Goal: Information Seeking & Learning: Find specific fact

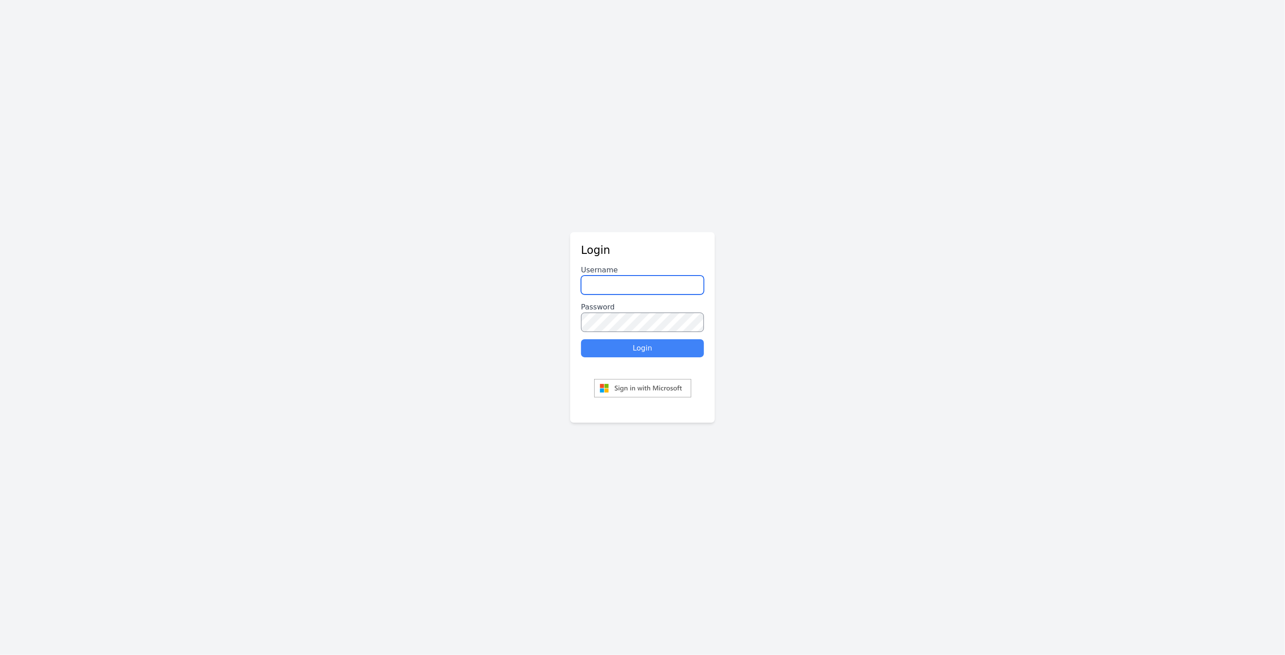
type input "********"
click at [633, 351] on button "Login" at bounding box center [642, 348] width 123 height 18
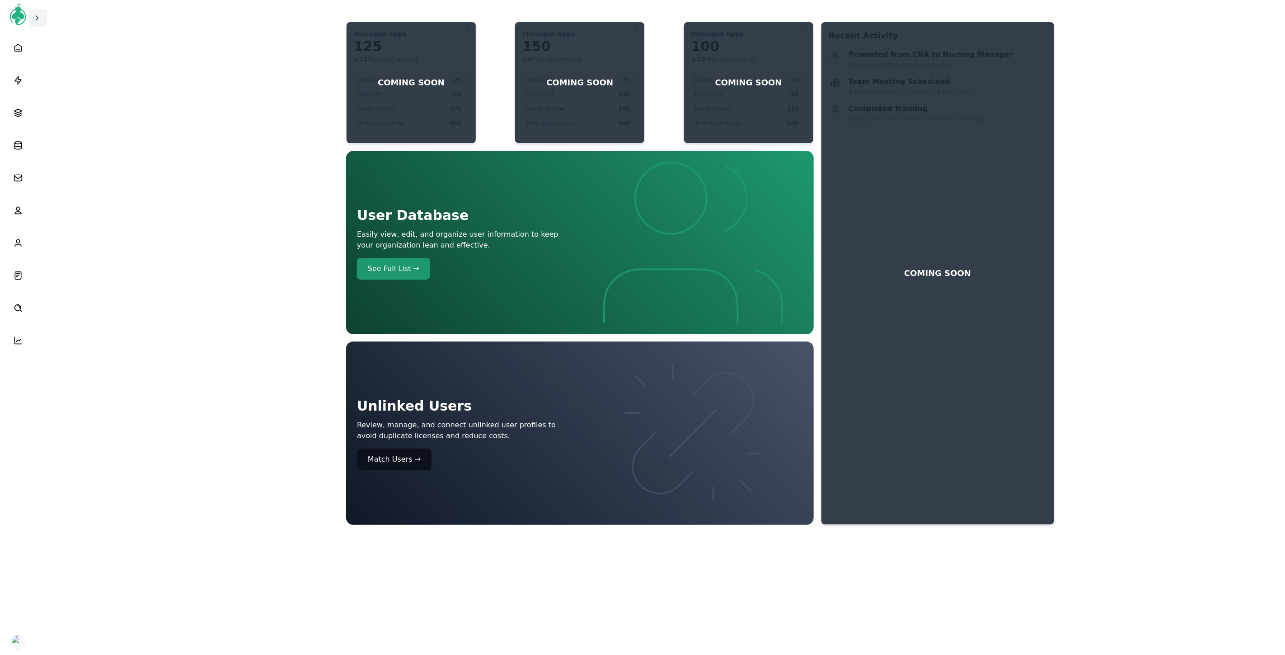
click at [37, 15] on icon at bounding box center [37, 18] width 9 height 9
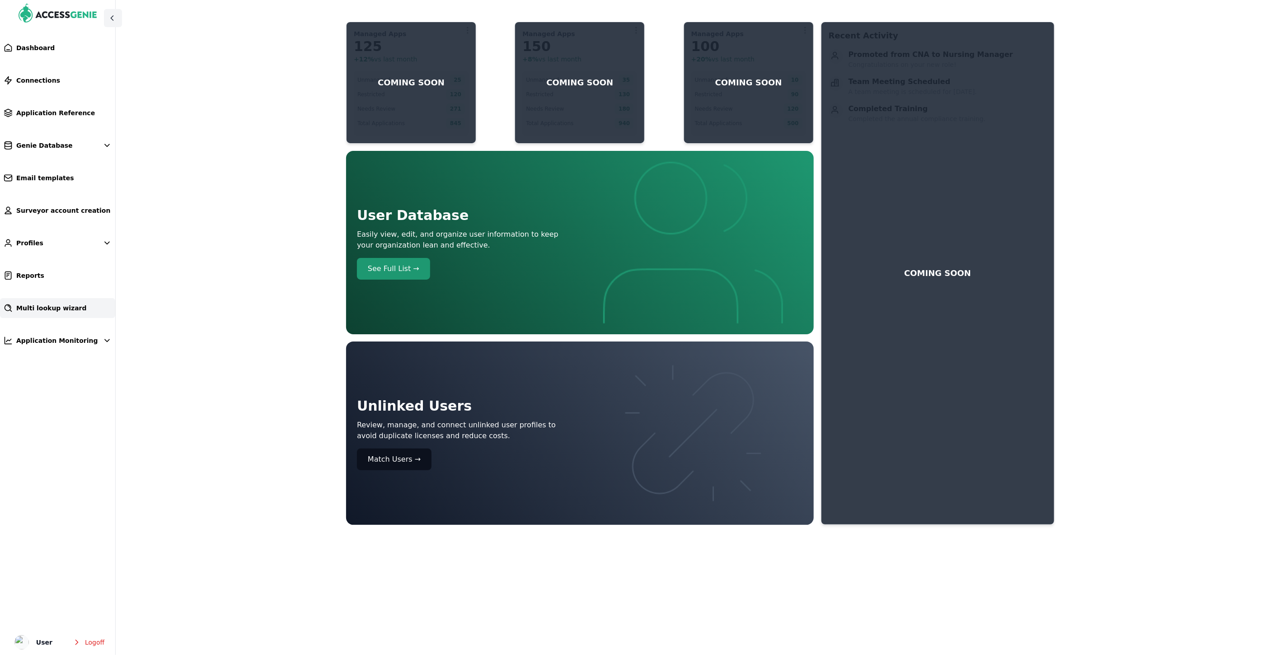
click at [44, 310] on span "Multi lookup wizard" at bounding box center [51, 308] width 71 height 9
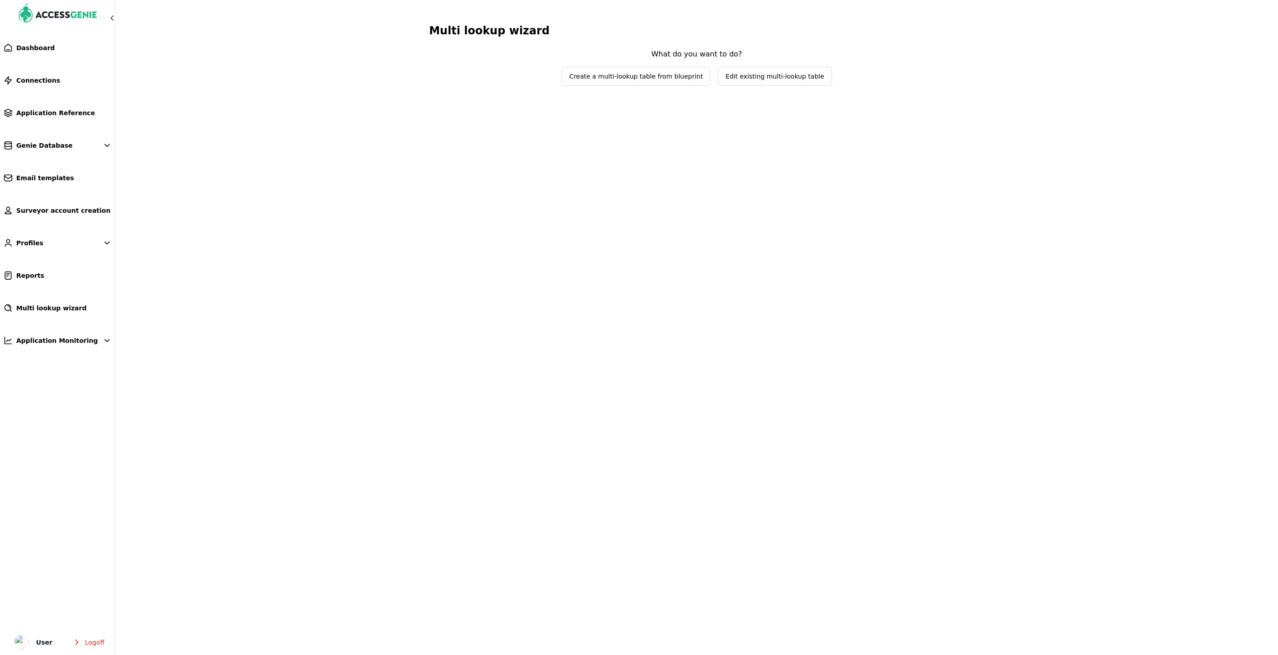
click at [747, 83] on span "Edit existing multi-lookup table" at bounding box center [774, 76] width 113 height 18
click at [740, 66] on span "Select lookup table to edit" at bounding box center [697, 58] width 135 height 18
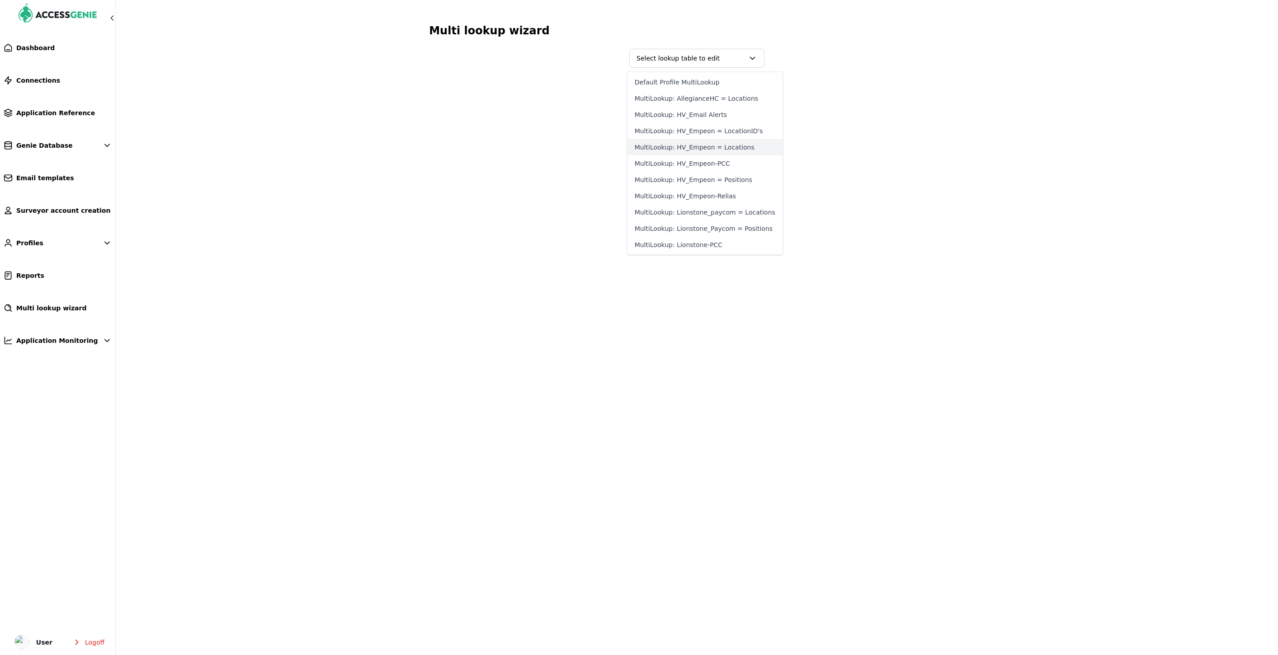
click at [716, 150] on button "MultiLookup: HV_Empeon = Locations" at bounding box center [704, 147] width 155 height 16
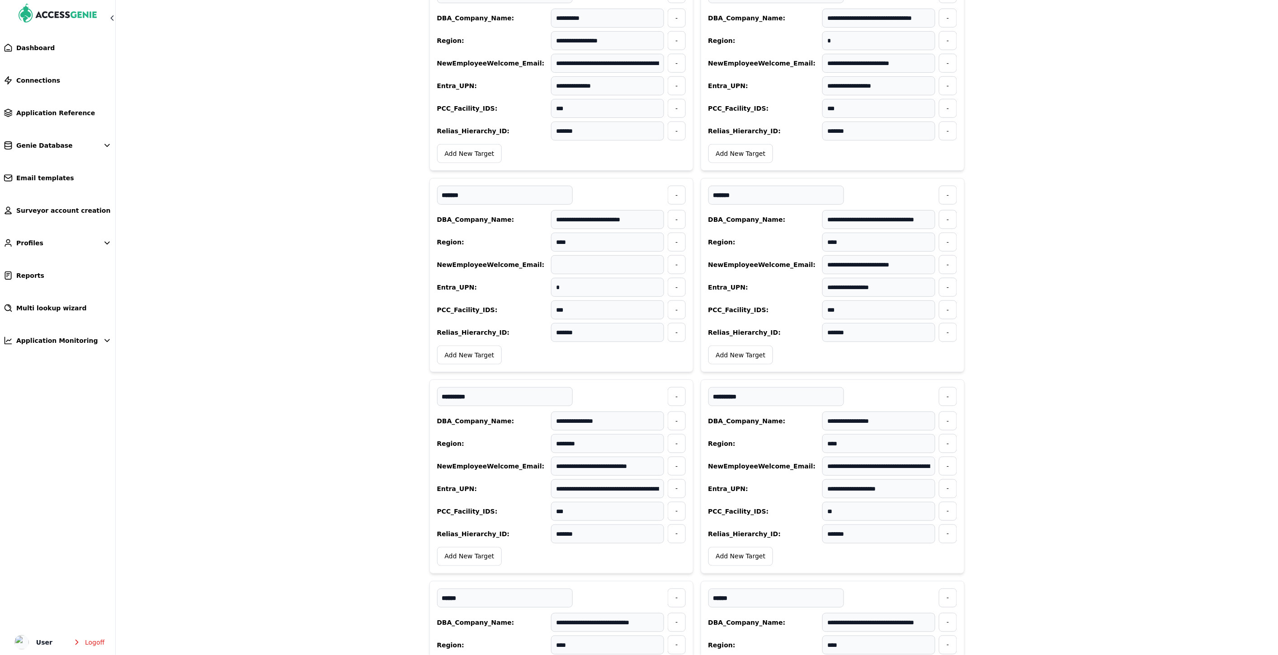
scroll to position [401, 0]
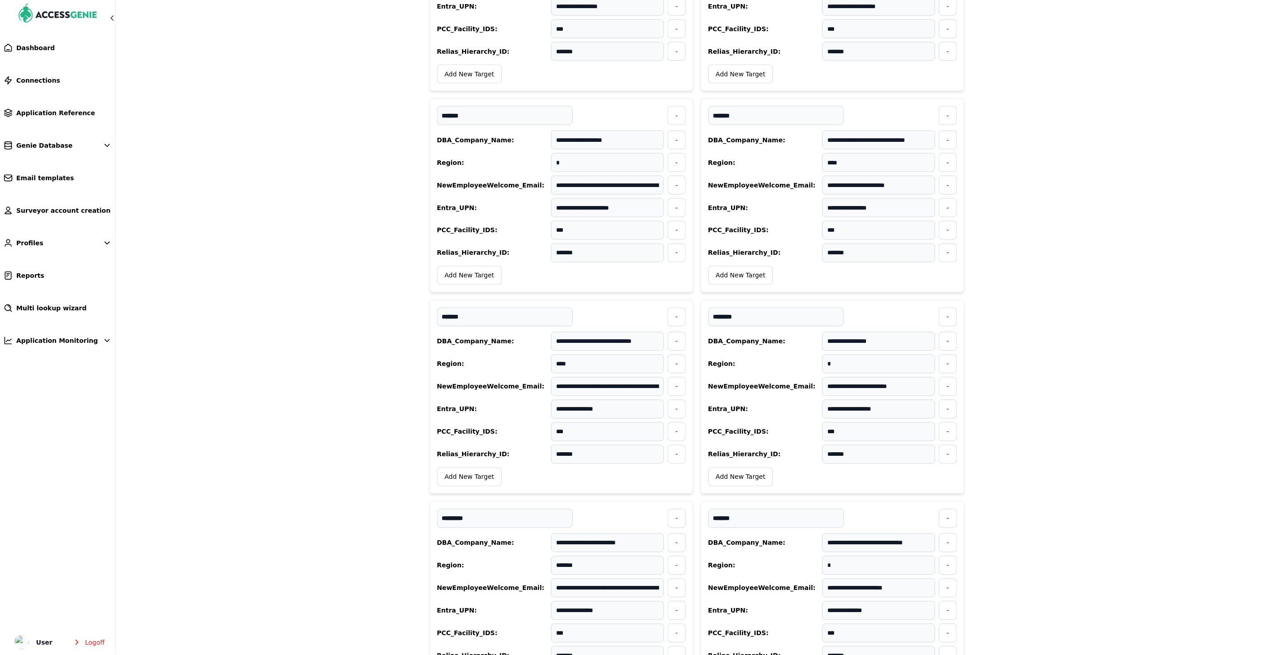
scroll to position [1664, 0]
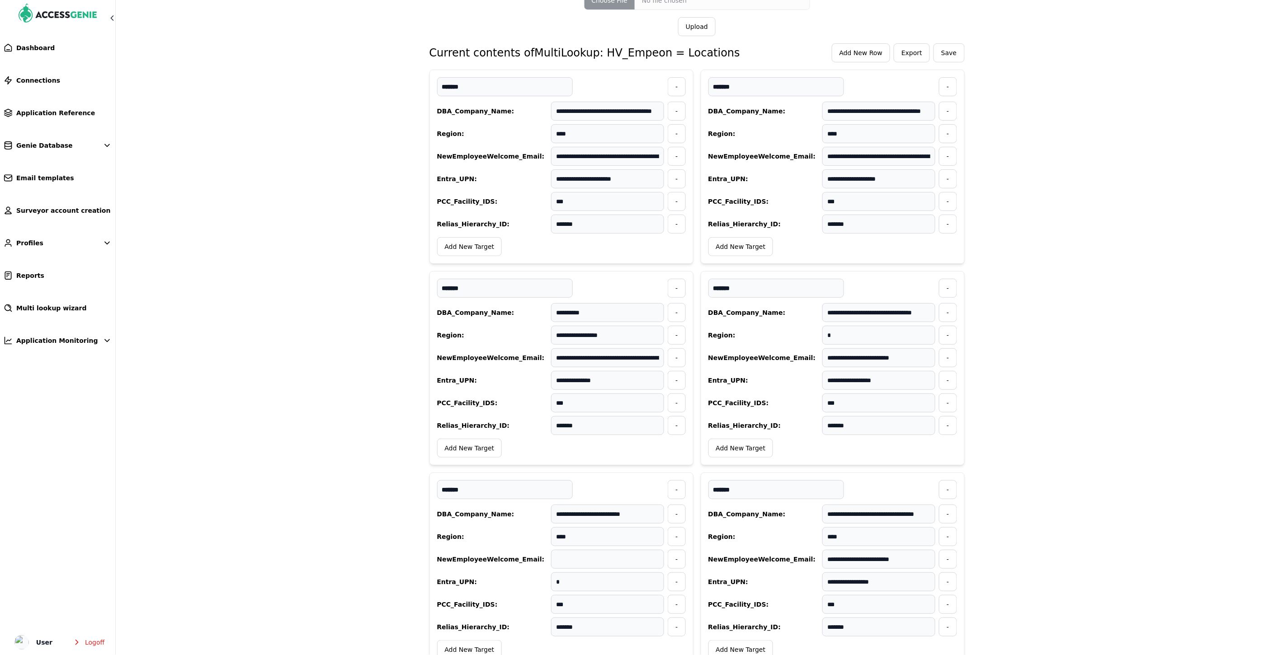
scroll to position [0, 0]
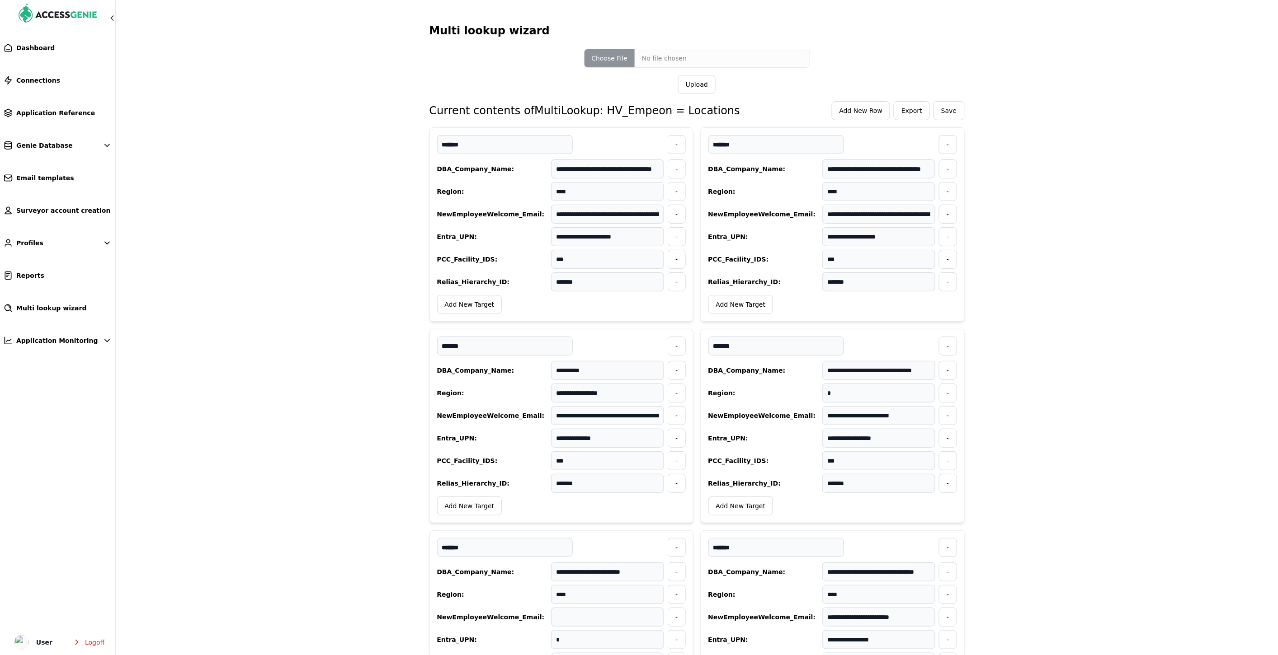
click at [866, 110] on span "Add New Row" at bounding box center [860, 110] width 43 height 9
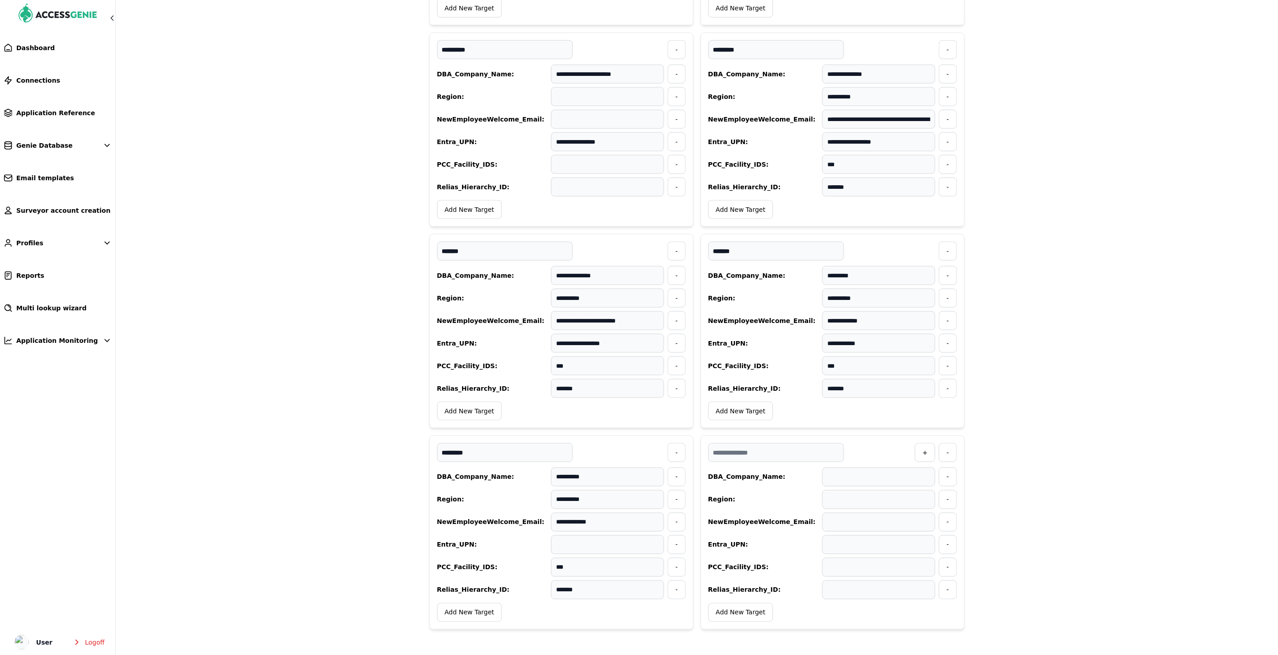
scroll to position [8599, 0]
click at [741, 450] on input "text" at bounding box center [776, 452] width 136 height 19
paste input "**********"
type input "**********"
click at [842, 471] on input "text" at bounding box center [878, 477] width 113 height 19
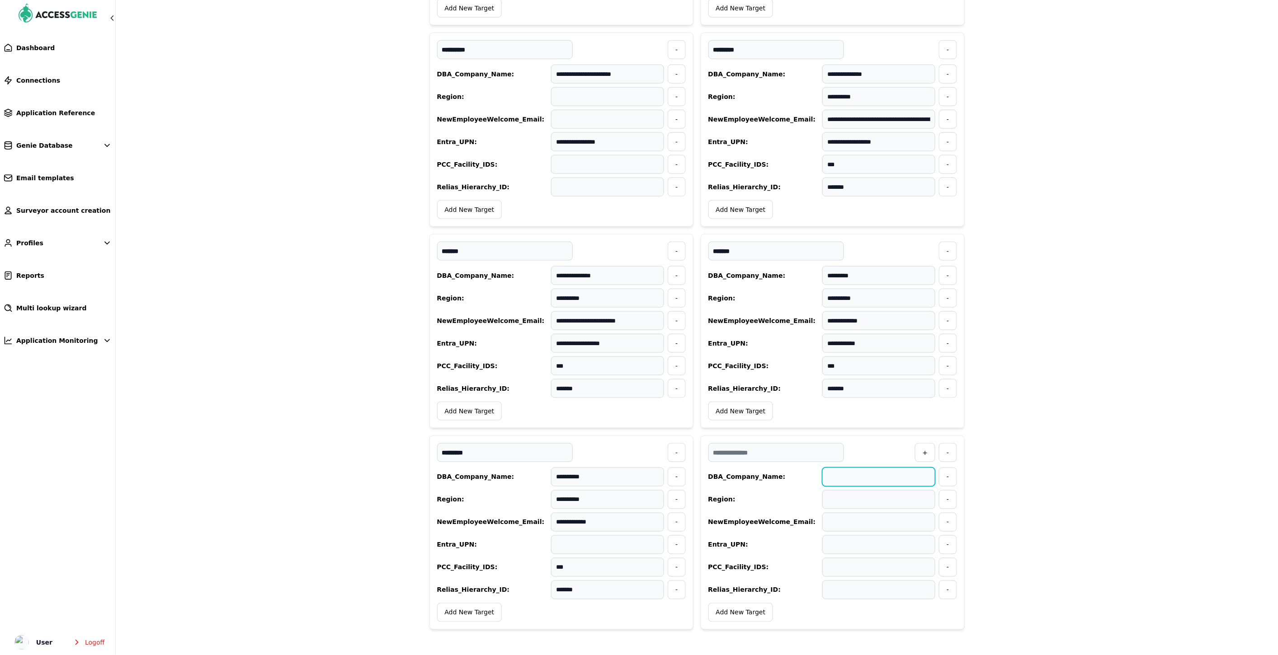
click at [836, 479] on input "text" at bounding box center [878, 477] width 113 height 19
paste input "**********"
type input "**********"
click at [842, 503] on input "text" at bounding box center [878, 499] width 113 height 19
click at [947, 453] on span "-" at bounding box center [947, 452] width 2 height 9
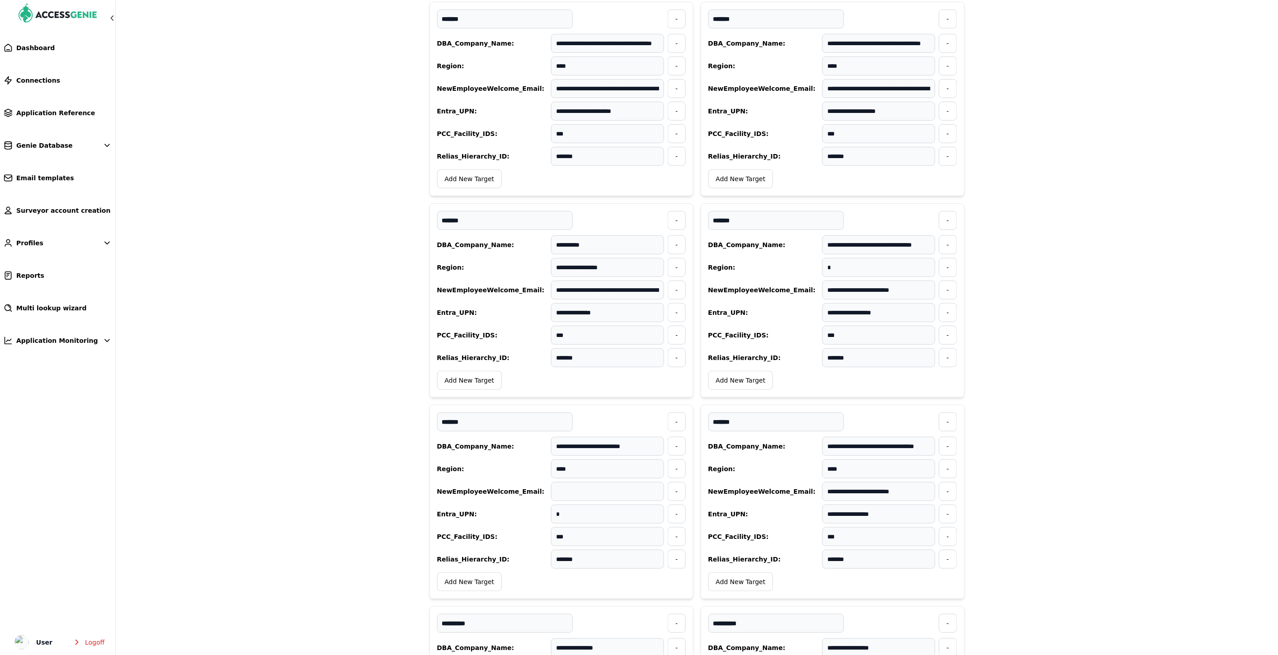
scroll to position [0, 0]
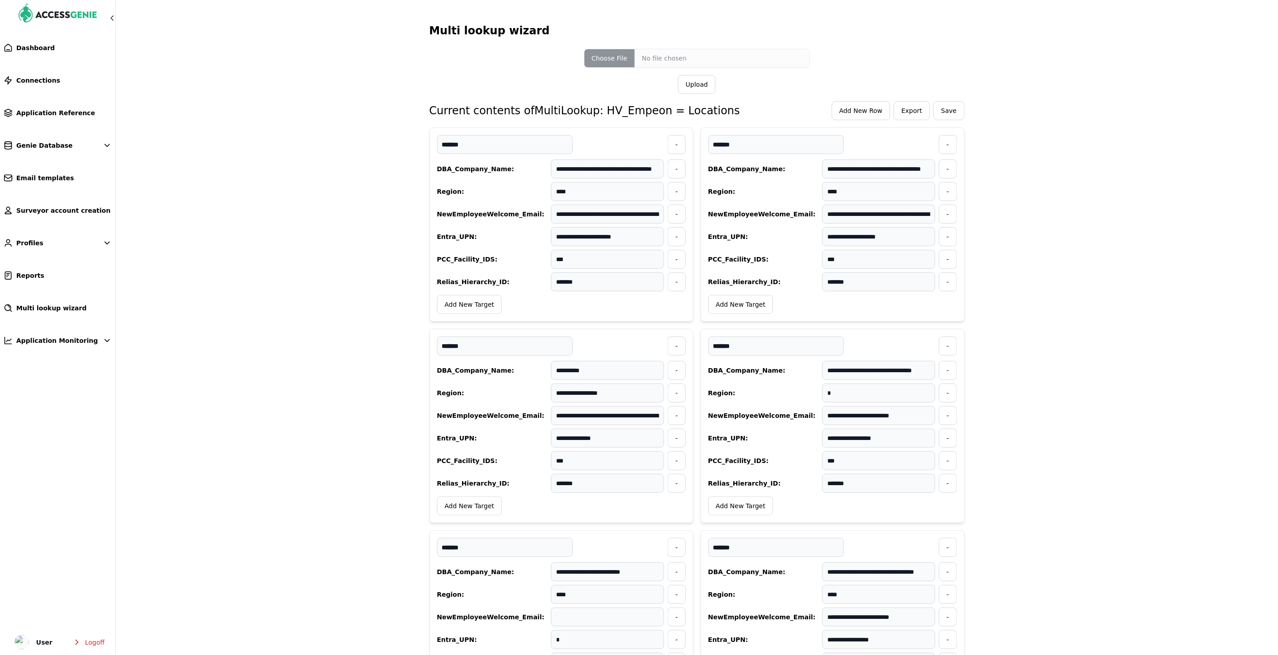
click at [847, 111] on span "Add New Row" at bounding box center [860, 110] width 43 height 9
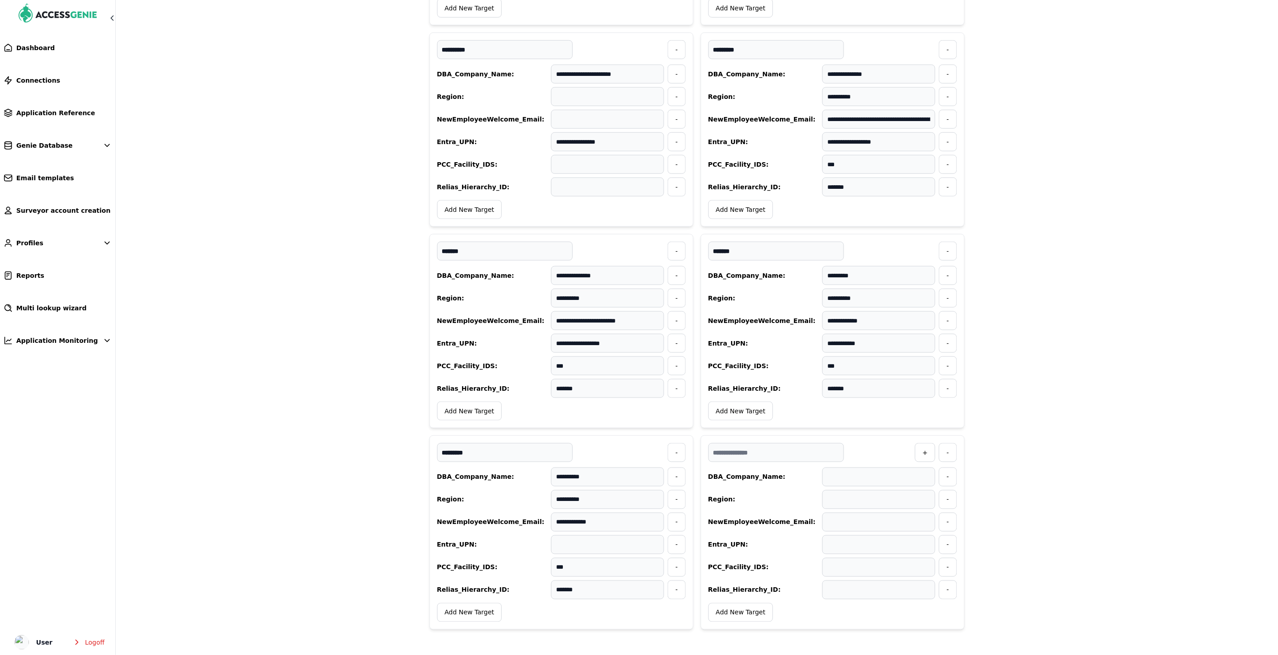
scroll to position [8599, 0]
click at [841, 478] on input "text" at bounding box center [878, 477] width 113 height 19
paste input "**********"
type input "**********"
click at [832, 543] on input "text" at bounding box center [878, 545] width 113 height 19
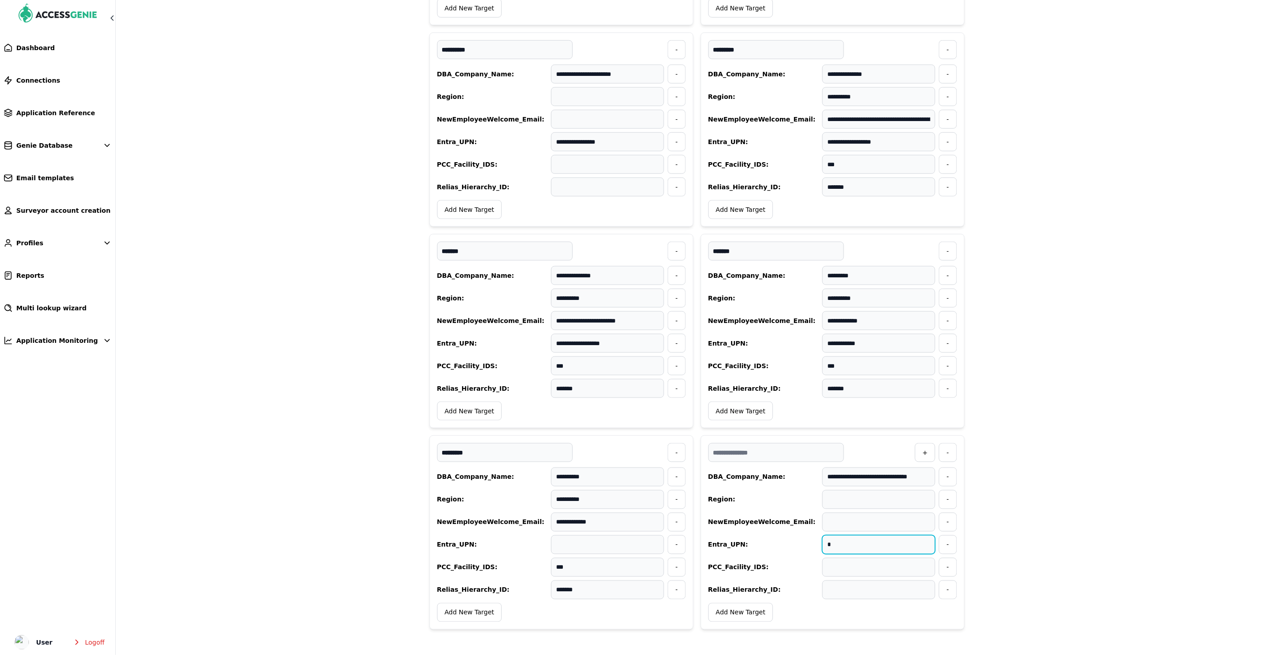
type input "*"
click at [741, 453] on input "text" at bounding box center [776, 452] width 136 height 19
paste input "**********"
type input "**********"
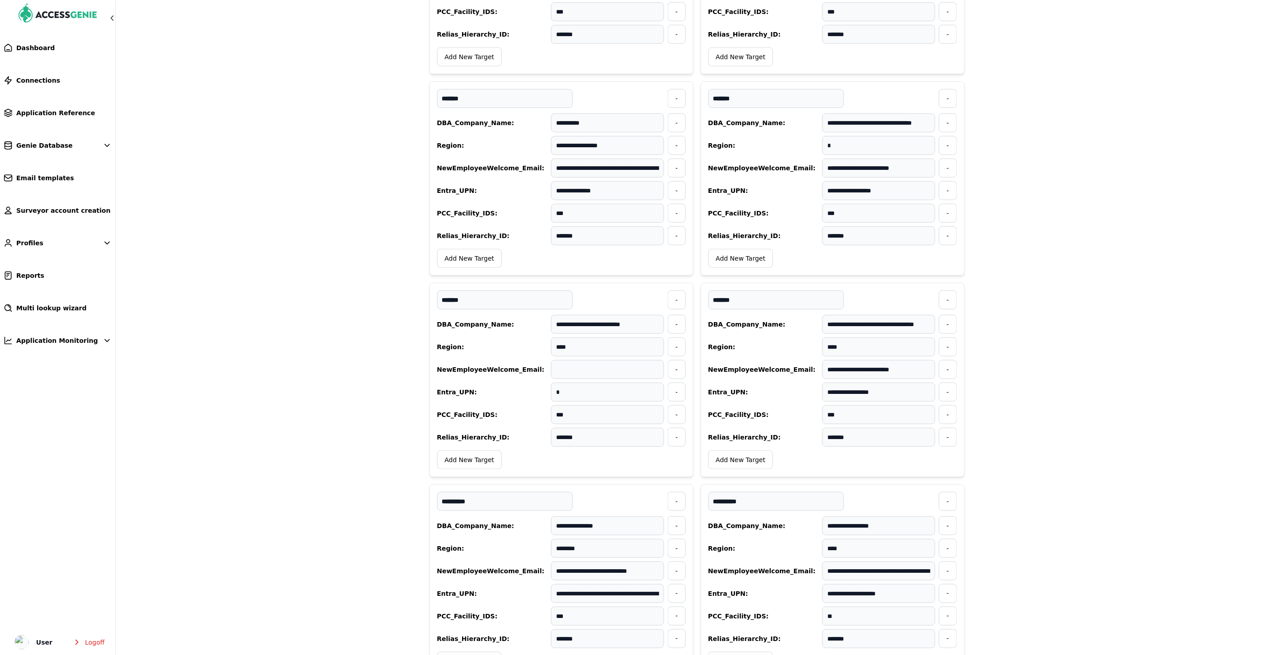
scroll to position [0, 0]
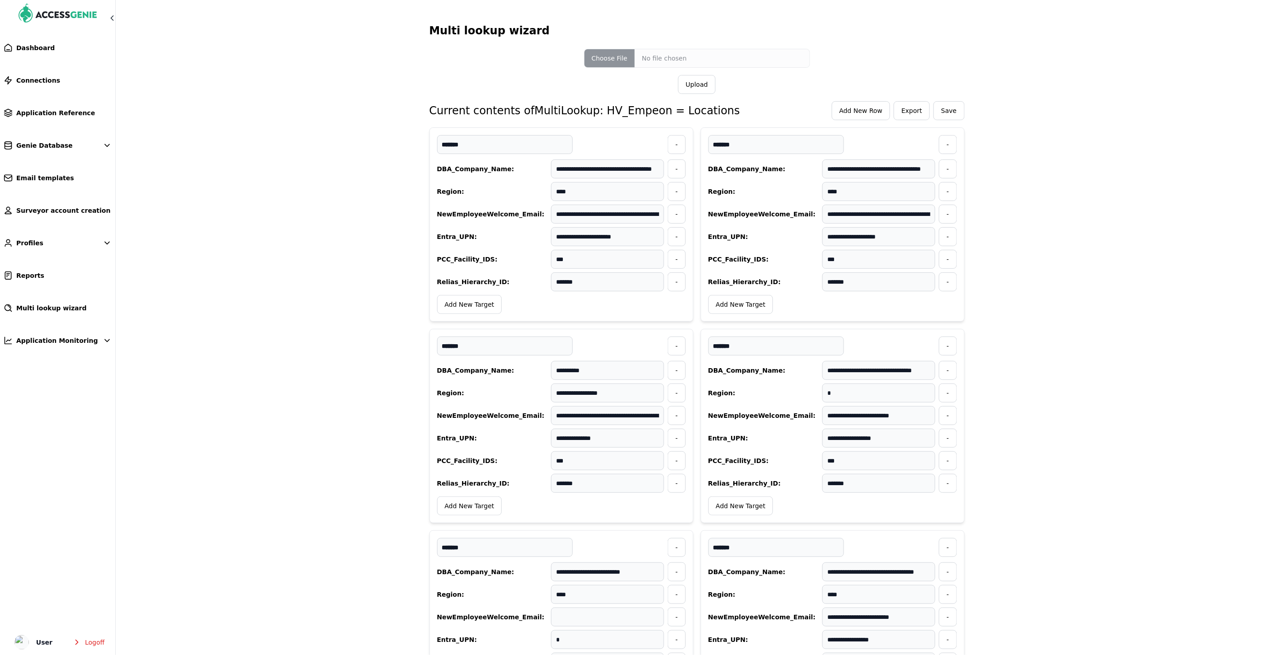
click at [870, 113] on span "Add New Row" at bounding box center [860, 110] width 43 height 9
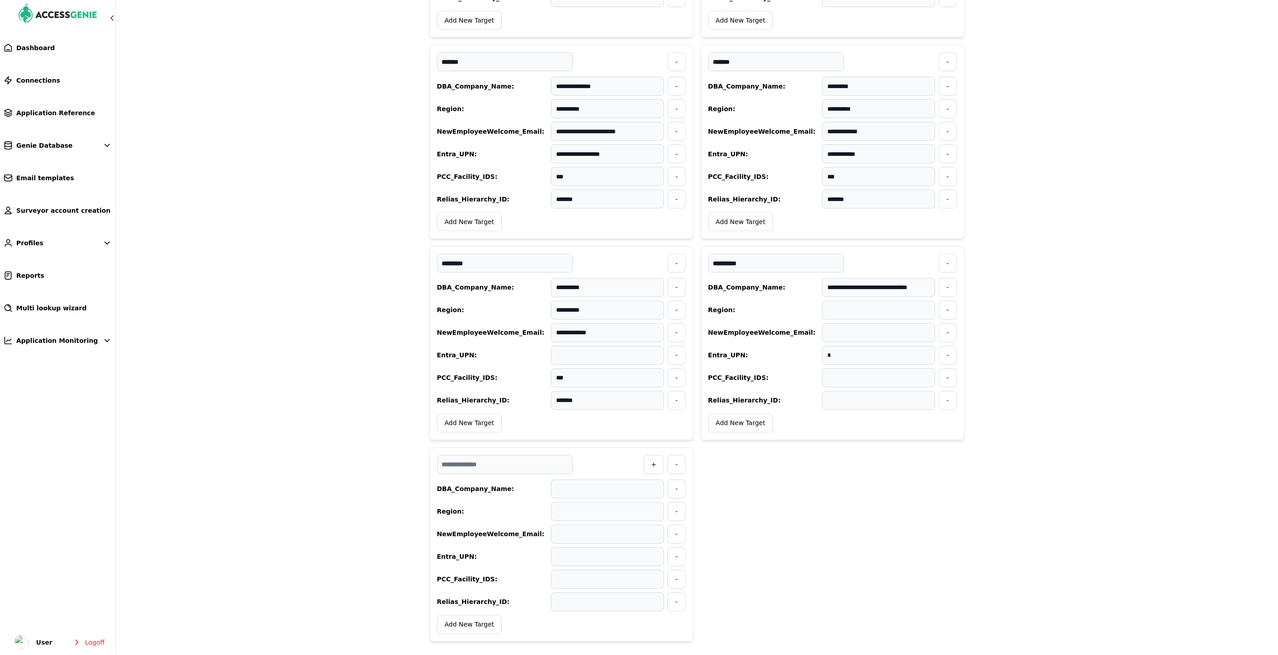
scroll to position [8802, 0]
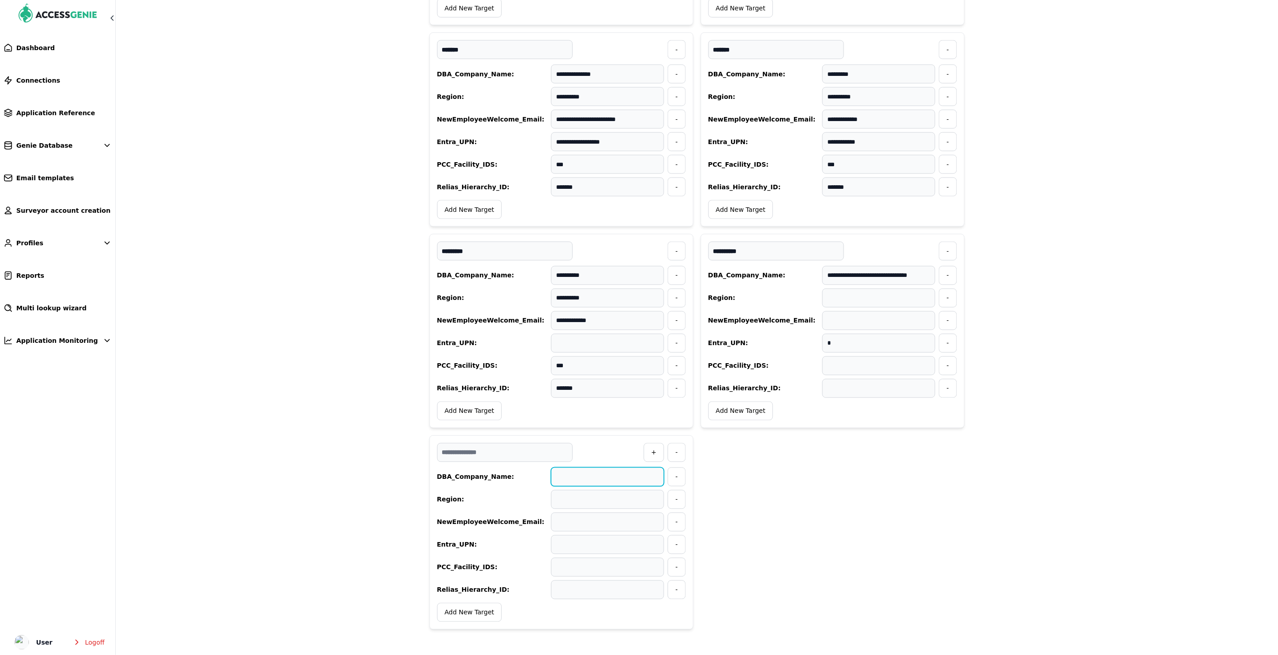
click at [588, 476] on input "text" at bounding box center [607, 477] width 113 height 19
paste input "**********"
type input "**********"
click at [485, 453] on input "text" at bounding box center [505, 452] width 136 height 19
paste input "**********"
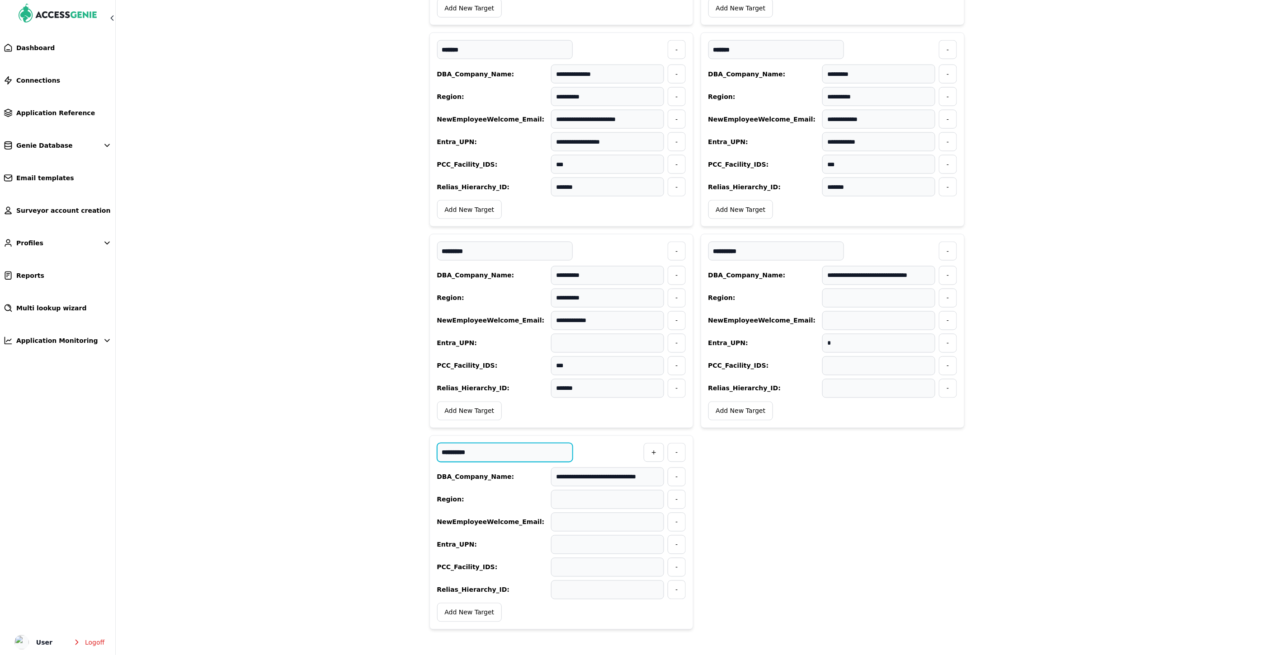
type input "**********"
click at [566, 541] on input "text" at bounding box center [607, 545] width 113 height 19
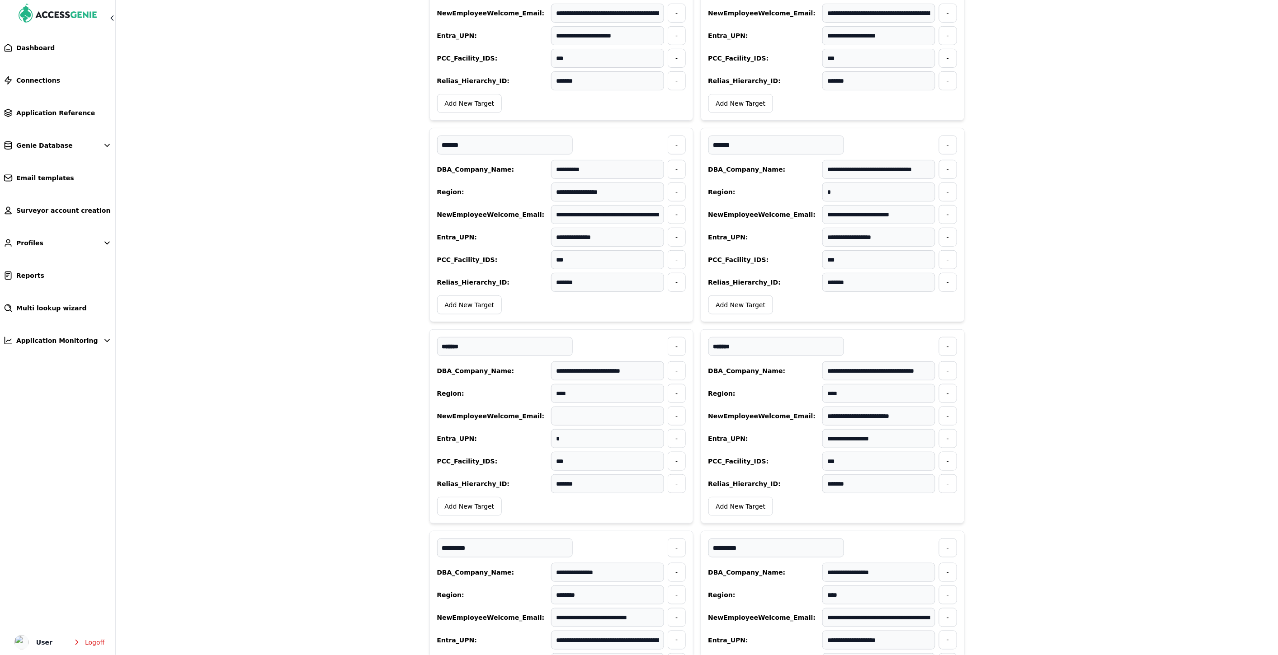
scroll to position [0, 0]
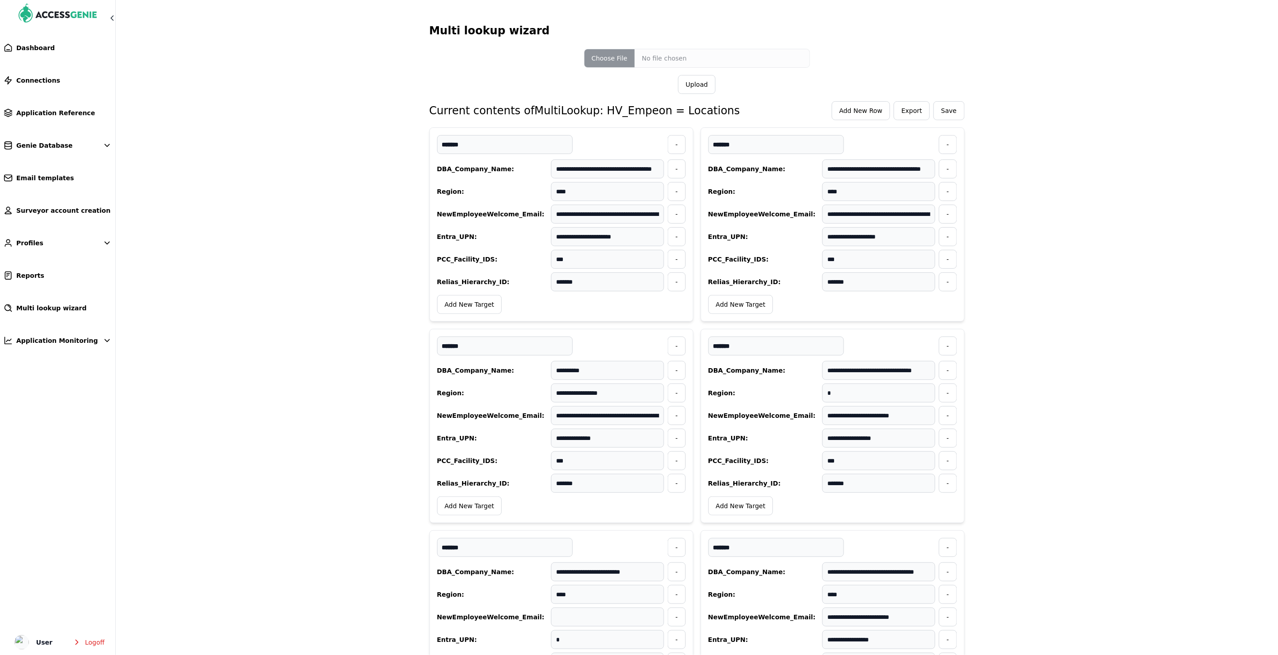
type input "*"
click at [855, 115] on span "Add New Row" at bounding box center [860, 110] width 43 height 9
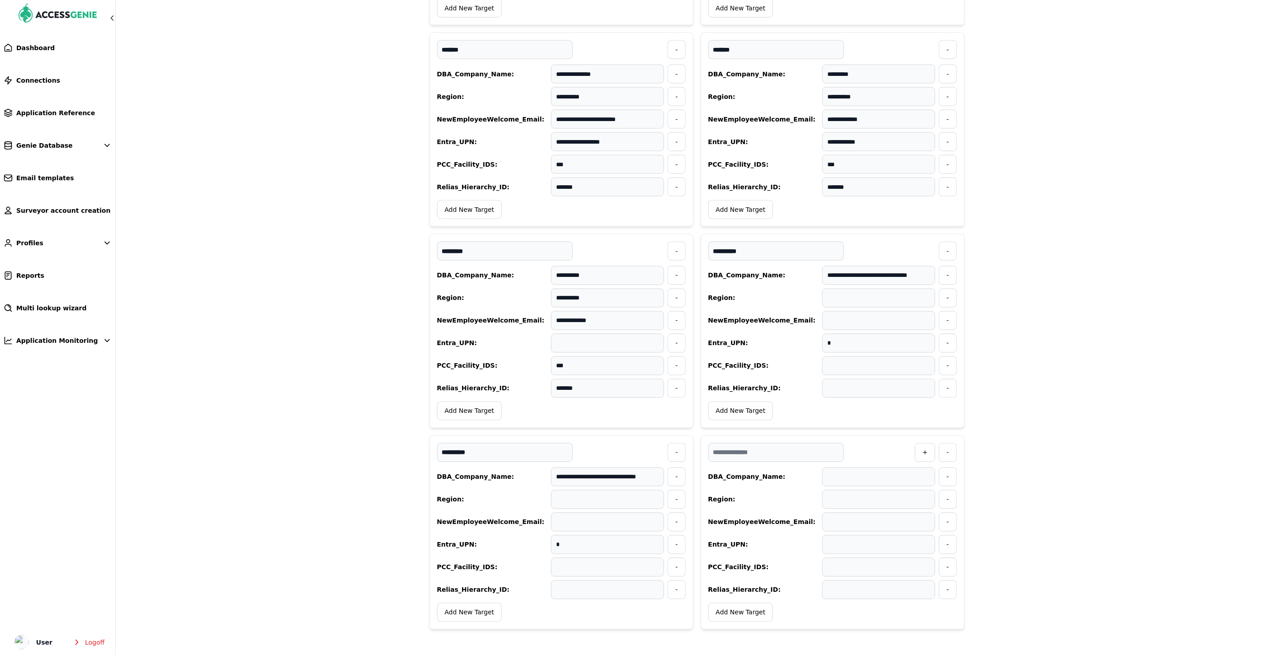
scroll to position [8802, 0]
click at [733, 454] on input "text" at bounding box center [776, 452] width 136 height 19
click at [852, 479] on input "text" at bounding box center [878, 477] width 113 height 19
paste input "**********"
type input "**********"
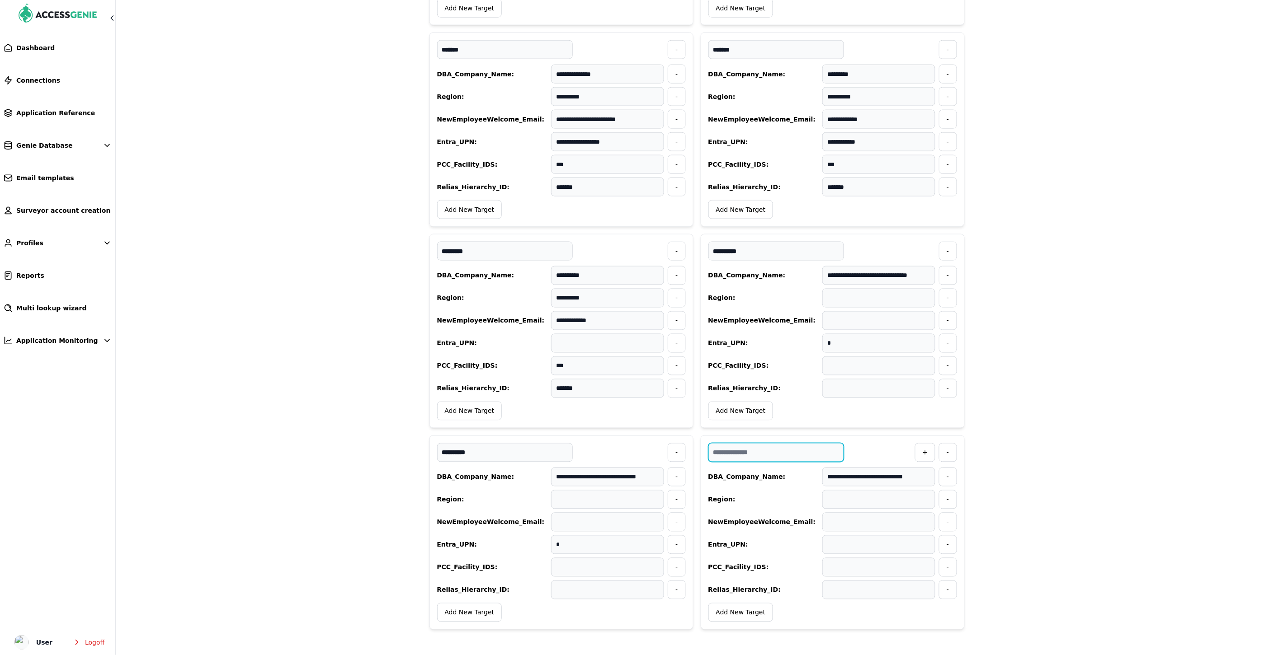
click at [813, 450] on input "text" at bounding box center [776, 452] width 136 height 19
paste input "*********"
type input "*********"
click at [847, 545] on input "text" at bounding box center [878, 545] width 113 height 19
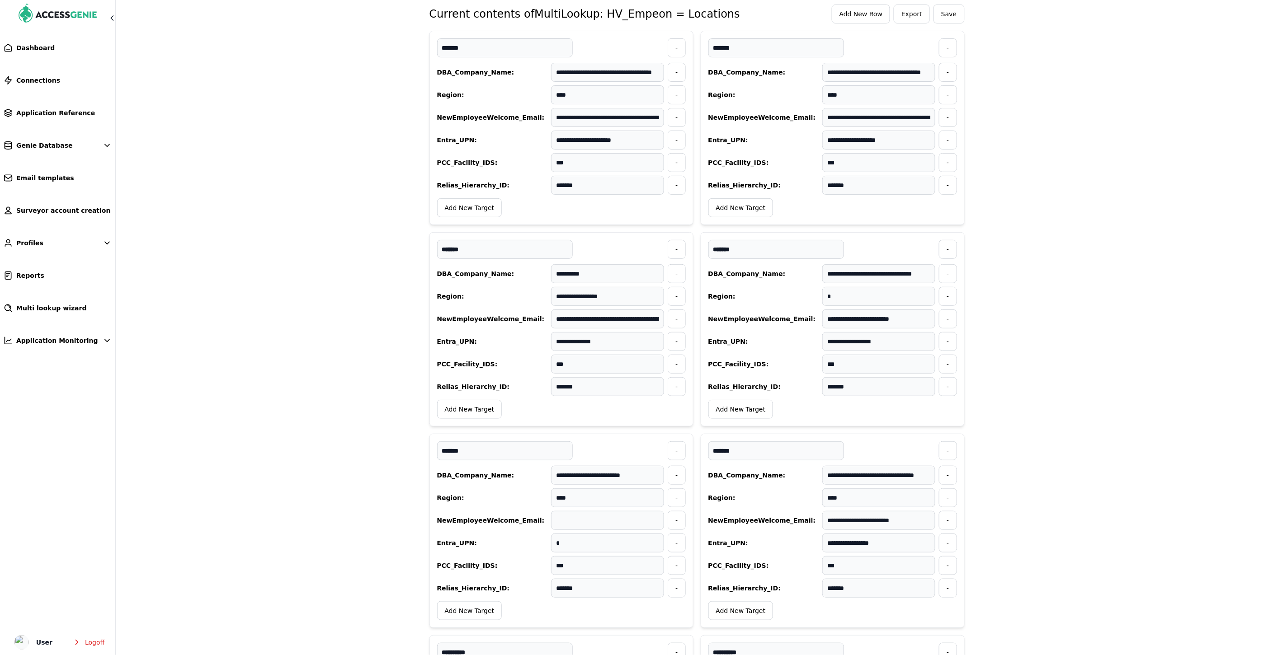
scroll to position [0, 0]
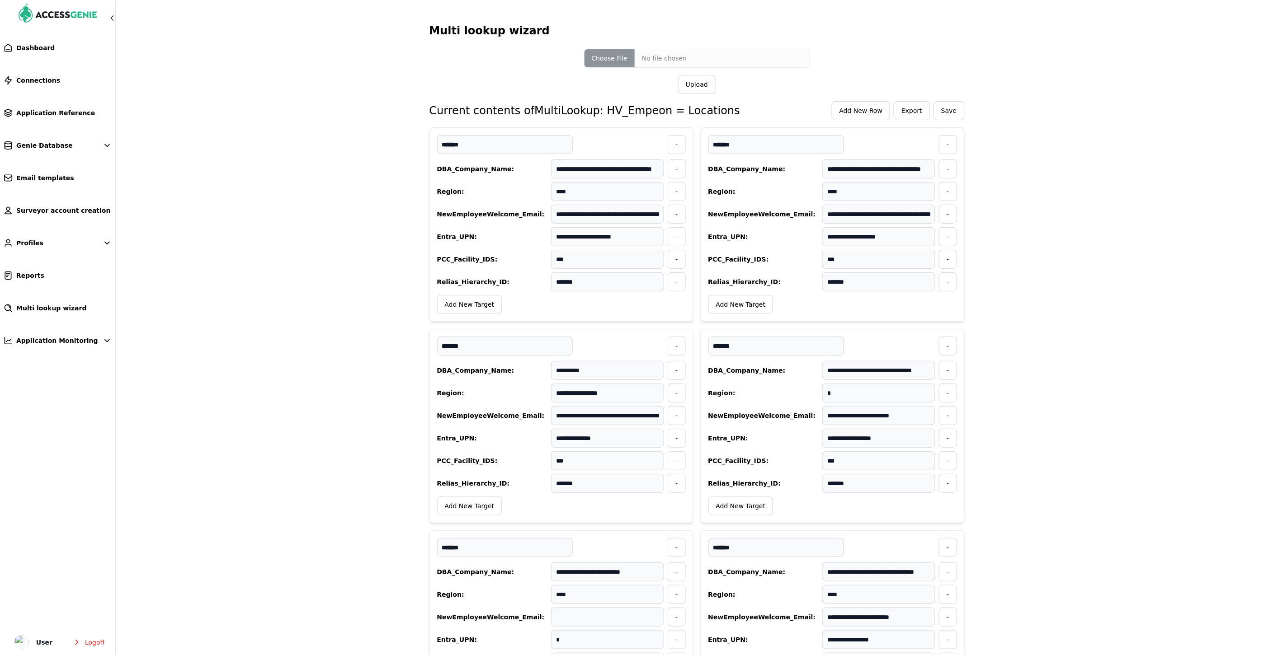
type input "*"
click at [873, 111] on span "Add New Row" at bounding box center [860, 110] width 43 height 9
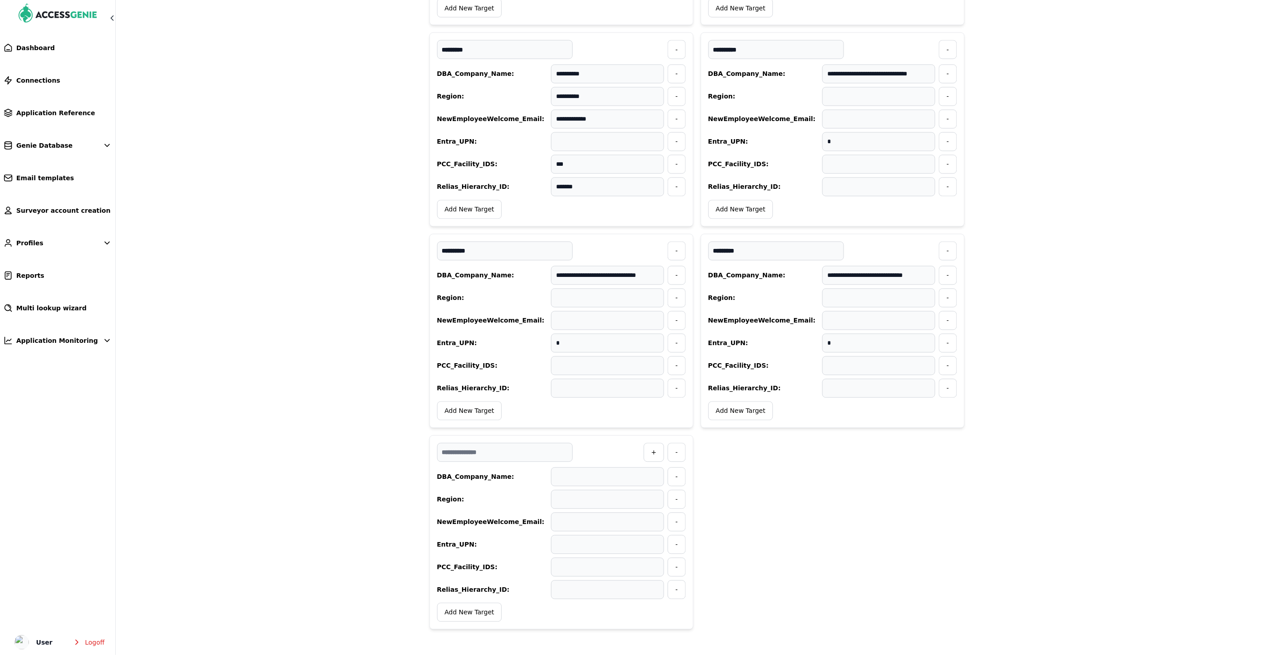
scroll to position [9004, 0]
click at [483, 453] on input "text" at bounding box center [505, 452] width 136 height 19
paste input "**********"
type input "**********"
click at [566, 475] on input "text" at bounding box center [607, 477] width 113 height 19
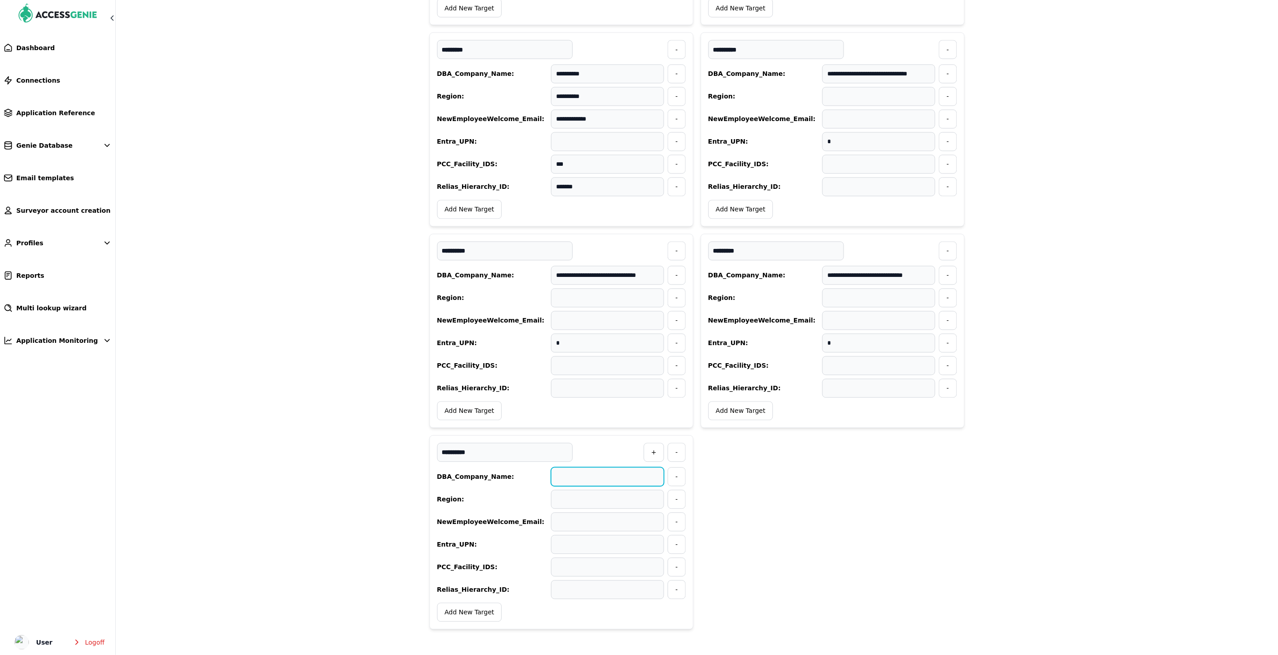
paste input "**********"
type input "**********"
click at [564, 545] on input "text" at bounding box center [607, 545] width 113 height 19
type input "*"
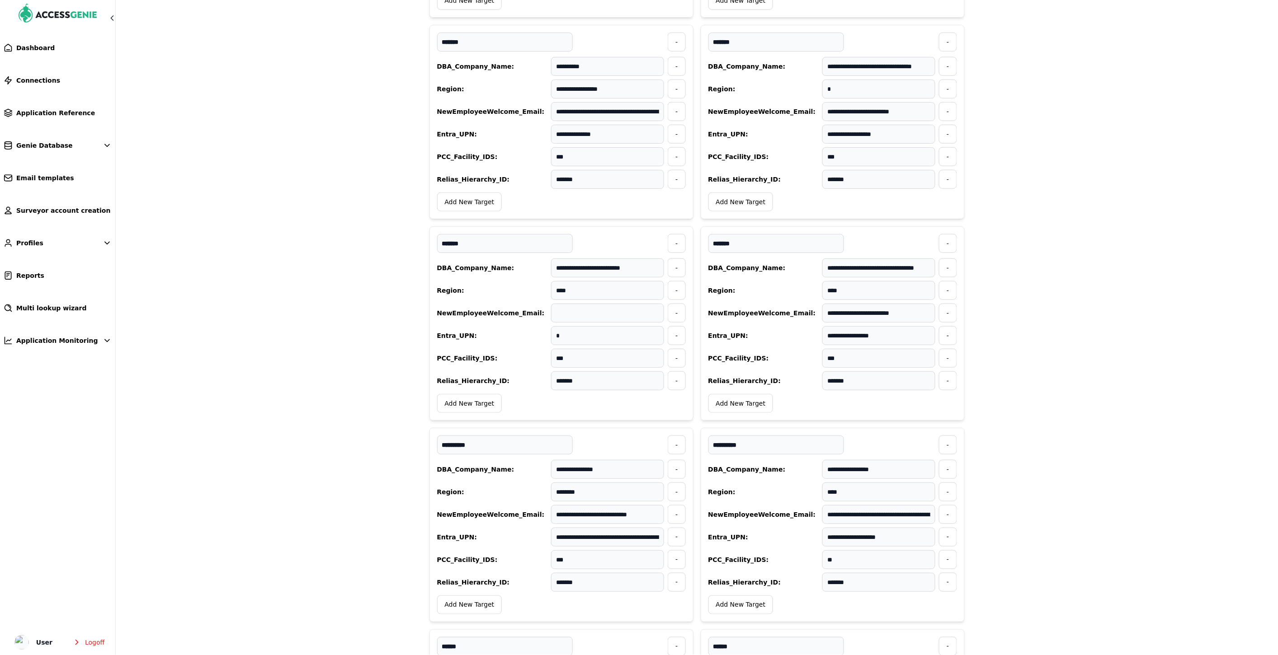
scroll to position [0, 0]
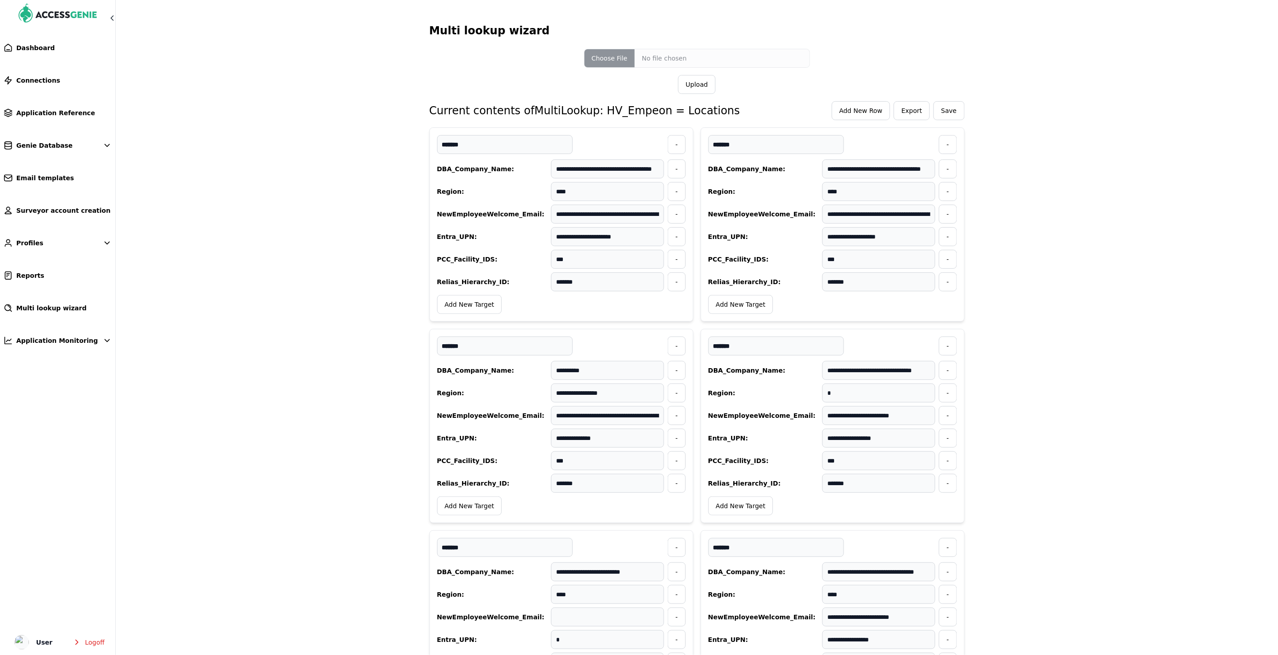
click at [871, 117] on span "Add New Row" at bounding box center [861, 111] width 58 height 18
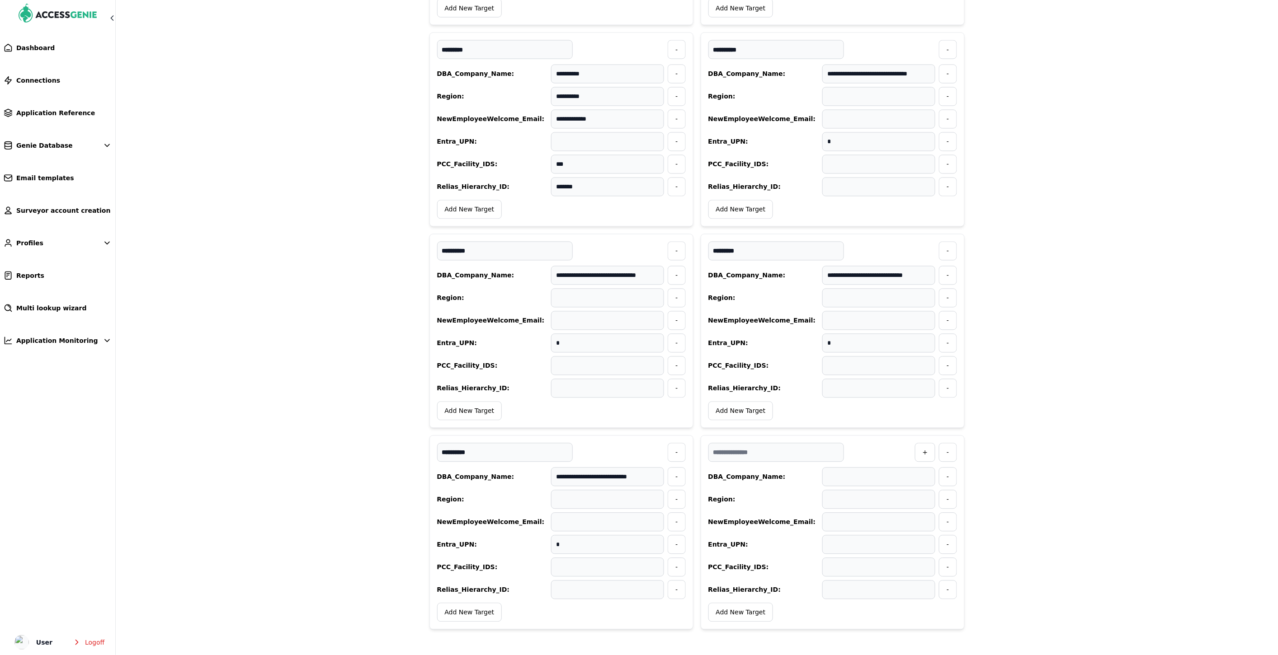
scroll to position [9004, 0]
click at [801, 450] on input "text" at bounding box center [776, 452] width 136 height 19
paste input "**********"
type input "**********"
click at [860, 480] on input "text" at bounding box center [878, 477] width 113 height 19
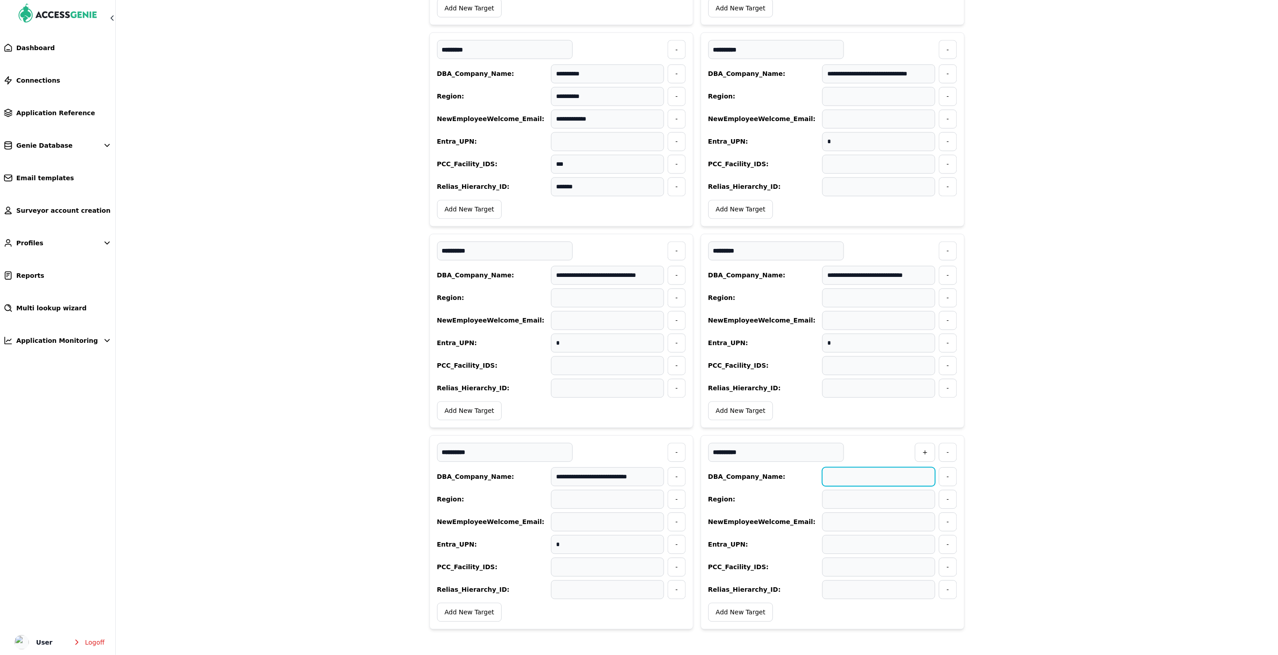
paste input "**********"
type input "**********"
click at [852, 547] on input "text" at bounding box center [878, 545] width 113 height 19
type input "*"
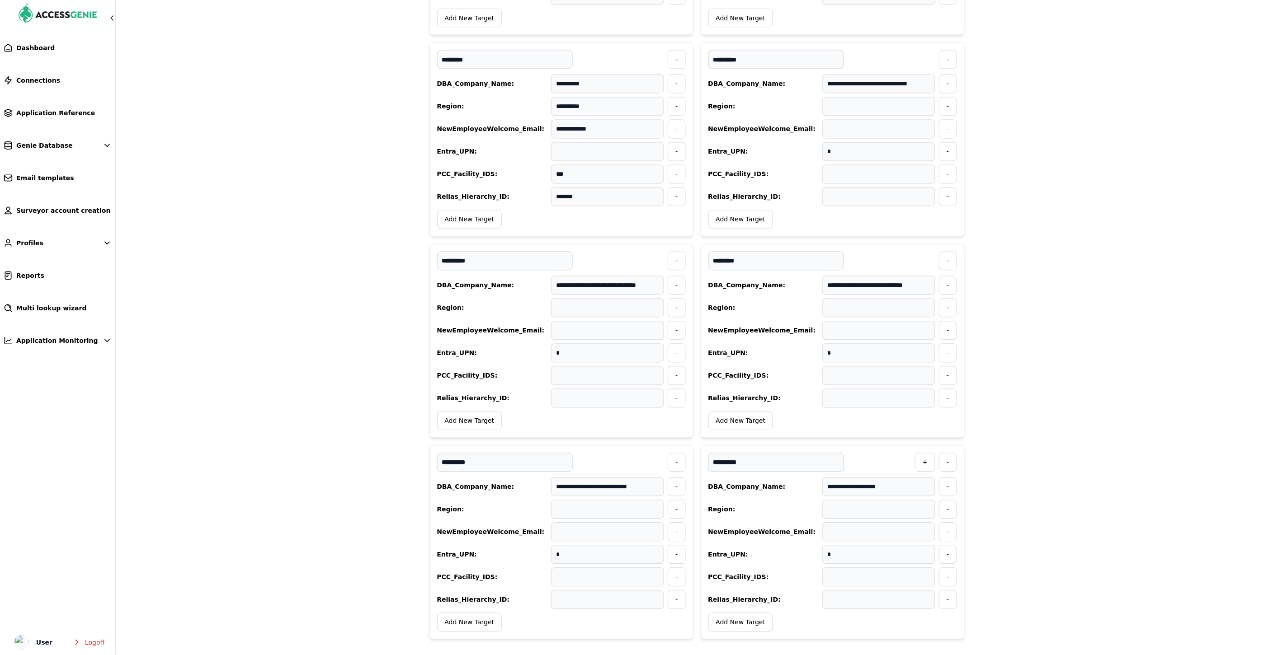
scroll to position [8904, 0]
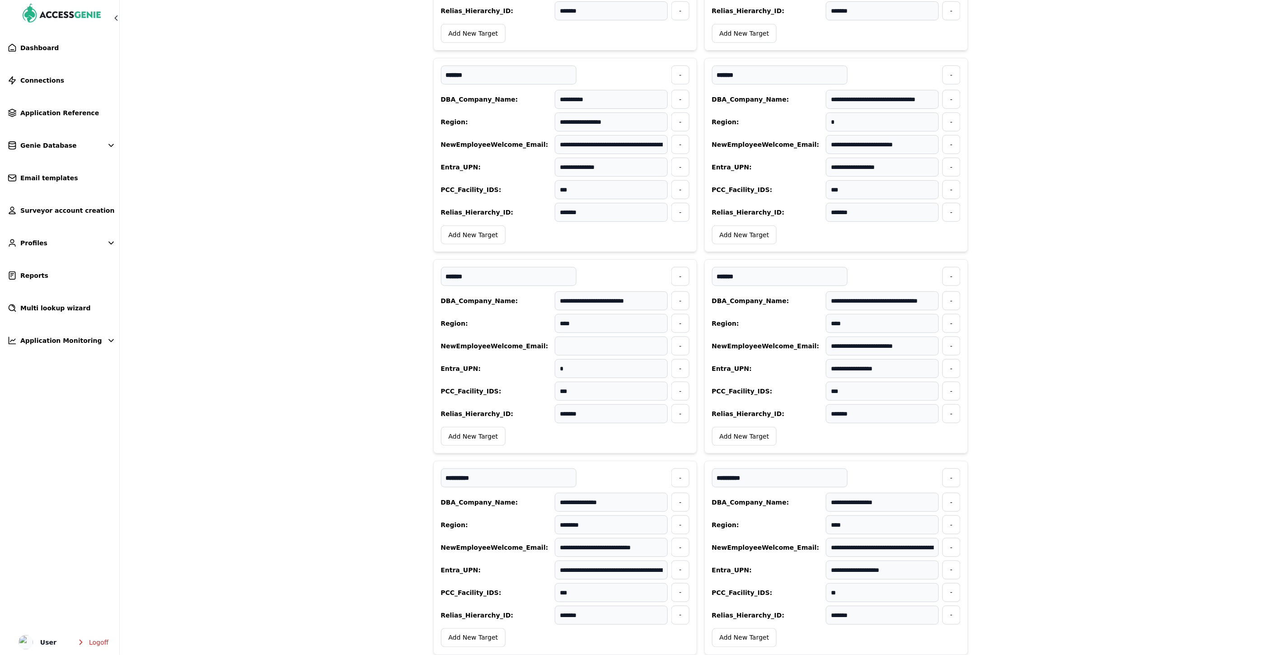
scroll to position [0, 0]
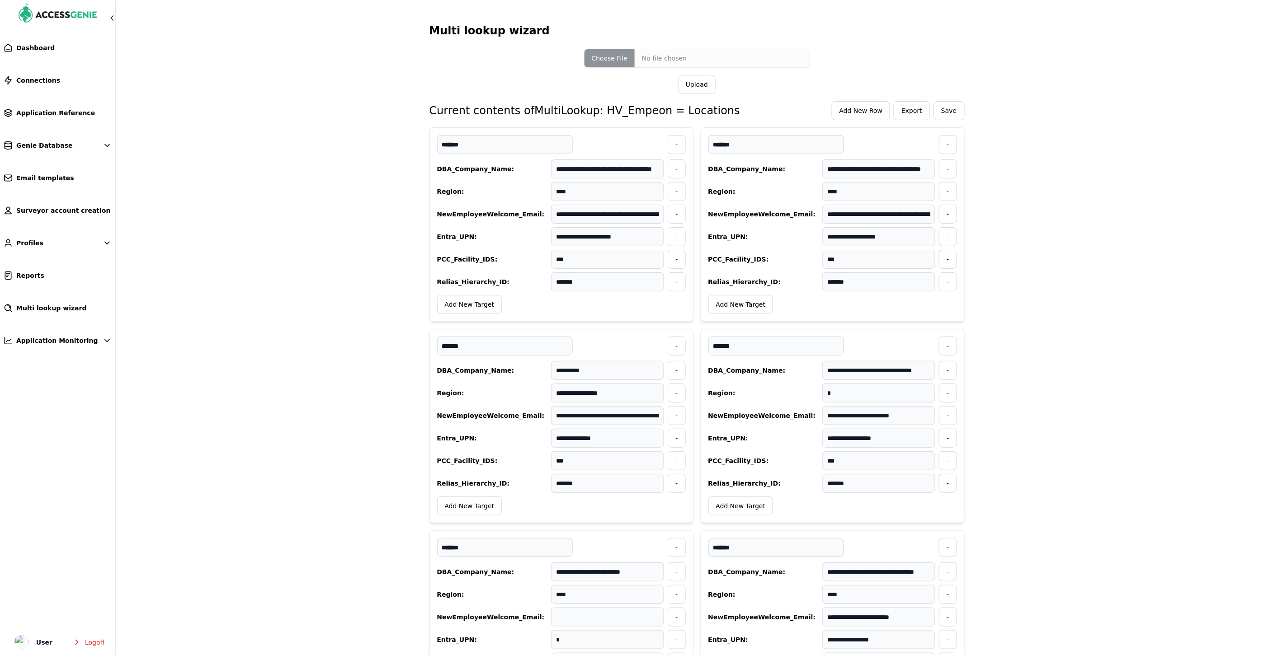
click at [959, 110] on span "Save" at bounding box center [949, 111] width 30 height 18
click at [47, 80] on span "Connections" at bounding box center [38, 80] width 44 height 9
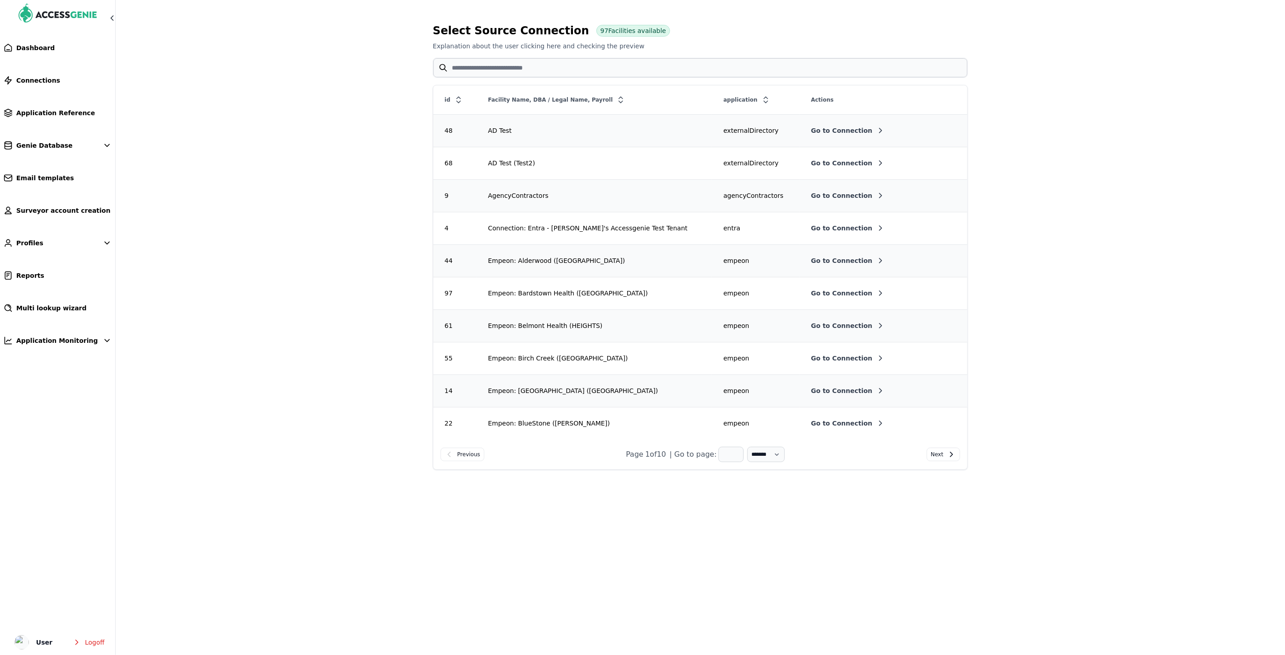
click at [1122, 104] on main "Select Source Connection 97 Facilities available Explanation about the user cli…" at bounding box center [642, 280] width 1285 height 560
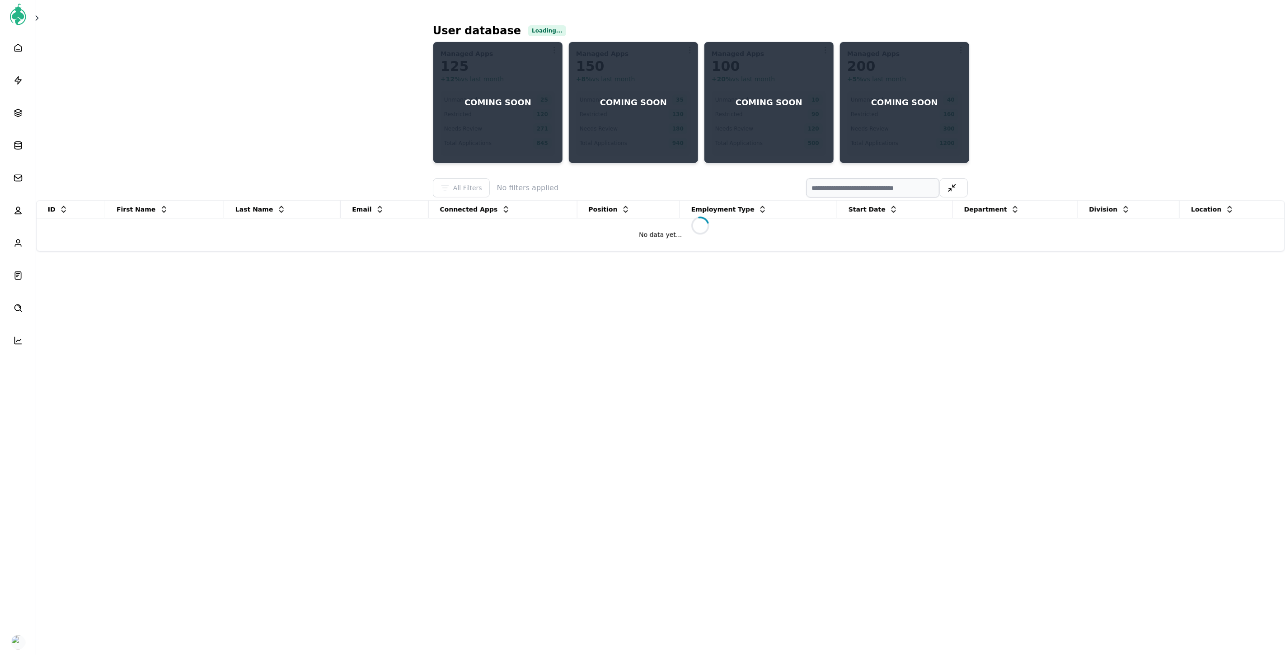
select select
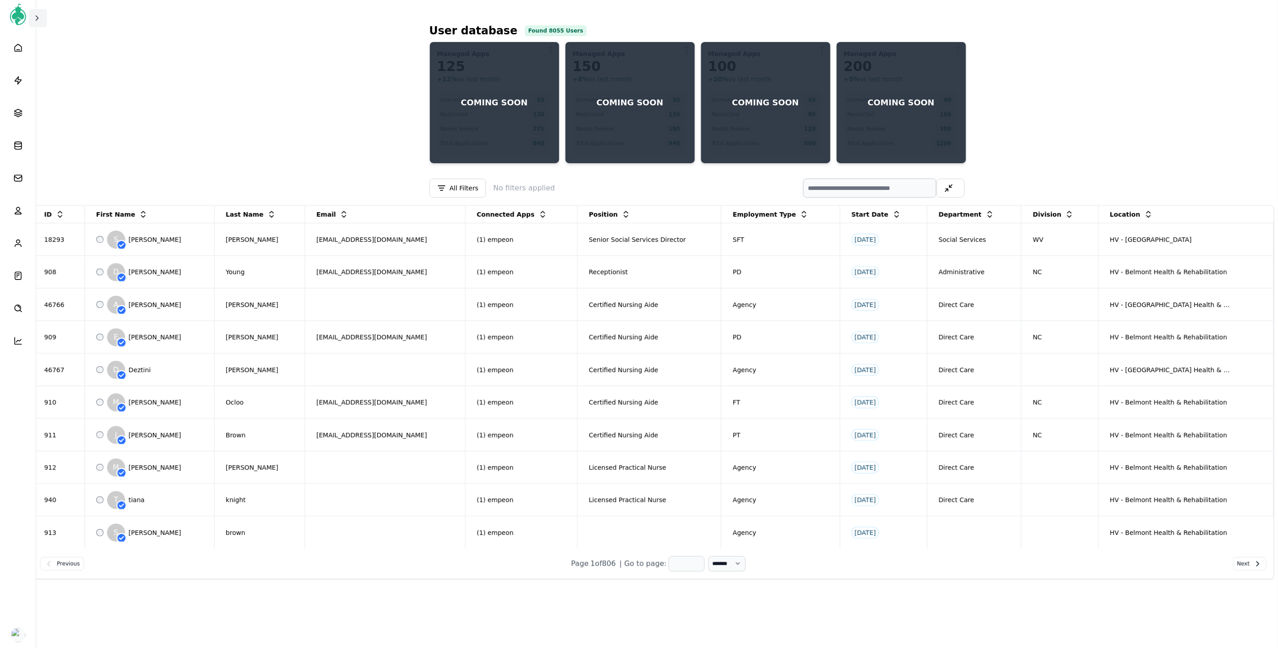
click at [33, 18] on icon at bounding box center [37, 18] width 9 height 9
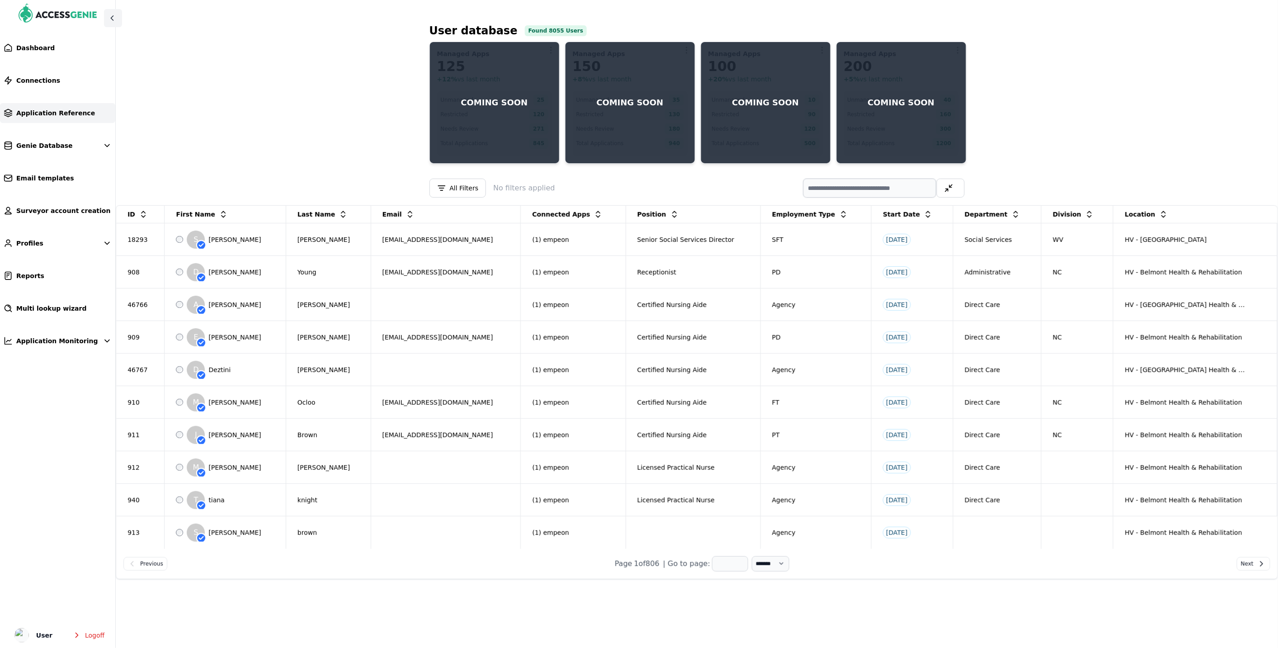
click at [34, 110] on span "Application Reference" at bounding box center [55, 112] width 79 height 9
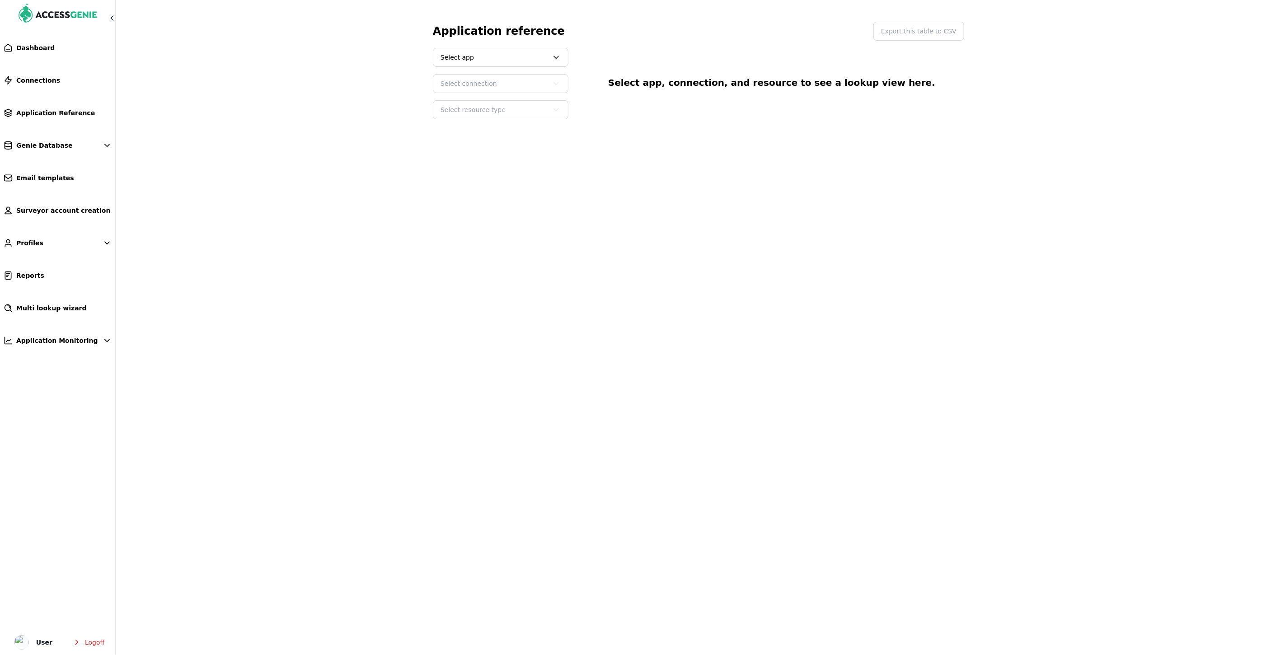
click at [459, 55] on span "Select app" at bounding box center [495, 57] width 108 height 9
click at [459, 114] on button "Relias" at bounding box center [501, 113] width 134 height 16
click at [493, 87] on span "Select connection" at bounding box center [495, 83] width 108 height 9
click at [494, 106] on button "Relias: HVHC Prodx" at bounding box center [501, 107] width 134 height 16
click at [529, 110] on span "Select resource type" at bounding box center [495, 109] width 108 height 9
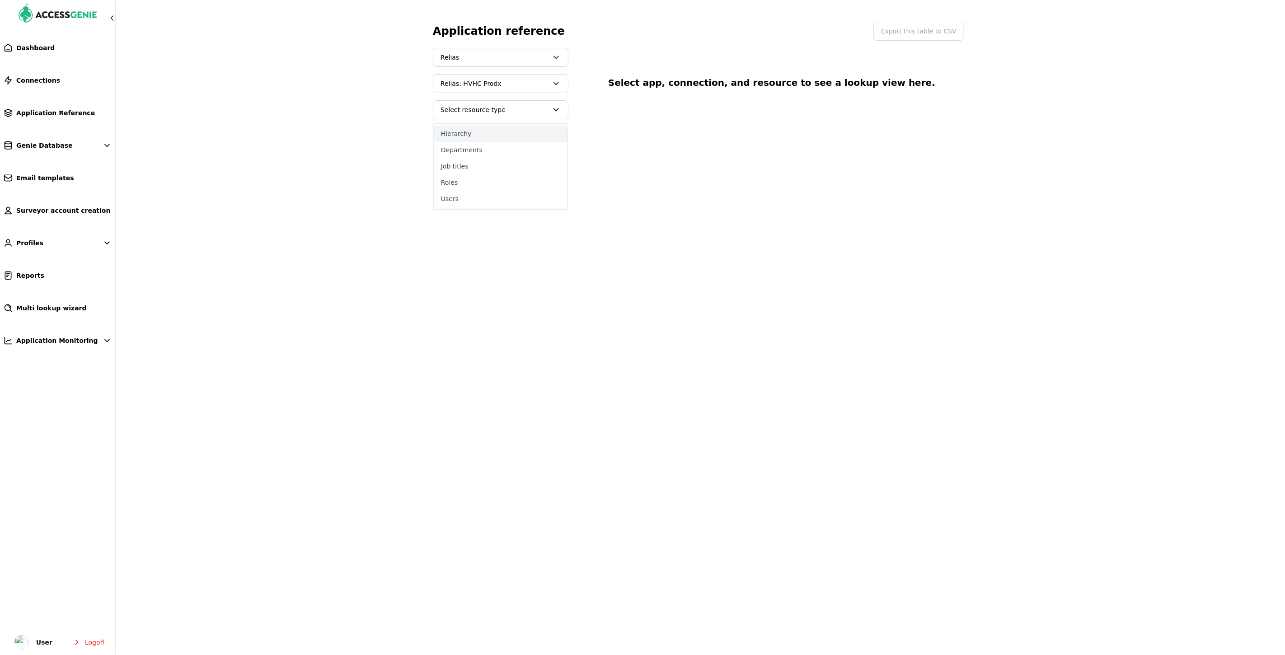
click at [495, 137] on button "Hierarchy" at bounding box center [501, 134] width 134 height 16
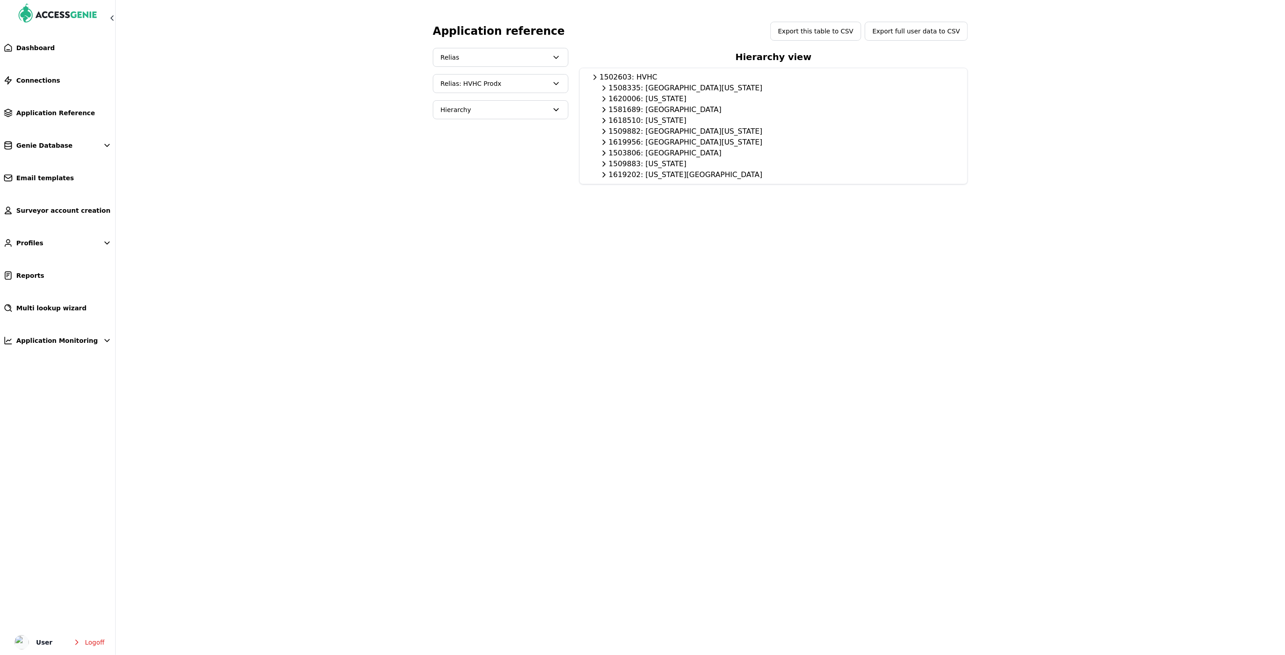
click at [651, 102] on div "1620006: [US_STATE]" at bounding box center [774, 99] width 366 height 11
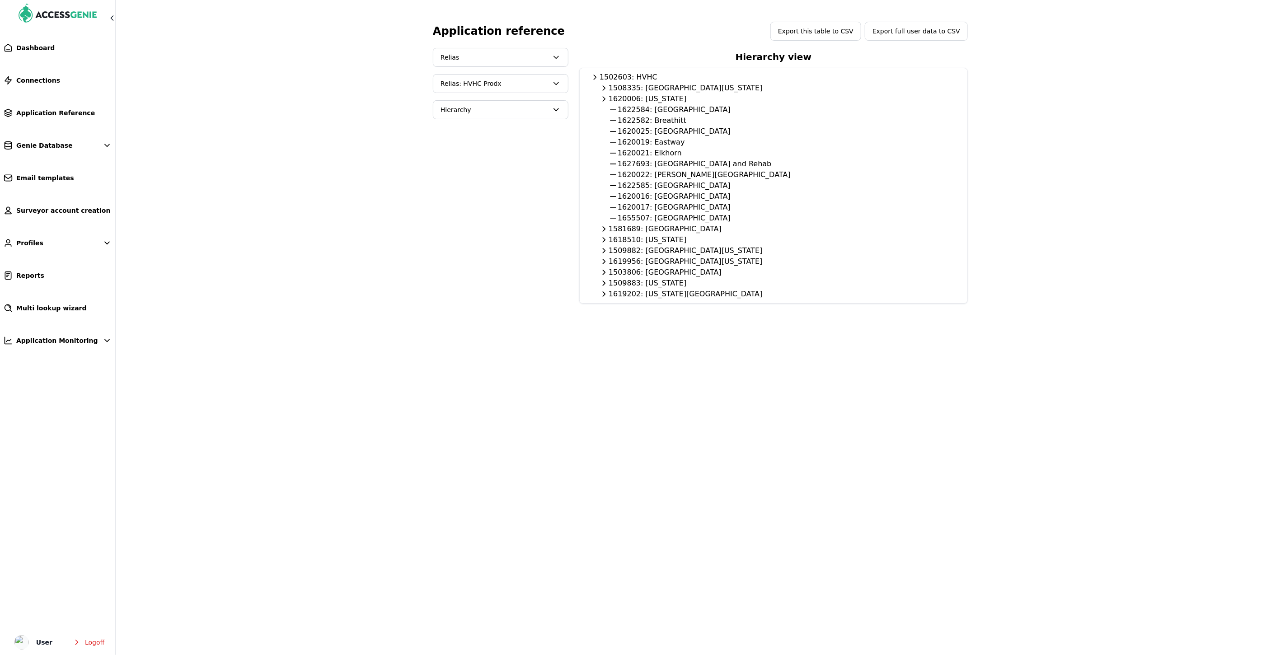
click at [661, 88] on div "1508335: [GEOGRAPHIC_DATA][US_STATE]" at bounding box center [774, 88] width 366 height 11
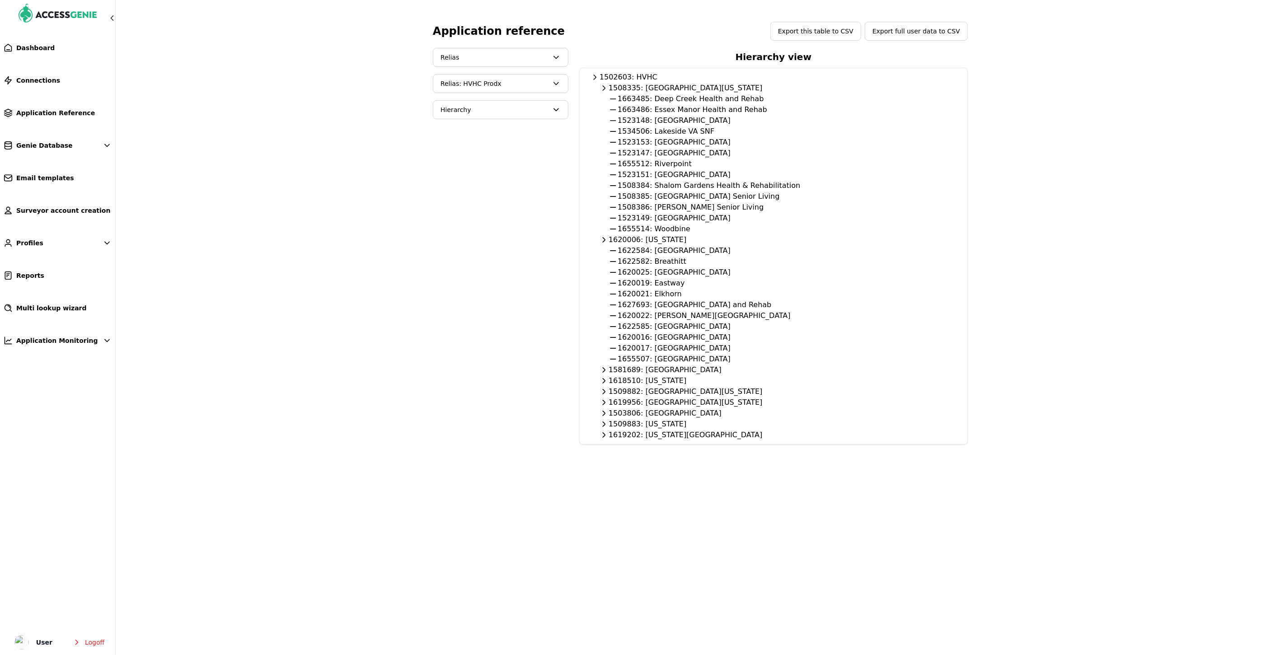
click at [645, 371] on div "1581689: [GEOGRAPHIC_DATA]" at bounding box center [774, 370] width 366 height 11
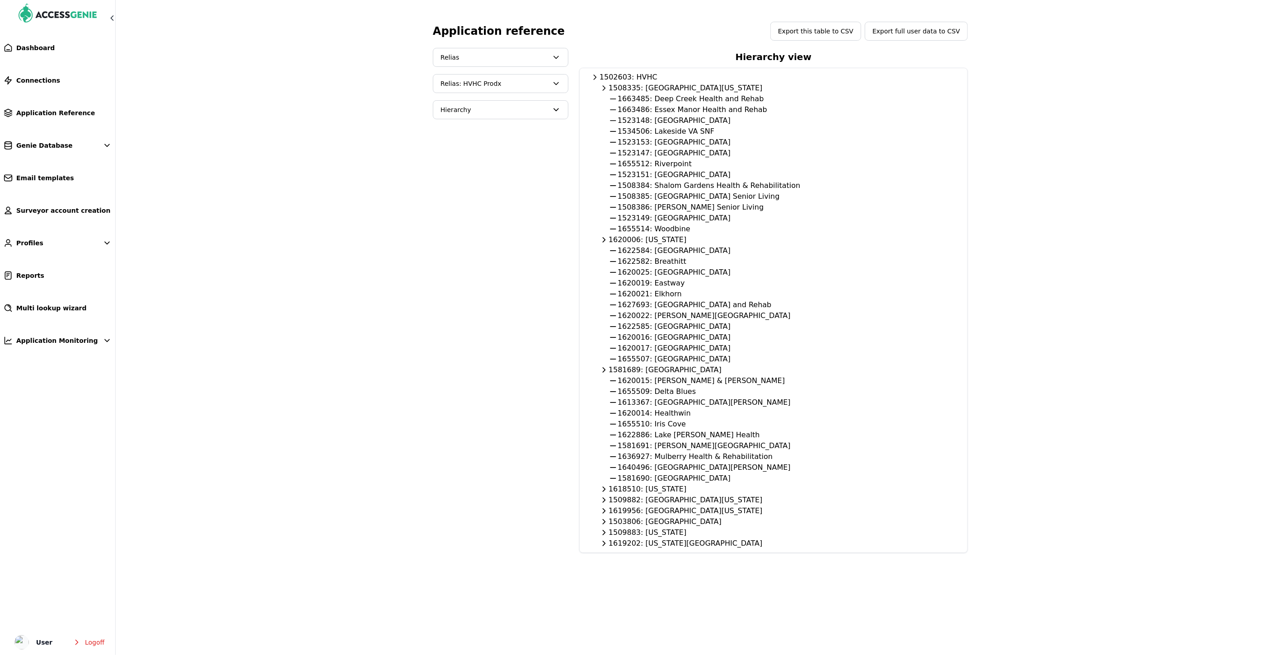
click at [660, 494] on div "1618510: [US_STATE]" at bounding box center [774, 489] width 366 height 11
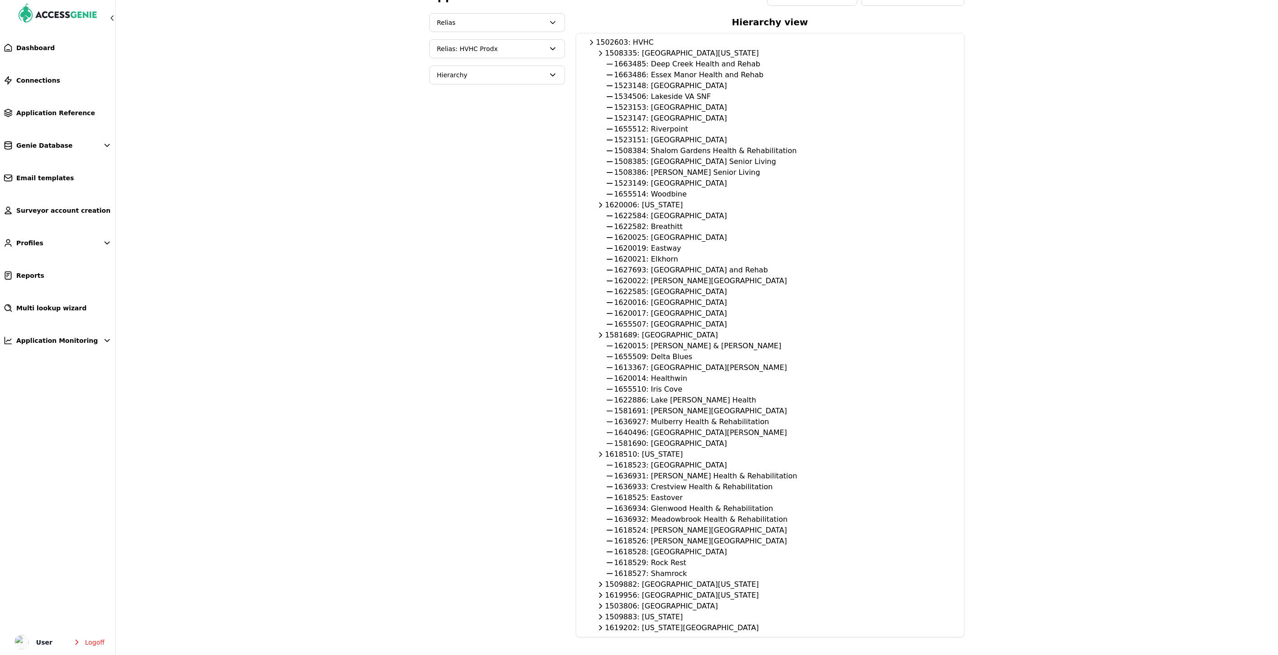
scroll to position [35, 0]
click at [658, 585] on div "1509882: [GEOGRAPHIC_DATA][US_STATE]" at bounding box center [770, 584] width 366 height 11
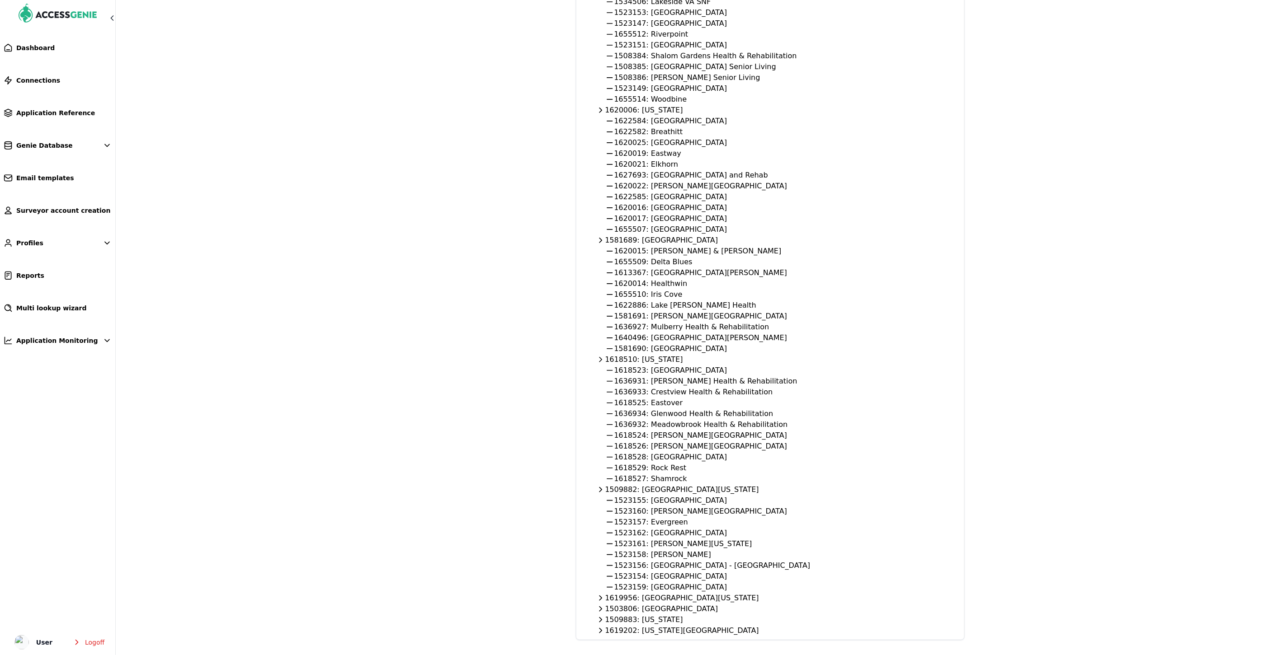
scroll to position [133, 0]
click at [656, 590] on div "1619956: [GEOGRAPHIC_DATA][US_STATE]" at bounding box center [770, 595] width 366 height 11
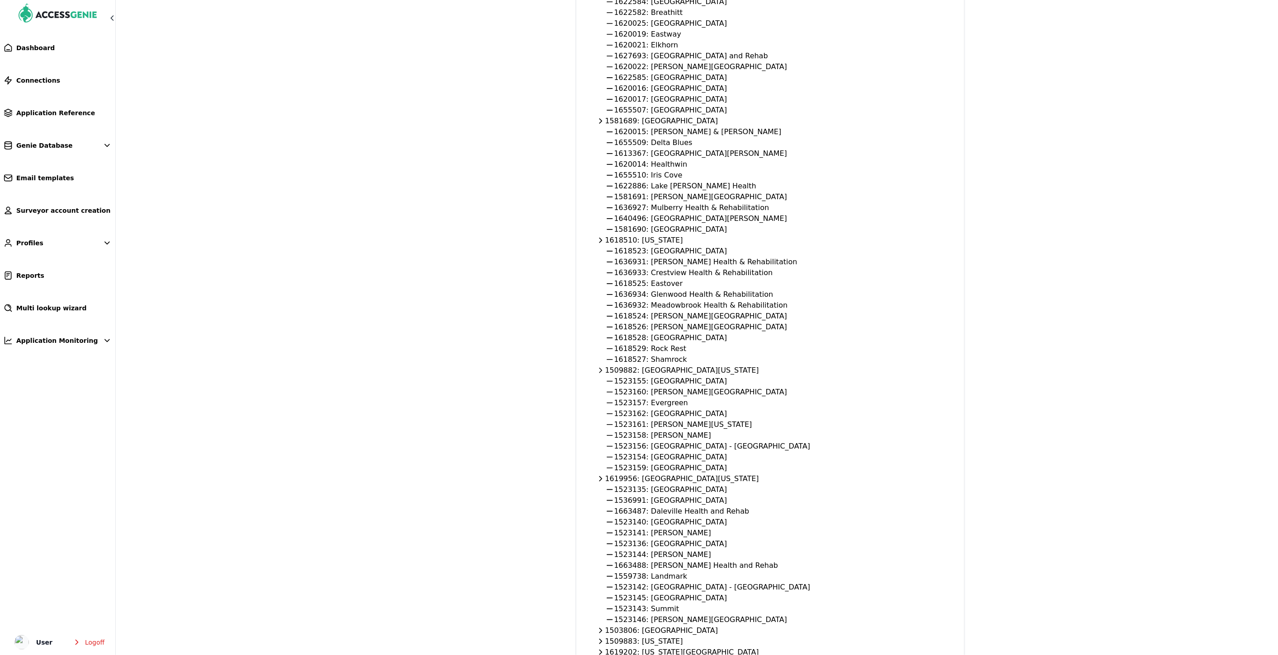
scroll to position [274, 0]
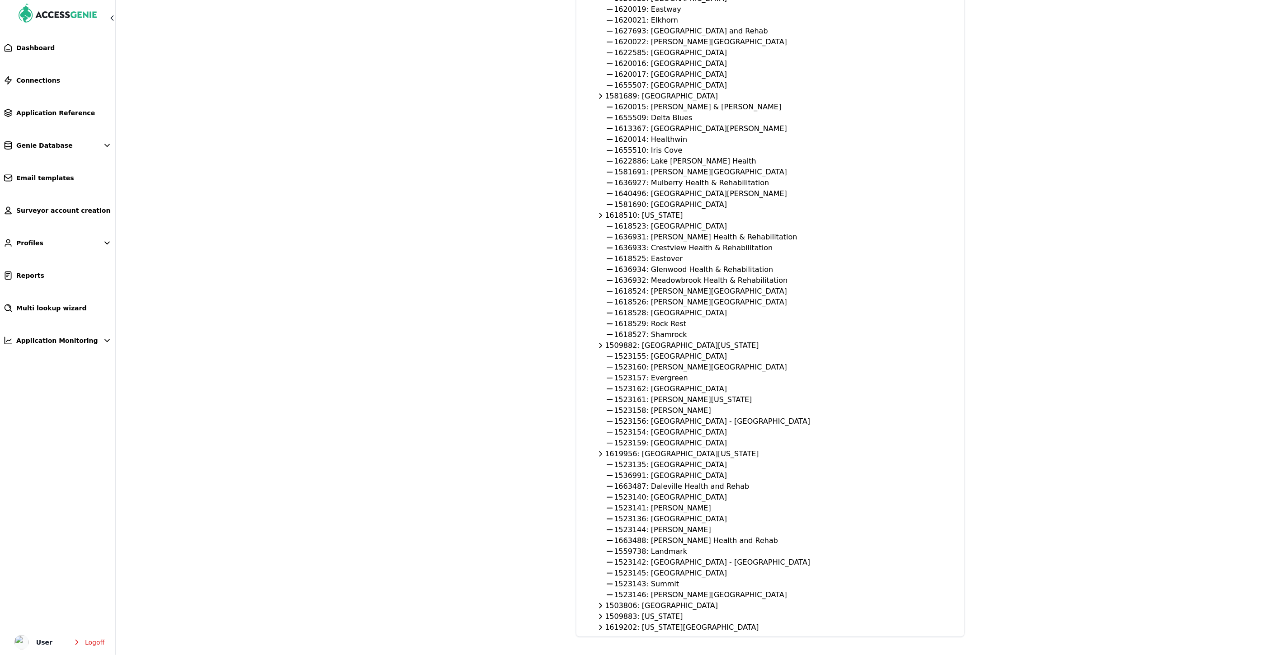
click at [657, 602] on div "1503806: [GEOGRAPHIC_DATA]" at bounding box center [770, 606] width 366 height 11
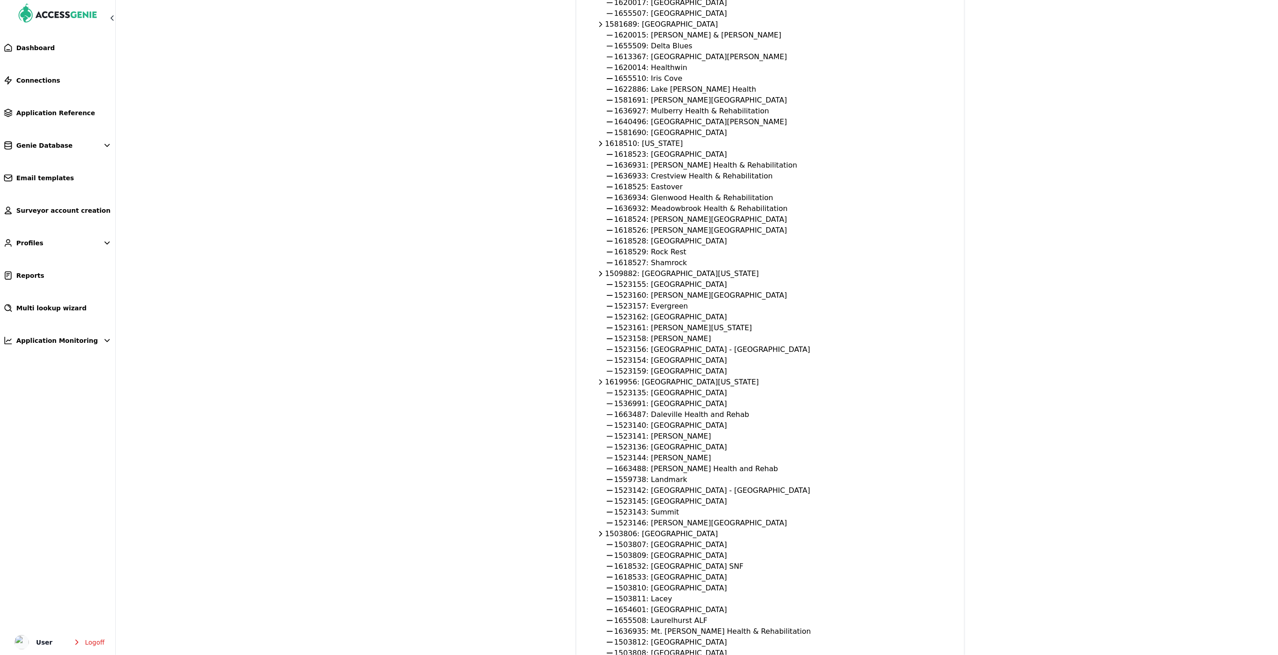
scroll to position [415, 0]
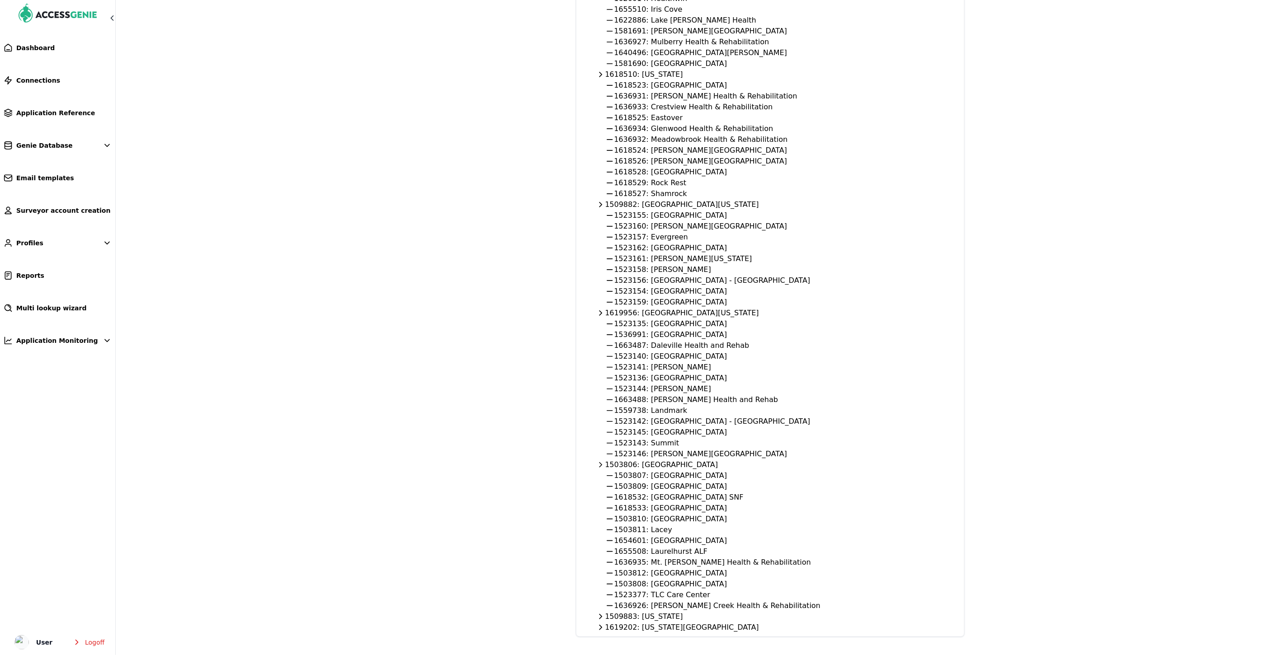
click at [662, 615] on div "1509883: [US_STATE]" at bounding box center [770, 616] width 366 height 11
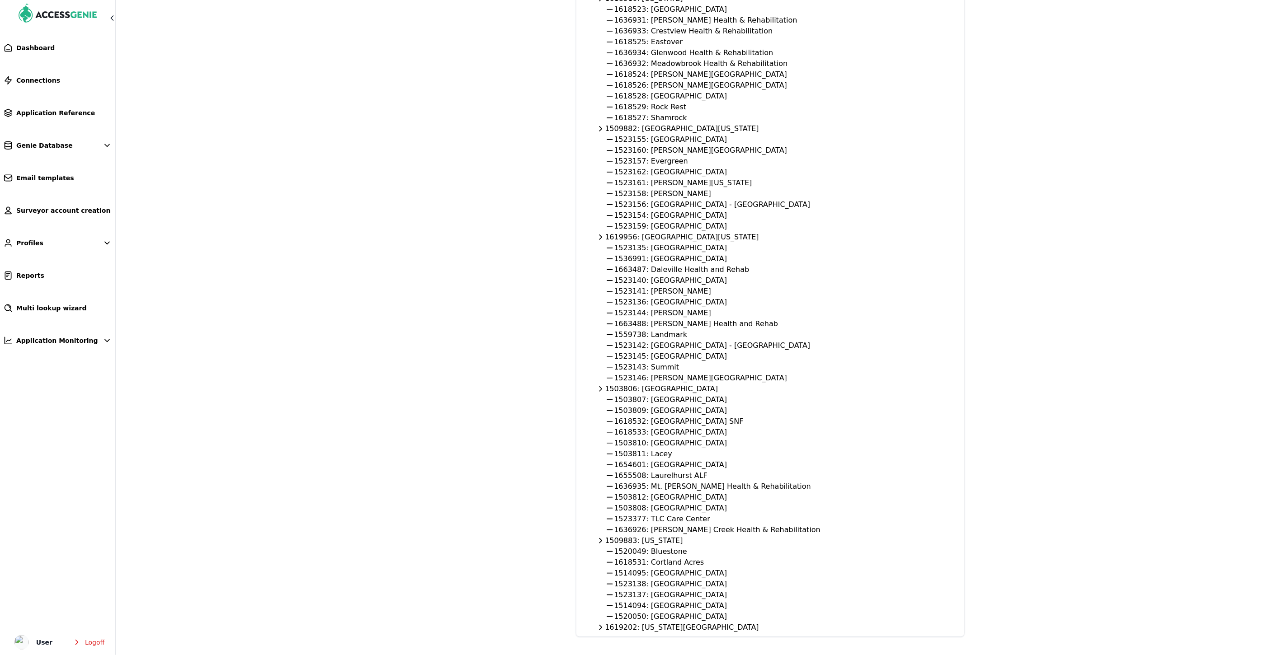
click at [668, 631] on div "1619202: [US_STATE][GEOGRAPHIC_DATA]" at bounding box center [770, 627] width 366 height 11
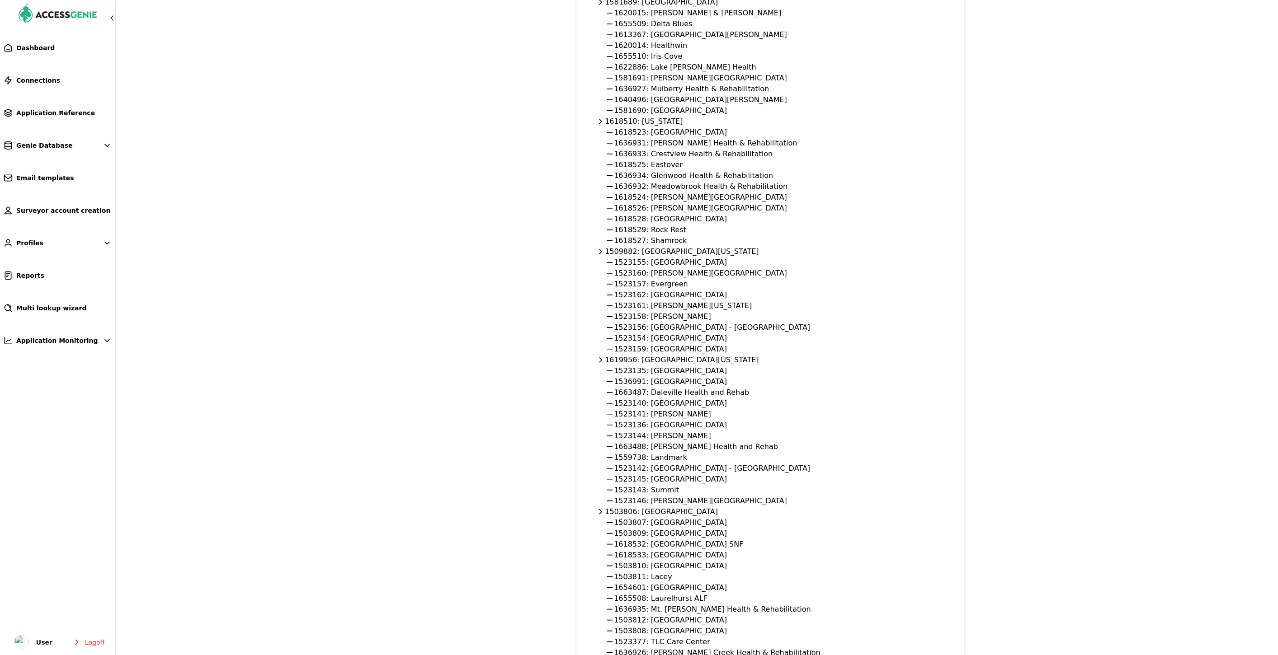
scroll to position [367, 0]
click at [829, 174] on div "1636934: Glenwood Health & Rehabilitation" at bounding box center [770, 177] width 366 height 11
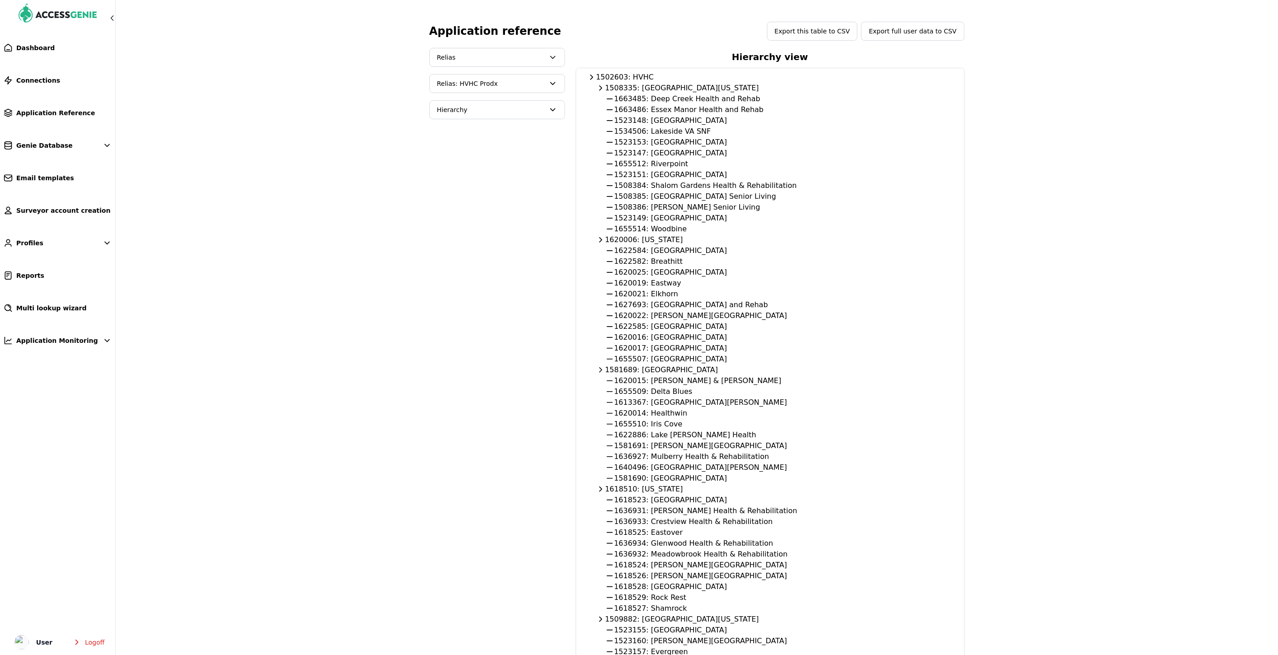
click at [625, 99] on div "1663485: Deep Creek Health and Rehab" at bounding box center [770, 99] width 366 height 11
click at [631, 110] on div "1663486: Essex Manor Health and Rehab" at bounding box center [770, 109] width 366 height 11
copy div "1663486"
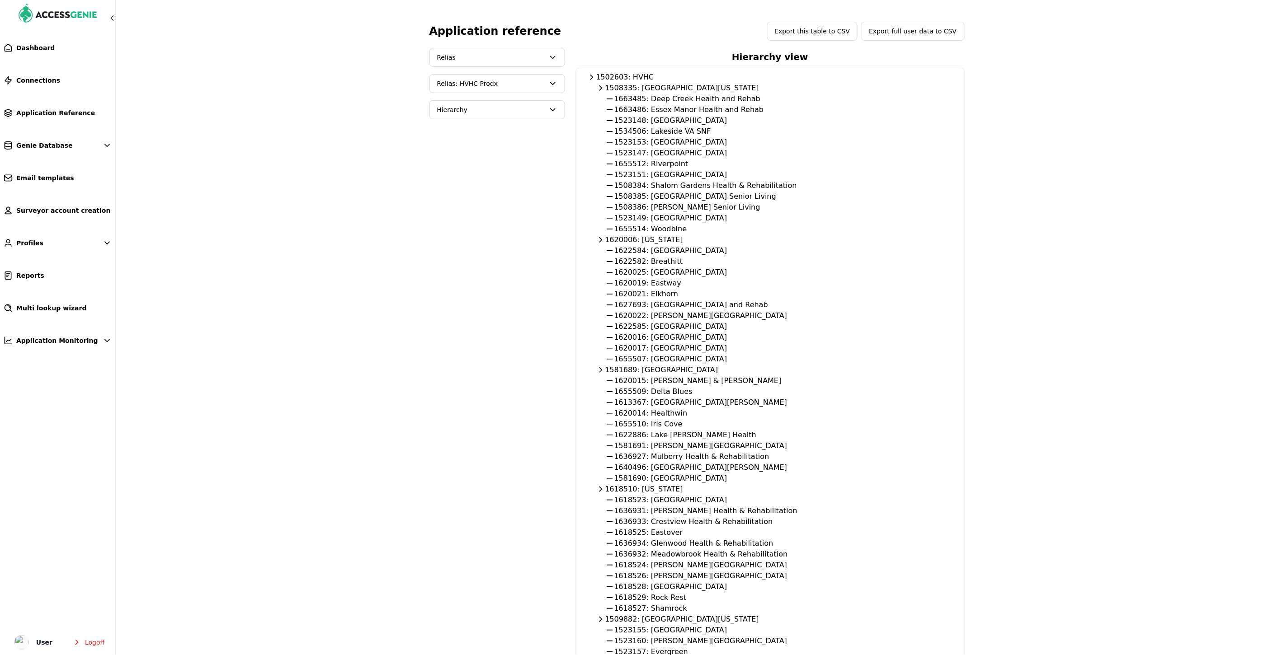
scroll to position [433, 0]
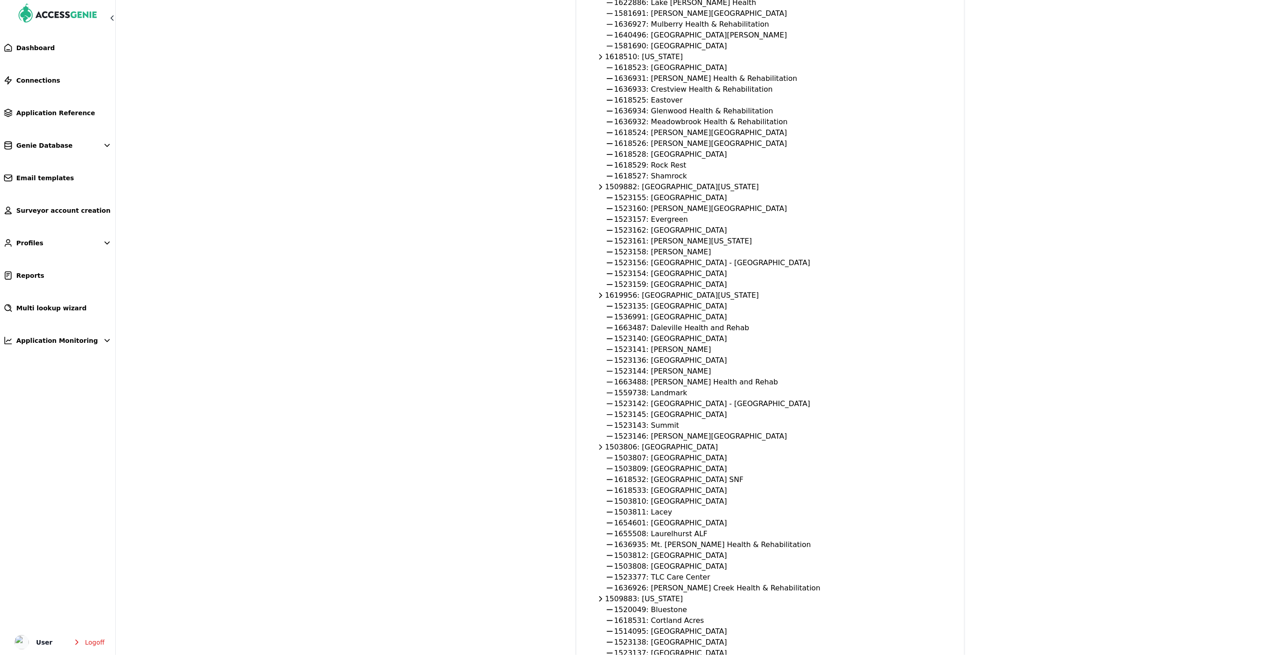
click at [633, 326] on div "1663487: Daleville Health and Rehab" at bounding box center [770, 328] width 366 height 11
copy div "1663487"
click at [626, 383] on div "1663488: [PERSON_NAME] Health and Rehab" at bounding box center [770, 382] width 366 height 11
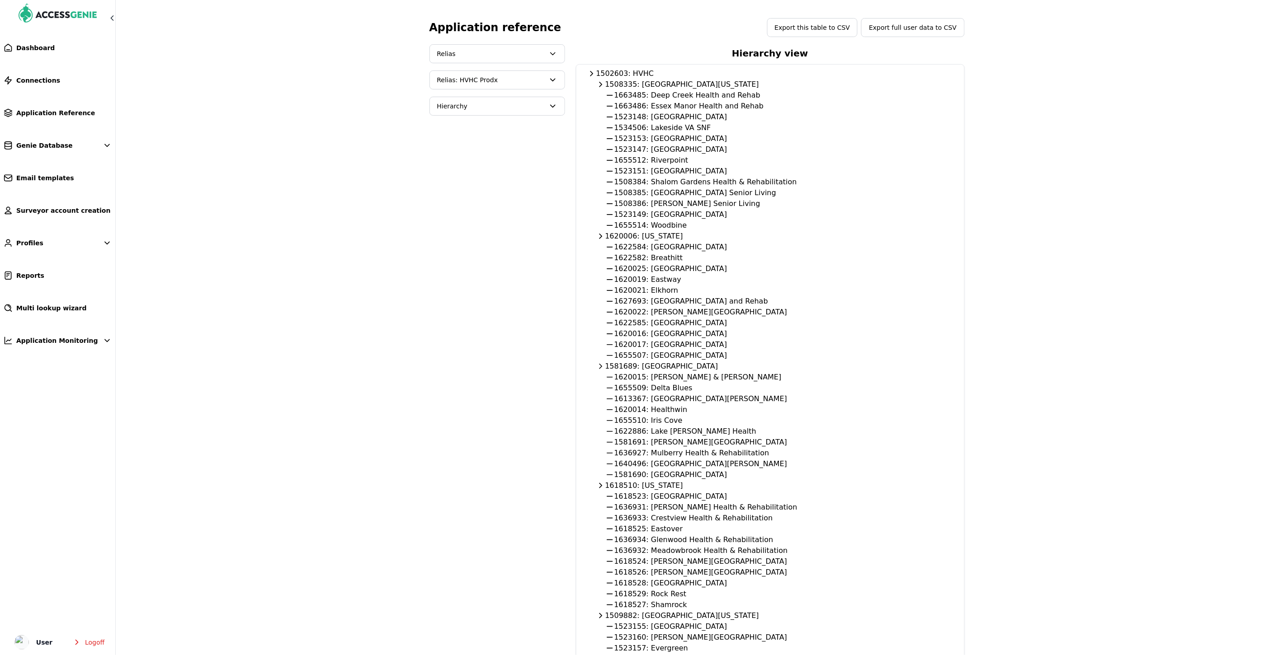
scroll to position [0, 0]
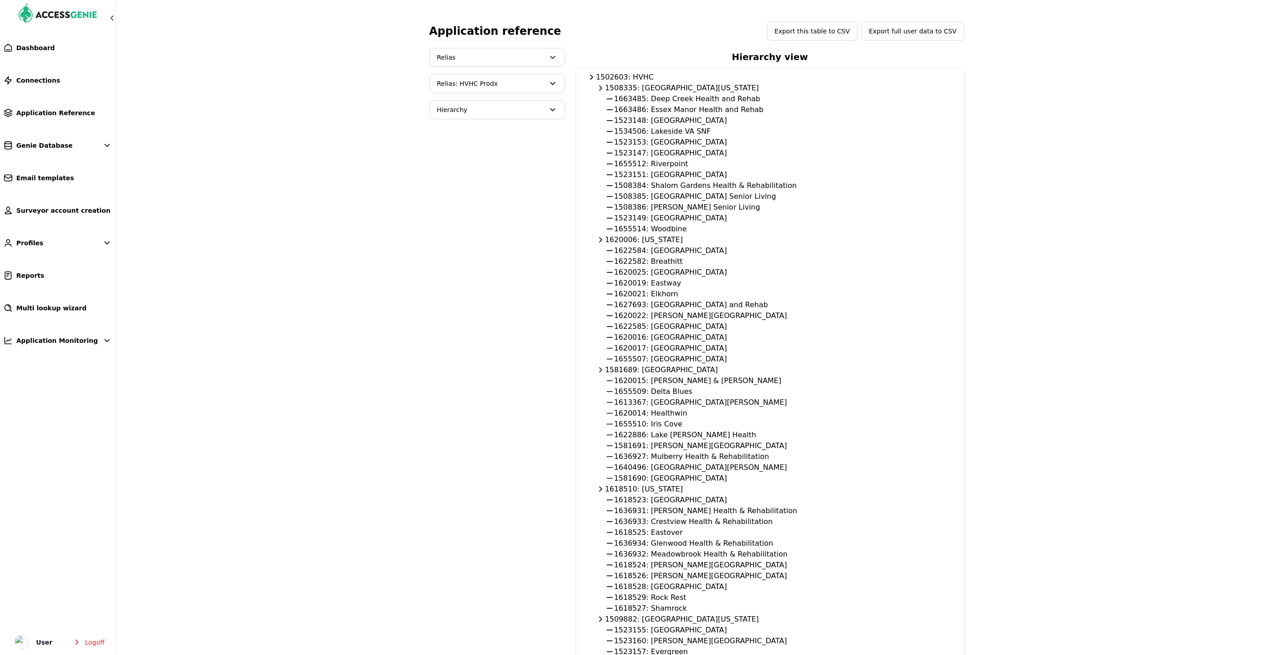
click at [481, 62] on span "Relias" at bounding box center [497, 57] width 135 height 18
click at [458, 99] on button "PCC" at bounding box center [497, 97] width 134 height 16
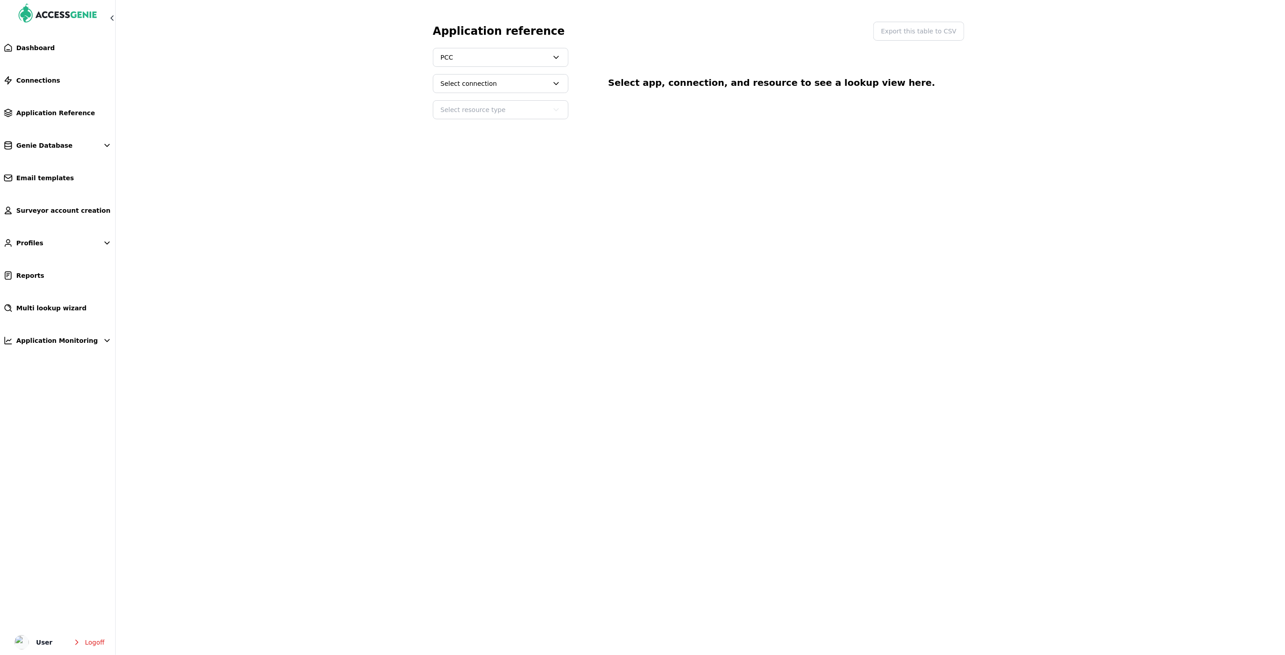
click at [482, 85] on span "Select connection" at bounding box center [495, 83] width 108 height 9
click at [482, 110] on button "PCC: HVHC (PROD)" at bounding box center [501, 107] width 134 height 16
click at [494, 107] on span "Select resource type" at bounding box center [495, 109] width 108 height 9
click at [472, 136] on button "Facilities" at bounding box center [501, 134] width 134 height 16
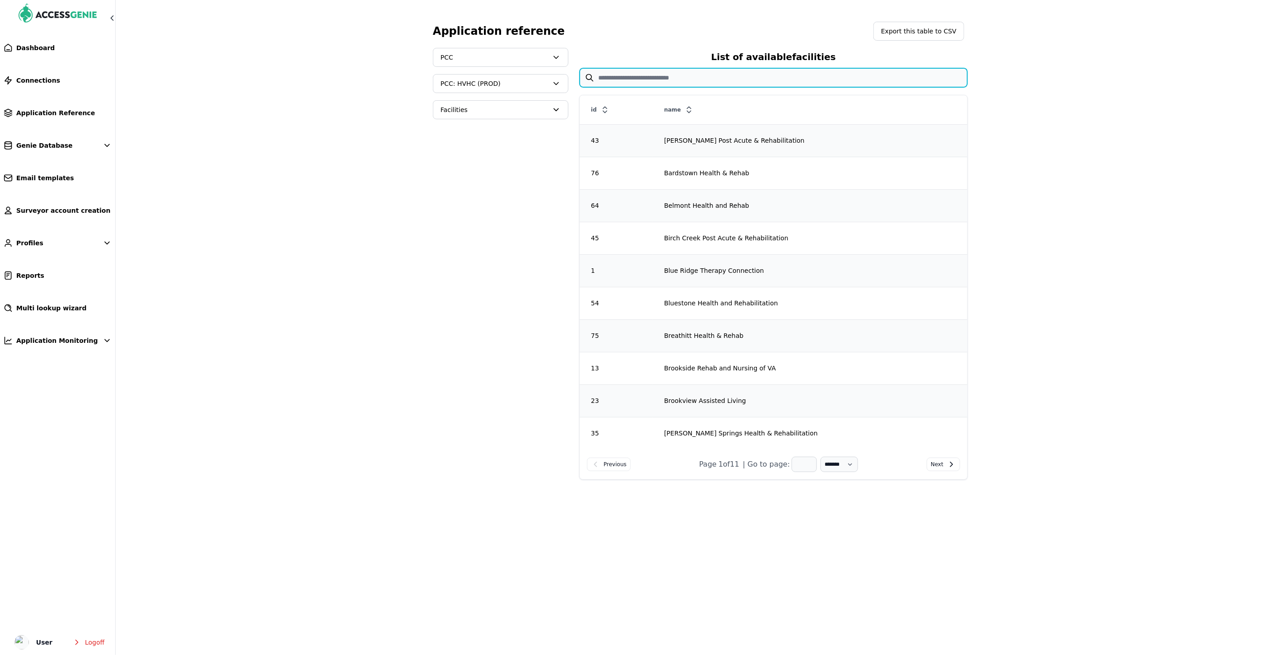
click at [647, 77] on input "text" at bounding box center [774, 77] width 388 height 19
type input "*"
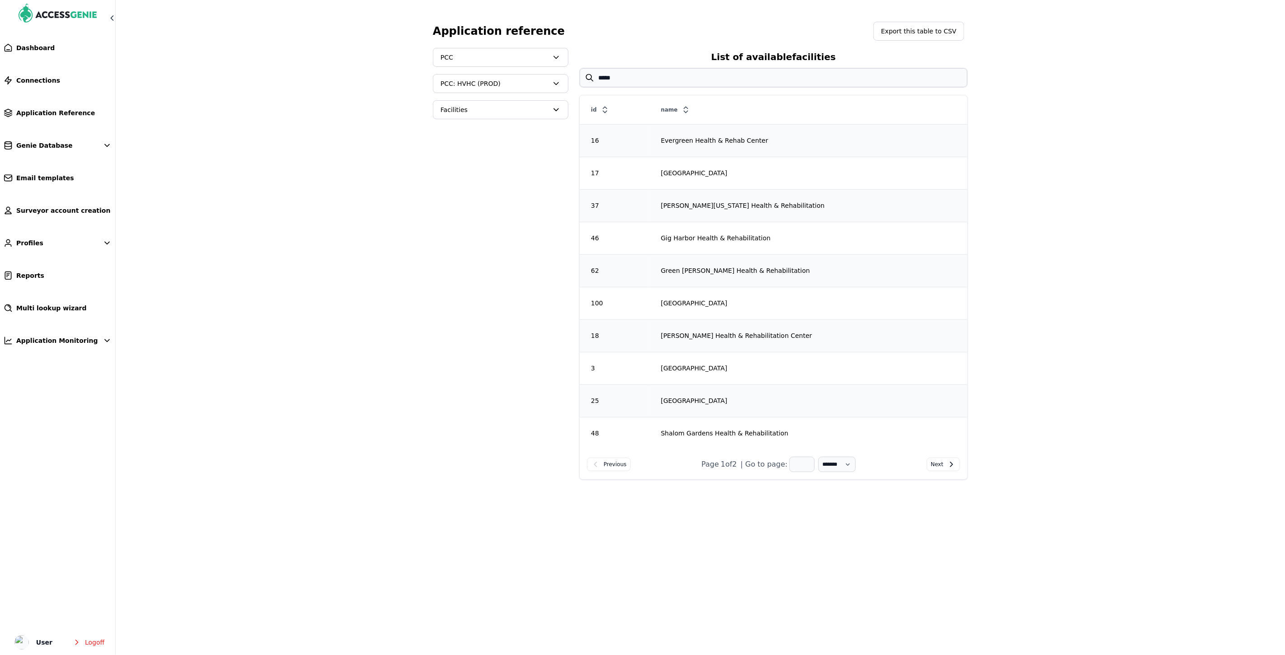
click at [596, 304] on div "100" at bounding box center [614, 303] width 69 height 9
click at [728, 76] on input "*****" at bounding box center [774, 77] width 388 height 19
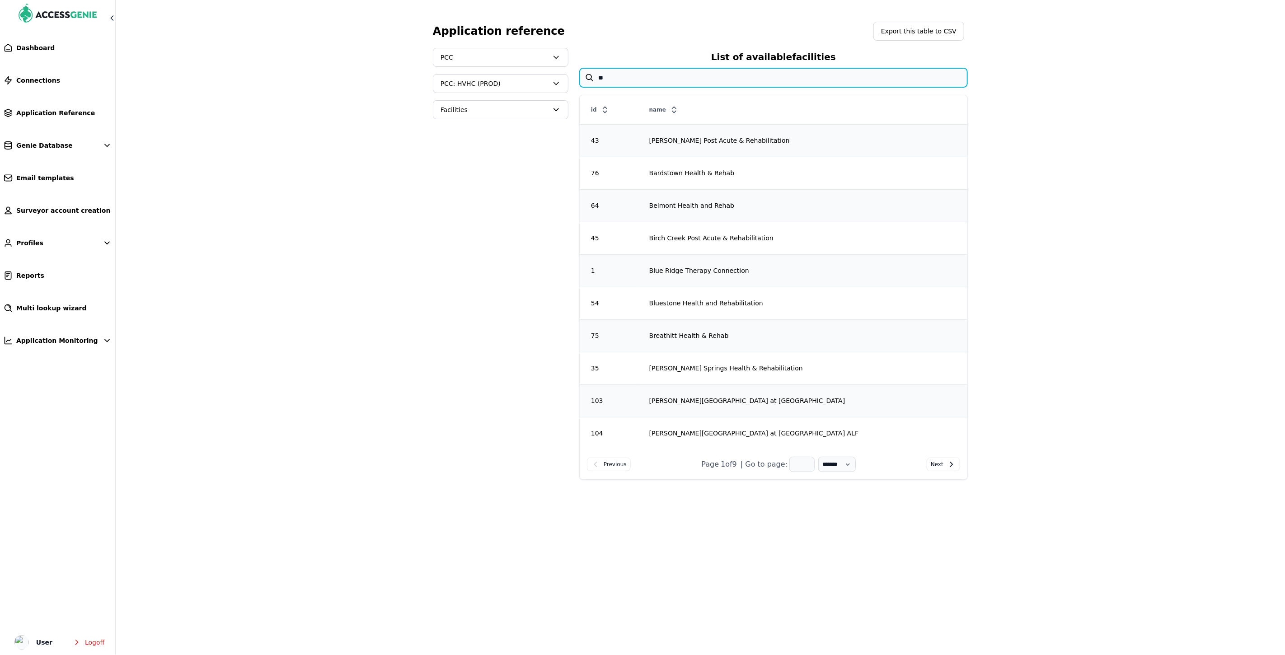
type input "*"
click at [719, 72] on input "*****" at bounding box center [774, 77] width 388 height 19
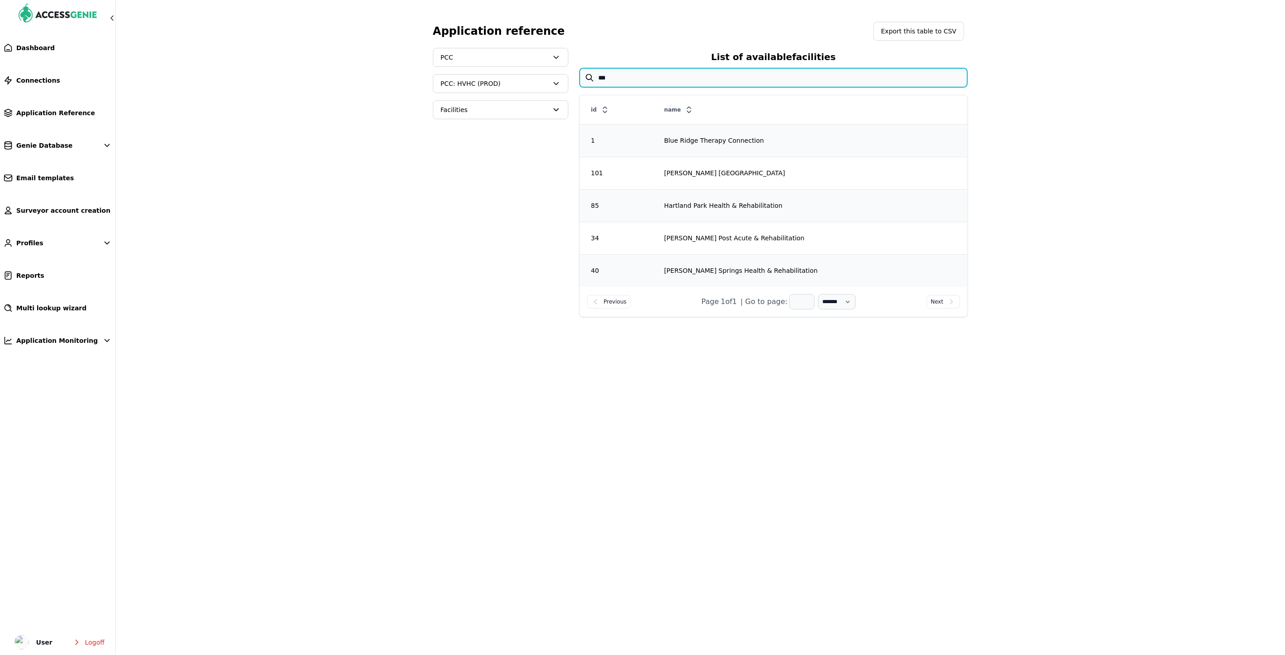
click at [625, 80] on input "***" at bounding box center [774, 77] width 388 height 19
type input "***"
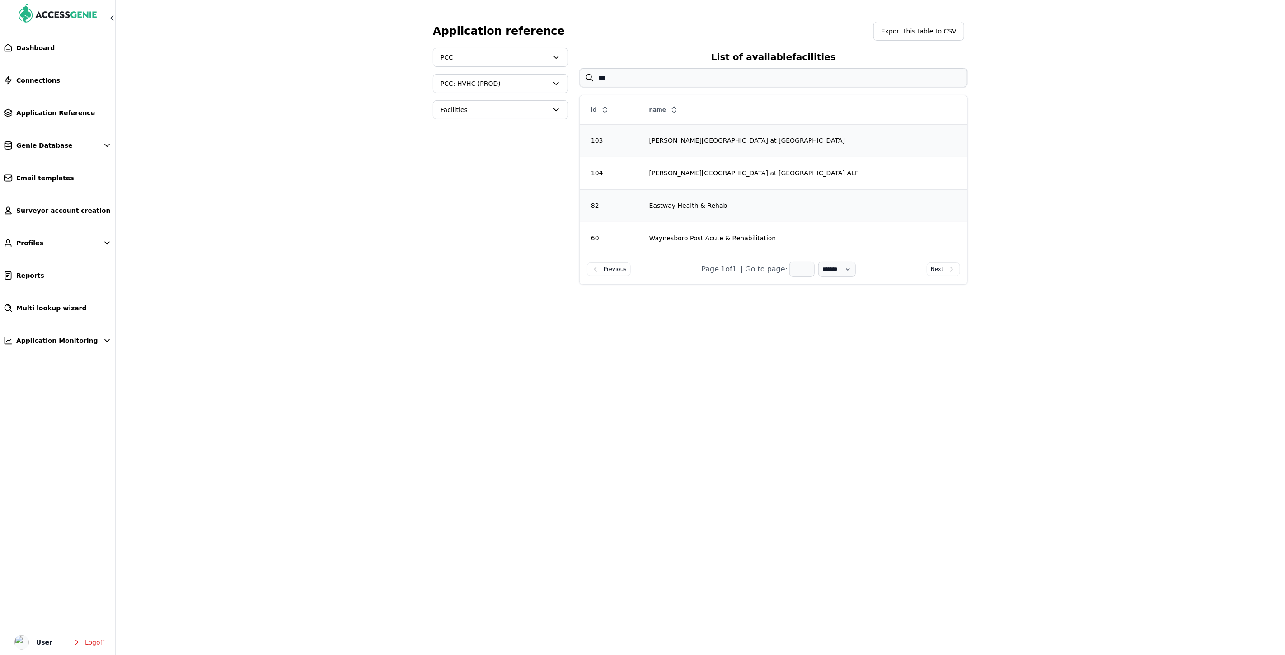
click at [501, 56] on span "PCC" at bounding box center [495, 57] width 108 height 9
click at [467, 113] on button "Relias" at bounding box center [501, 113] width 134 height 16
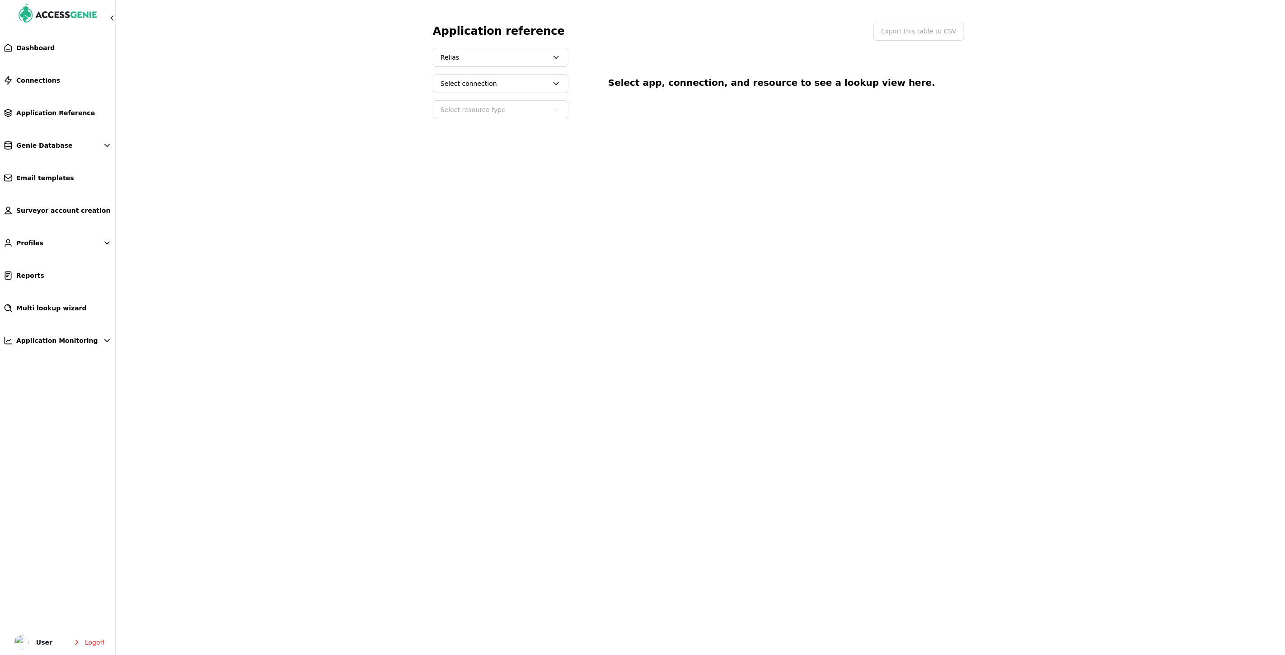
click at [514, 76] on span "Select connection" at bounding box center [500, 84] width 135 height 18
click at [493, 106] on button "Relias: HVHC Prodx" at bounding box center [501, 107] width 134 height 16
click at [508, 113] on span "Select resource type" at bounding box center [495, 109] width 108 height 9
click at [486, 133] on button "Hierarchy" at bounding box center [501, 134] width 134 height 16
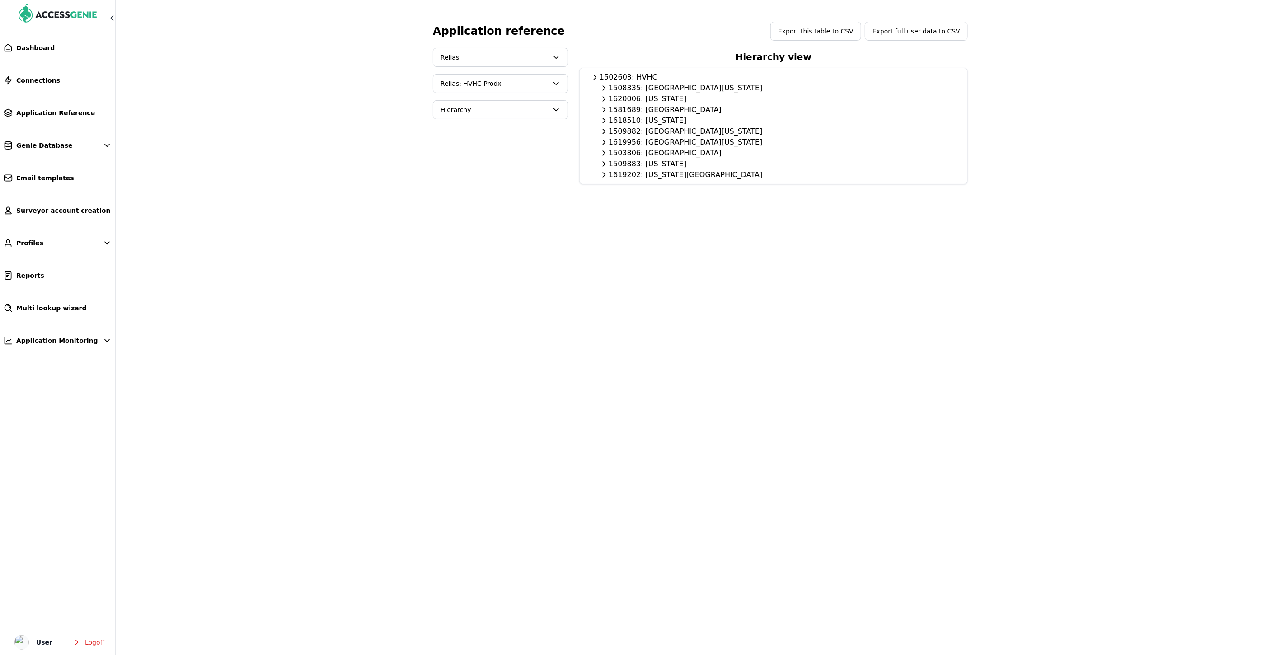
click at [638, 89] on div "1508335: [GEOGRAPHIC_DATA][US_STATE]" at bounding box center [774, 88] width 366 height 11
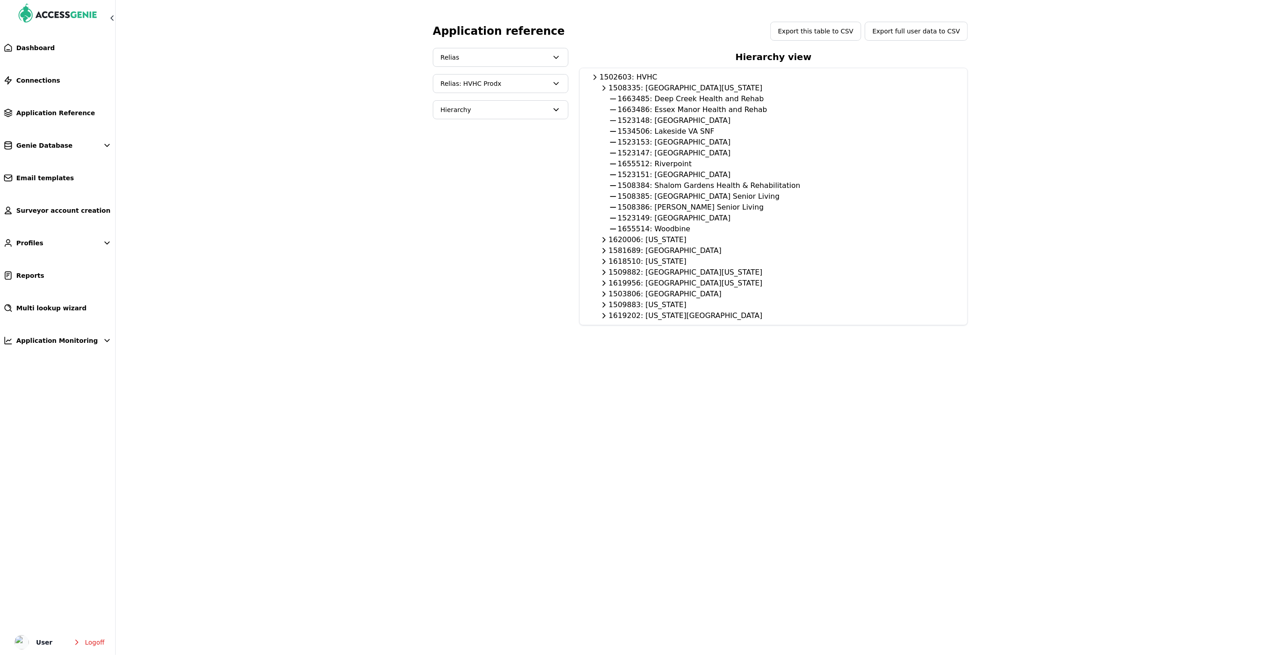
click at [657, 237] on div "1620006: [US_STATE]" at bounding box center [774, 240] width 366 height 11
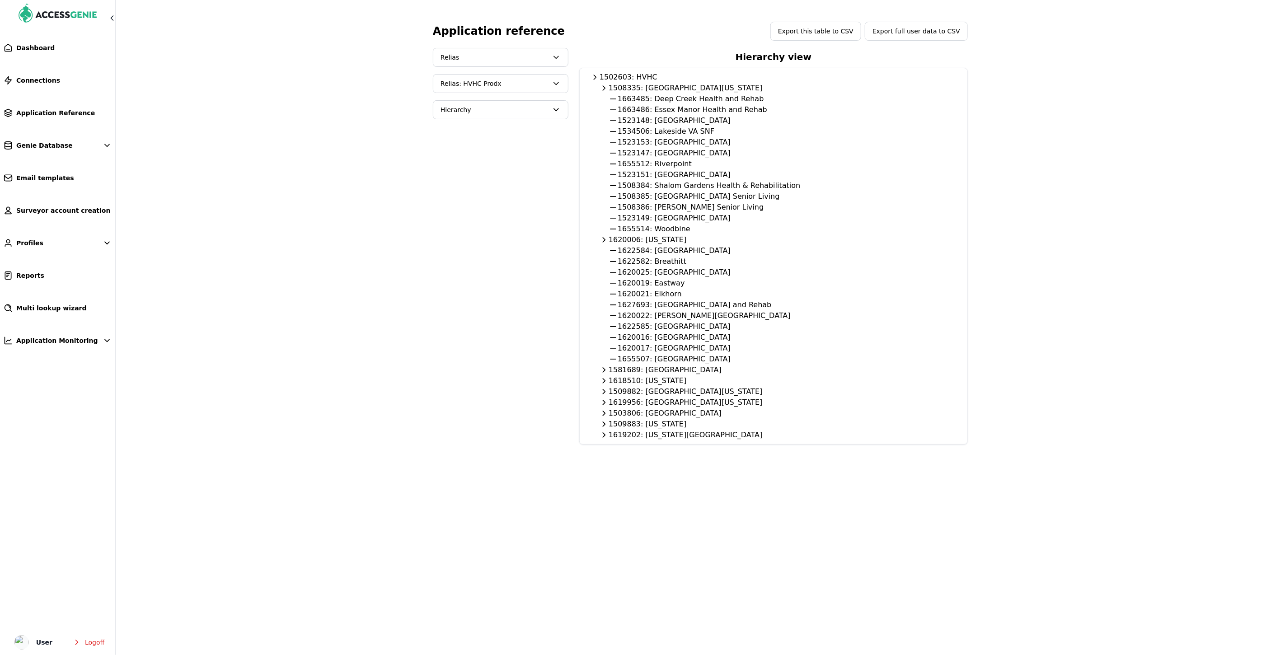
click at [657, 373] on div "1581689: [GEOGRAPHIC_DATA]" at bounding box center [774, 370] width 366 height 11
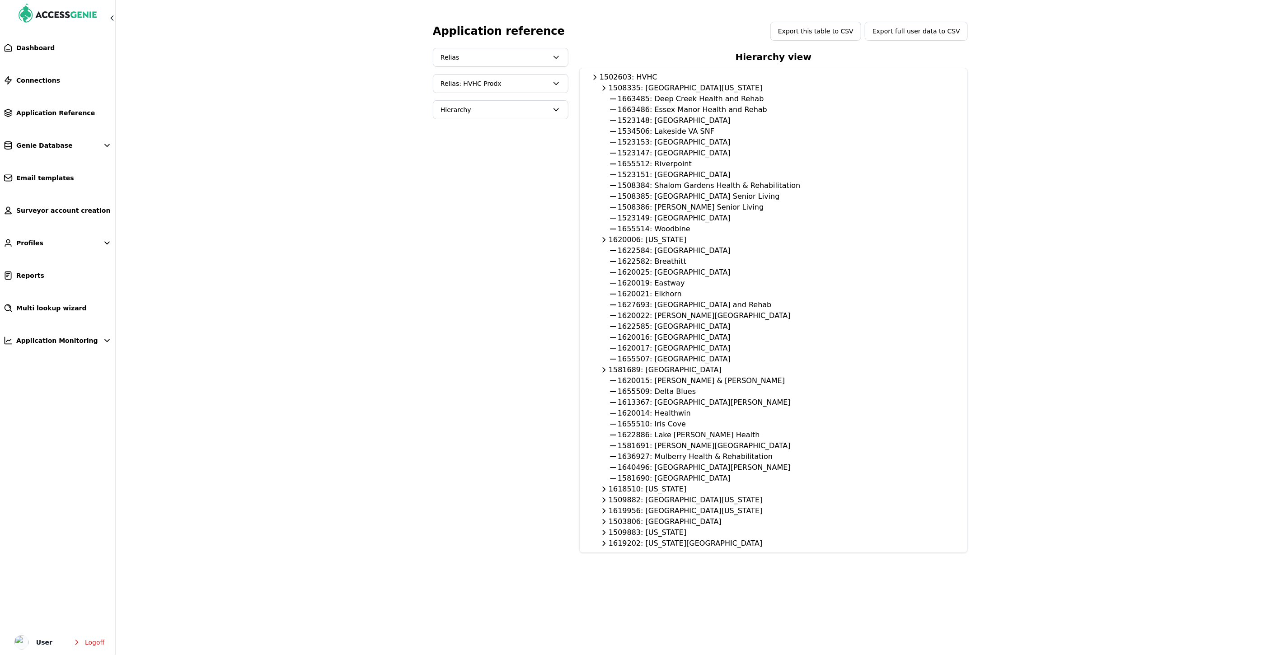
click at [670, 493] on div "1618510: [US_STATE]" at bounding box center [774, 489] width 366 height 11
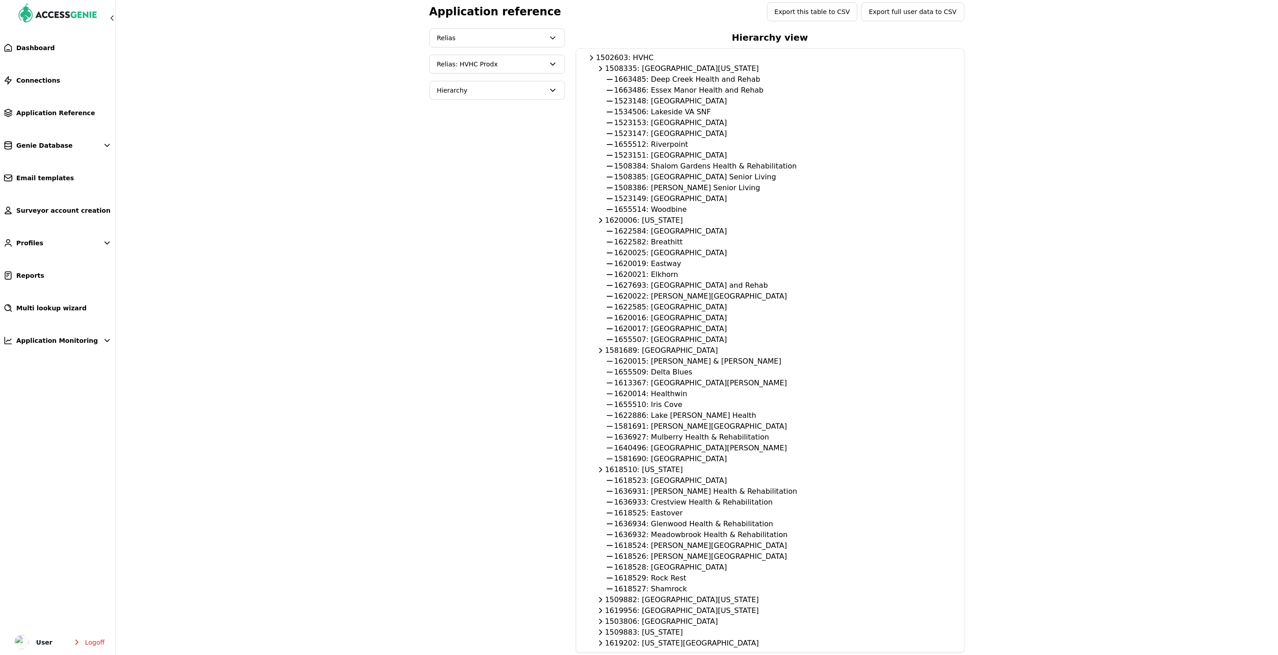
scroll to position [35, 0]
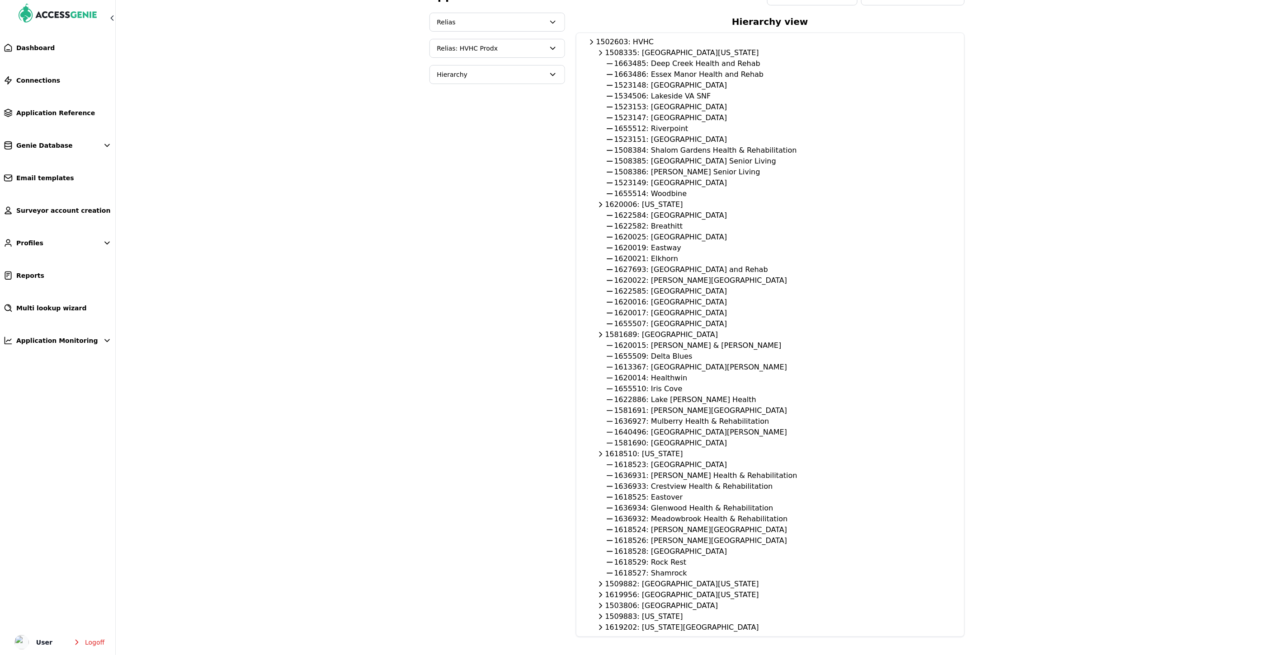
click at [653, 584] on div "1509882: [GEOGRAPHIC_DATA][US_STATE]" at bounding box center [770, 584] width 366 height 11
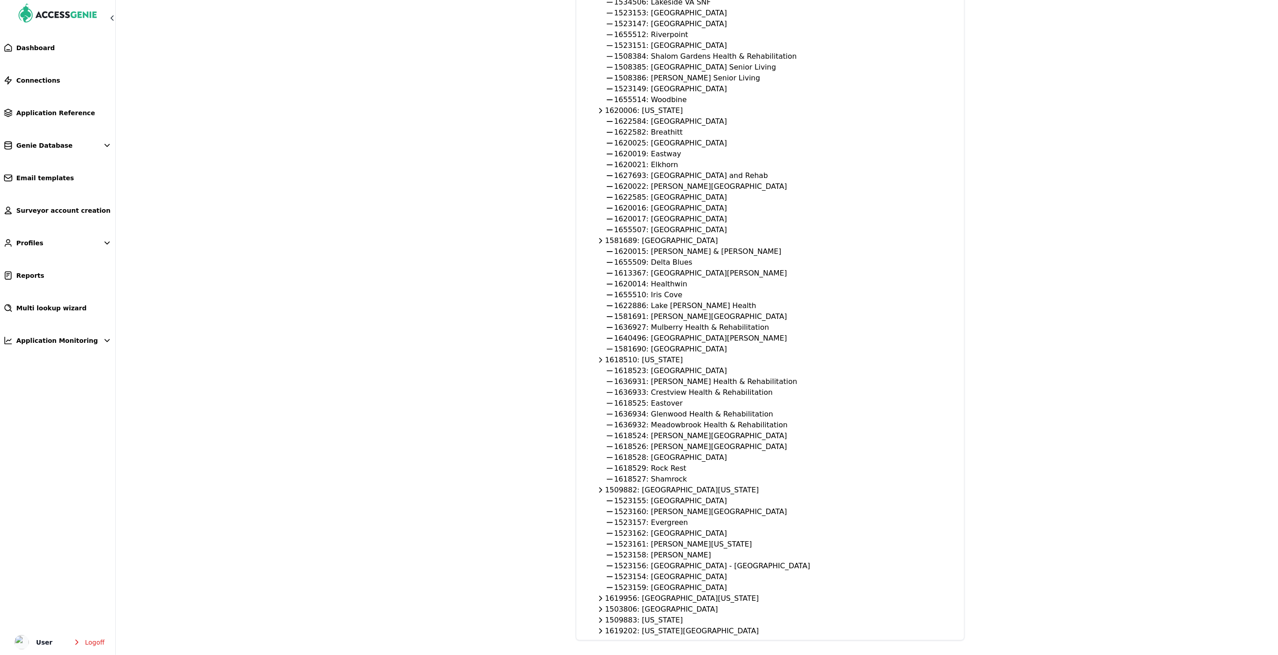
scroll to position [133, 0]
click at [663, 595] on div "1619956: [GEOGRAPHIC_DATA][US_STATE]" at bounding box center [770, 595] width 366 height 11
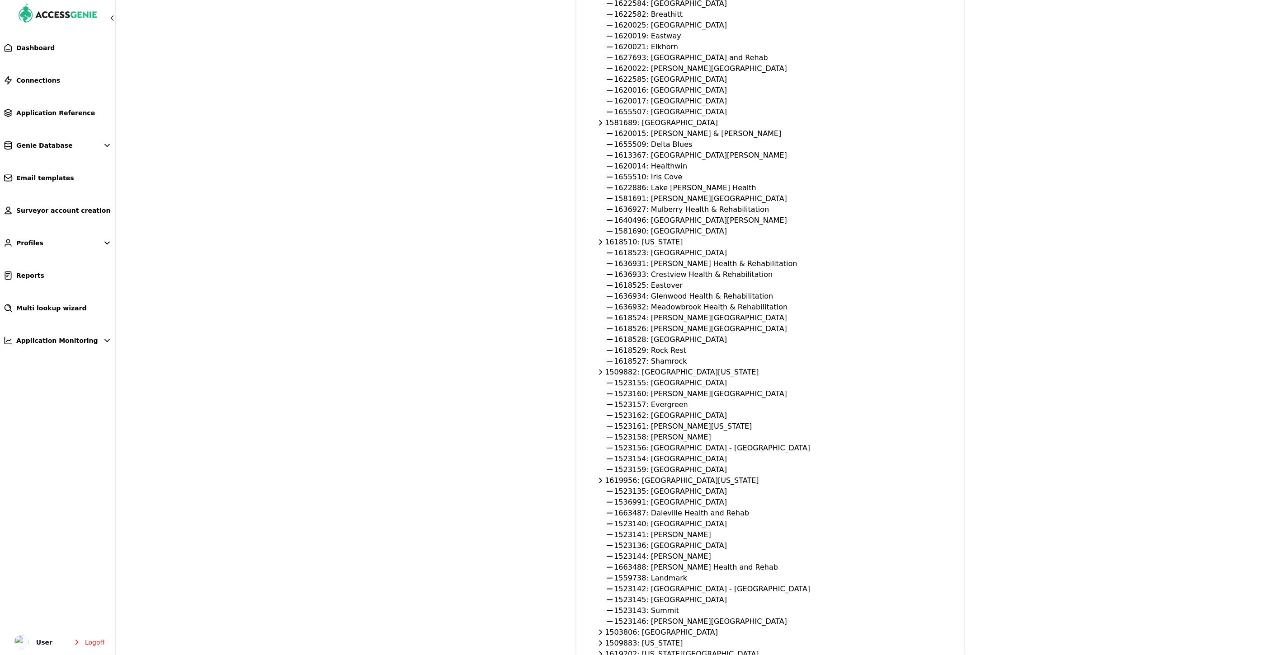
scroll to position [274, 0]
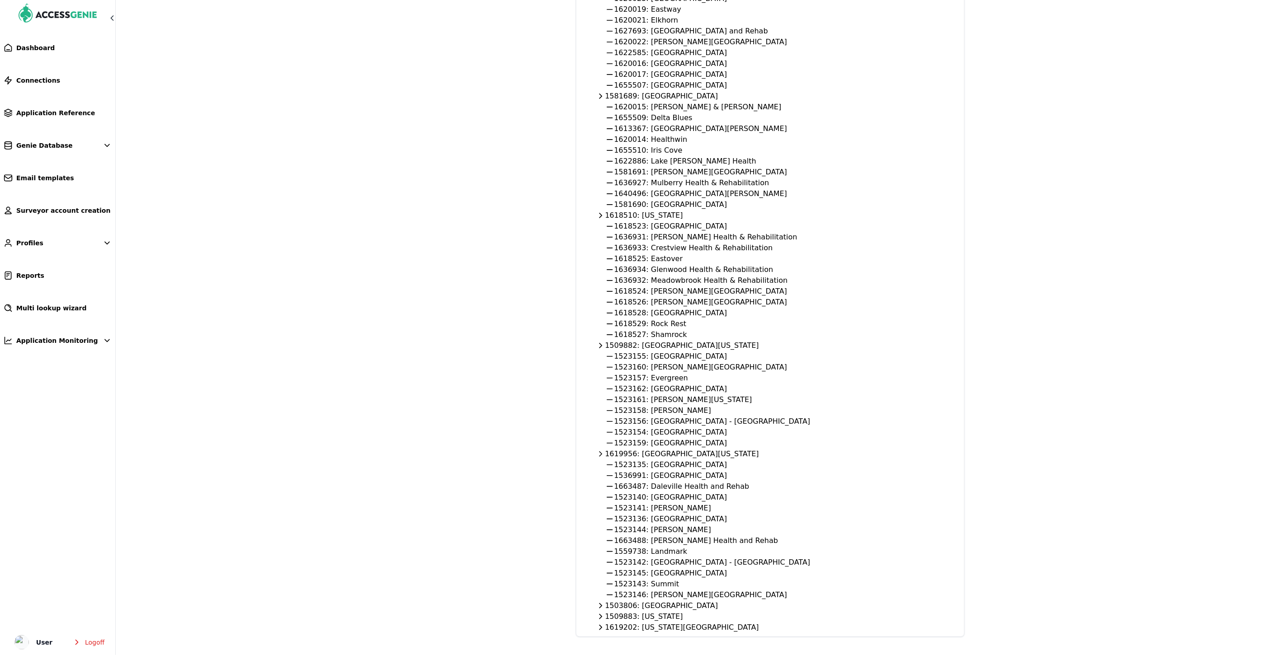
click at [656, 607] on div "1503806: [GEOGRAPHIC_DATA]" at bounding box center [770, 606] width 366 height 11
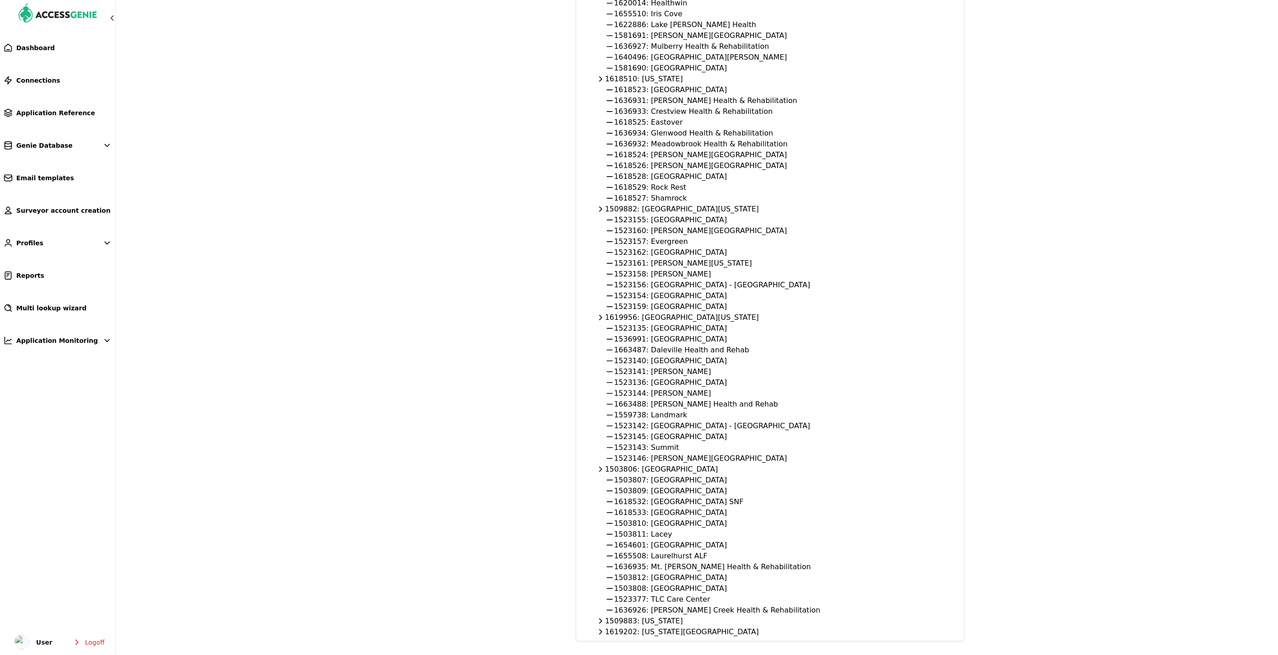
scroll to position [415, 0]
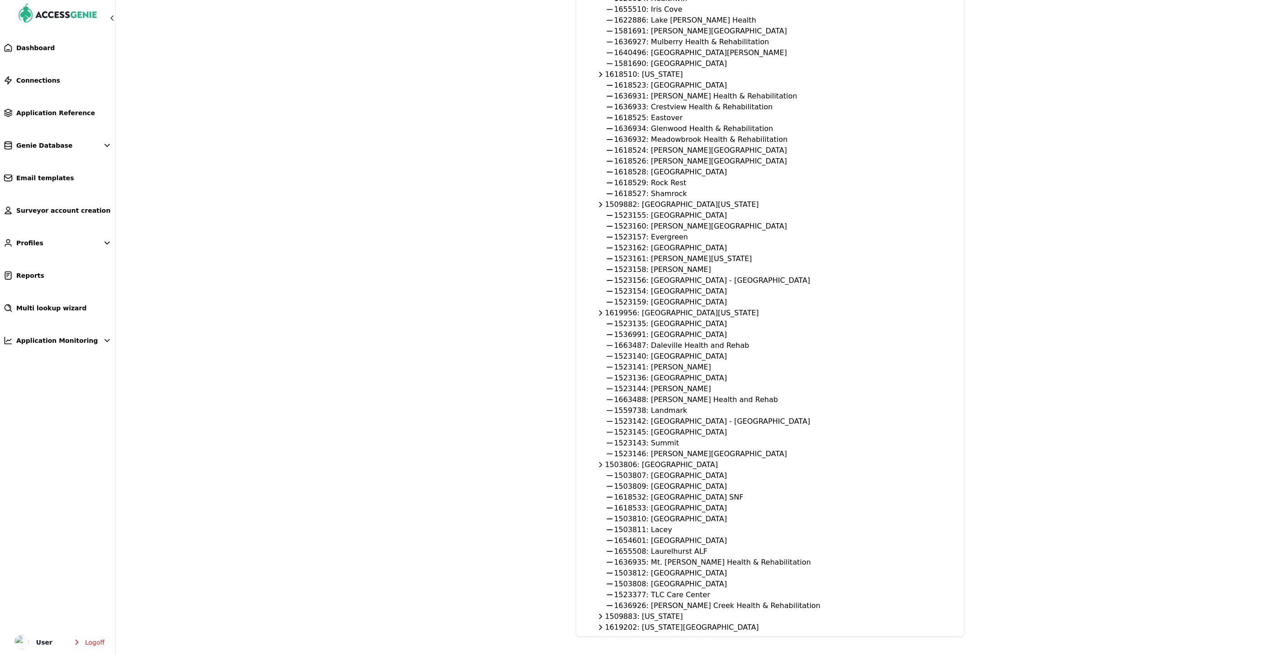
click at [666, 615] on div "1509883: [US_STATE]" at bounding box center [770, 616] width 366 height 11
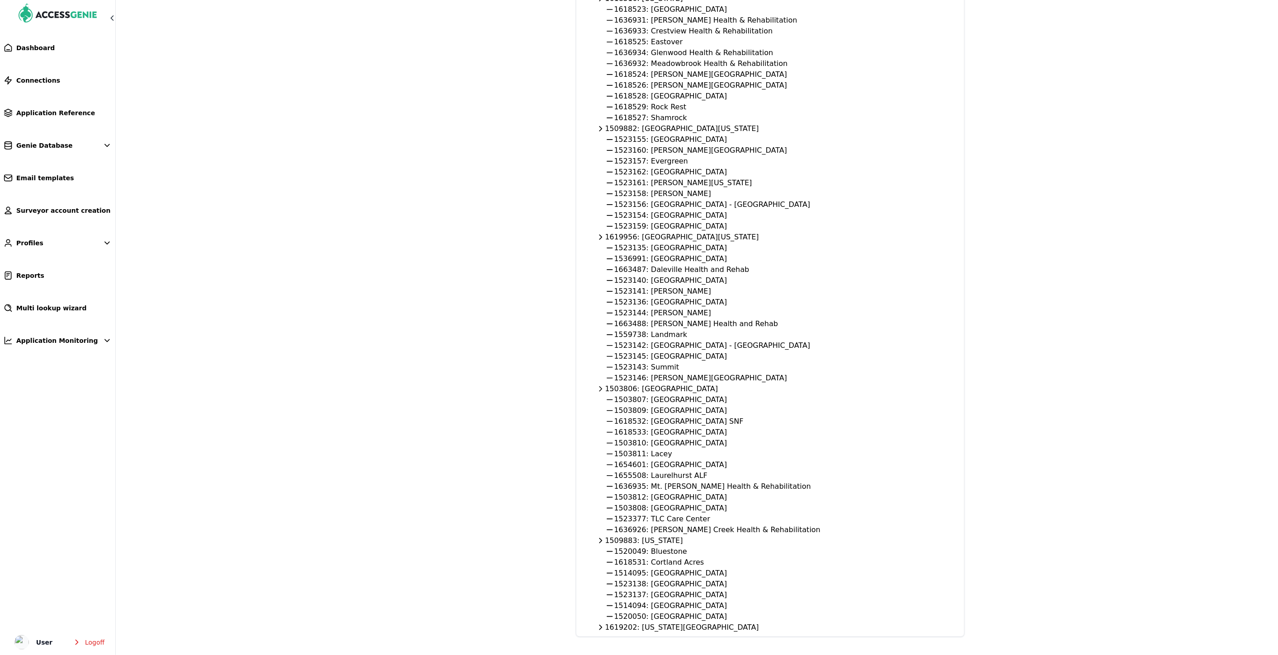
click at [659, 627] on div "1619202: [US_STATE][GEOGRAPHIC_DATA]" at bounding box center [770, 627] width 366 height 11
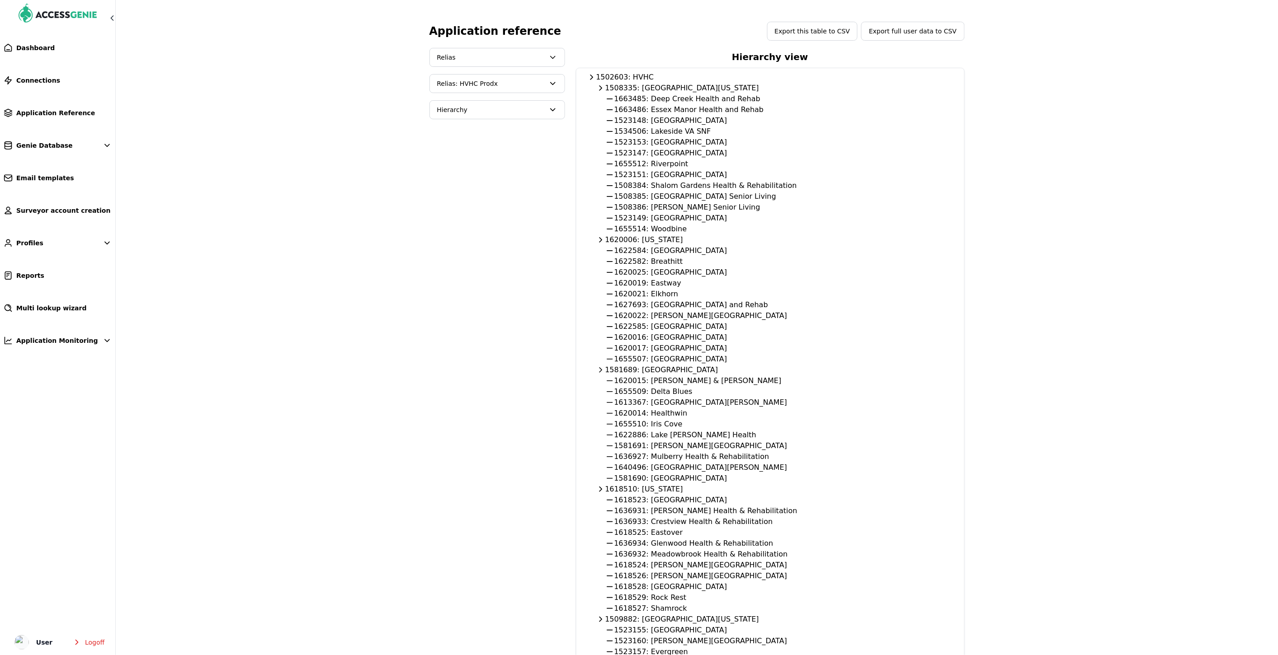
scroll to position [487, 0]
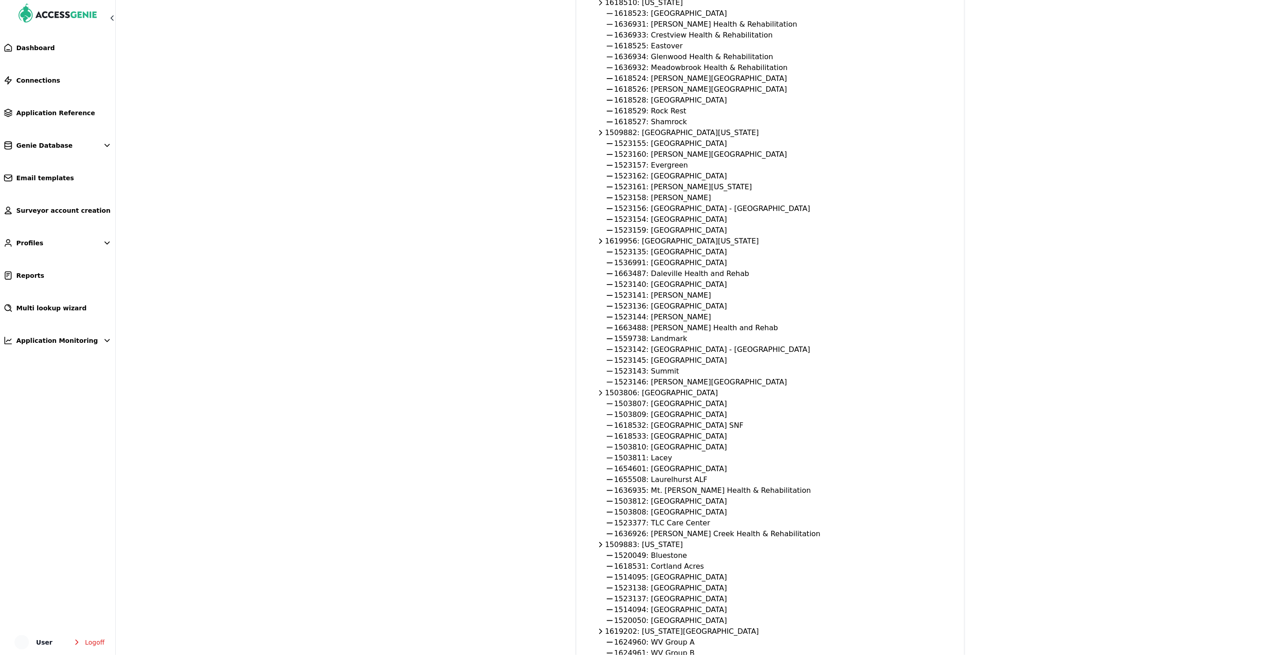
scroll to position [487, 0]
click at [1106, 116] on main "Application reference Export this table to CSV Export full user data to CSV [PE…" at bounding box center [639, 124] width 1278 height 1222
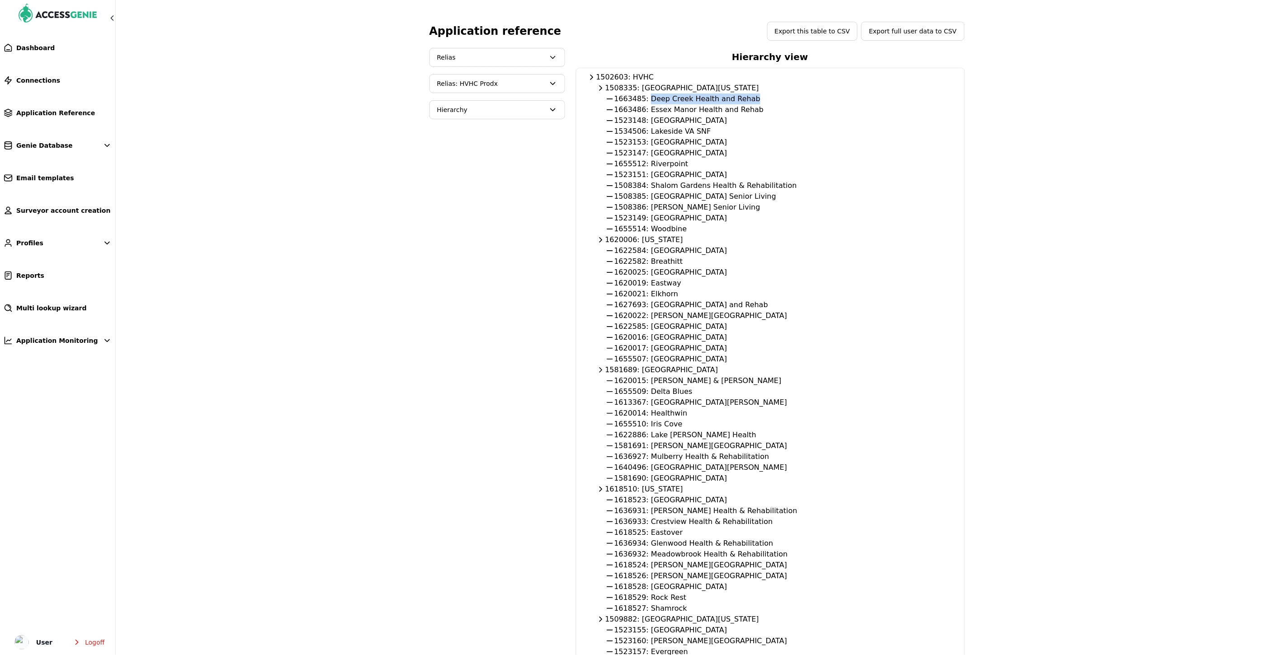
drag, startPoint x: 644, startPoint y: 98, endPoint x: 739, endPoint y: 98, distance: 94.9
click at [739, 98] on div "1663485: Deep Creek Health and Rehab" at bounding box center [770, 99] width 366 height 11
copy div "Deep Creek Health and Rehab"
drag, startPoint x: 645, startPoint y: 110, endPoint x: 742, endPoint y: 111, distance: 97.2
click at [742, 111] on div "1663486: Essex Manor Health and Rehab" at bounding box center [770, 109] width 366 height 11
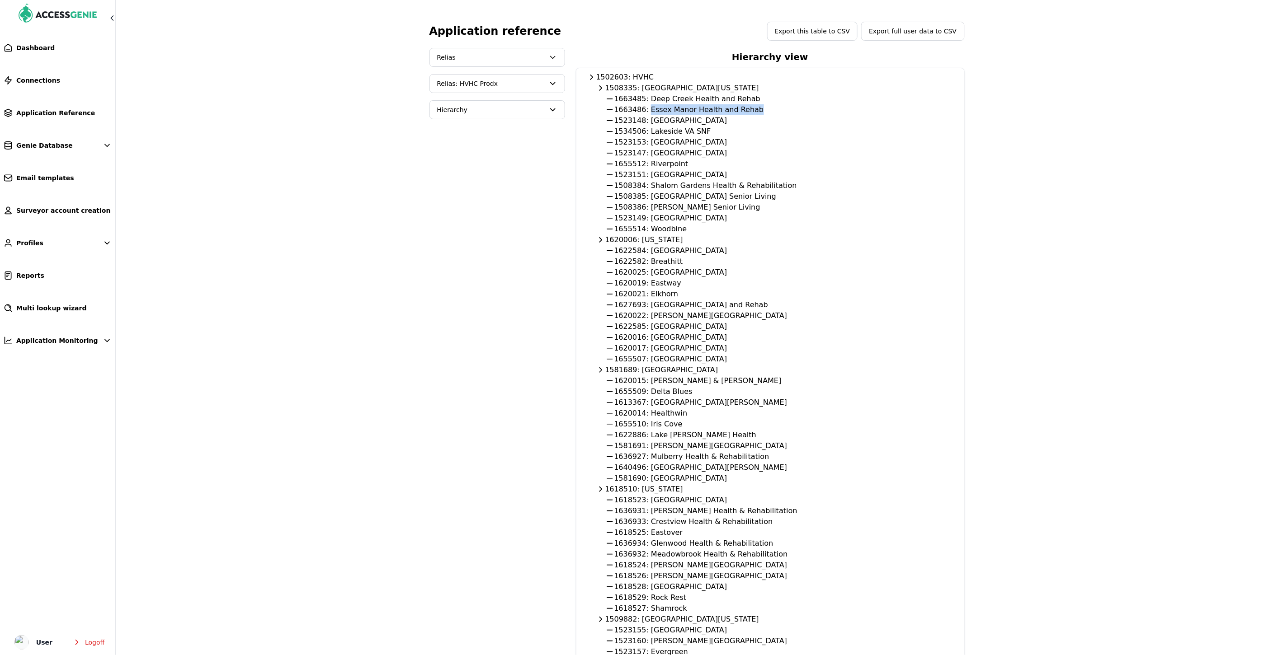
copy div "Essex Manor Health and Rehab"
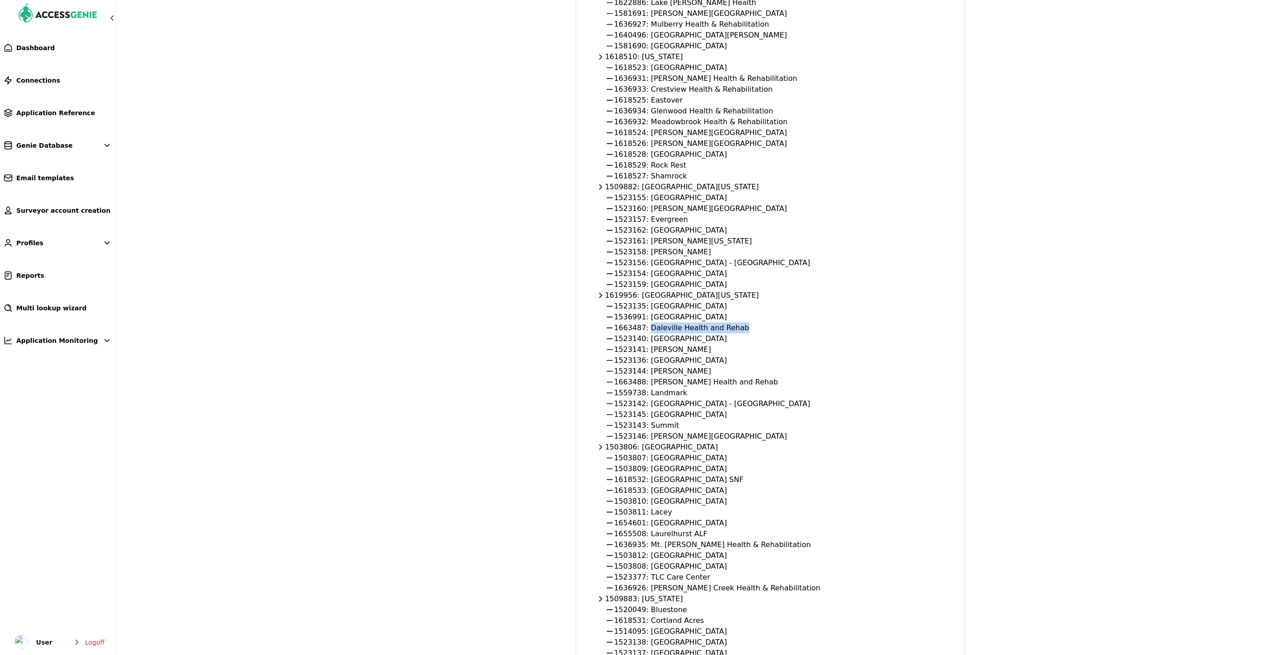
drag, startPoint x: 644, startPoint y: 329, endPoint x: 730, endPoint y: 329, distance: 85.4
click at [730, 329] on div "1663487: Daleville Health and Rehab" at bounding box center [770, 328] width 366 height 11
copy div "Daleville Health and Rehab"
drag, startPoint x: 662, startPoint y: 383, endPoint x: 728, endPoint y: 382, distance: 66.4
click at [728, 382] on div "1663488: Holston Health and Rehab" at bounding box center [770, 382] width 366 height 11
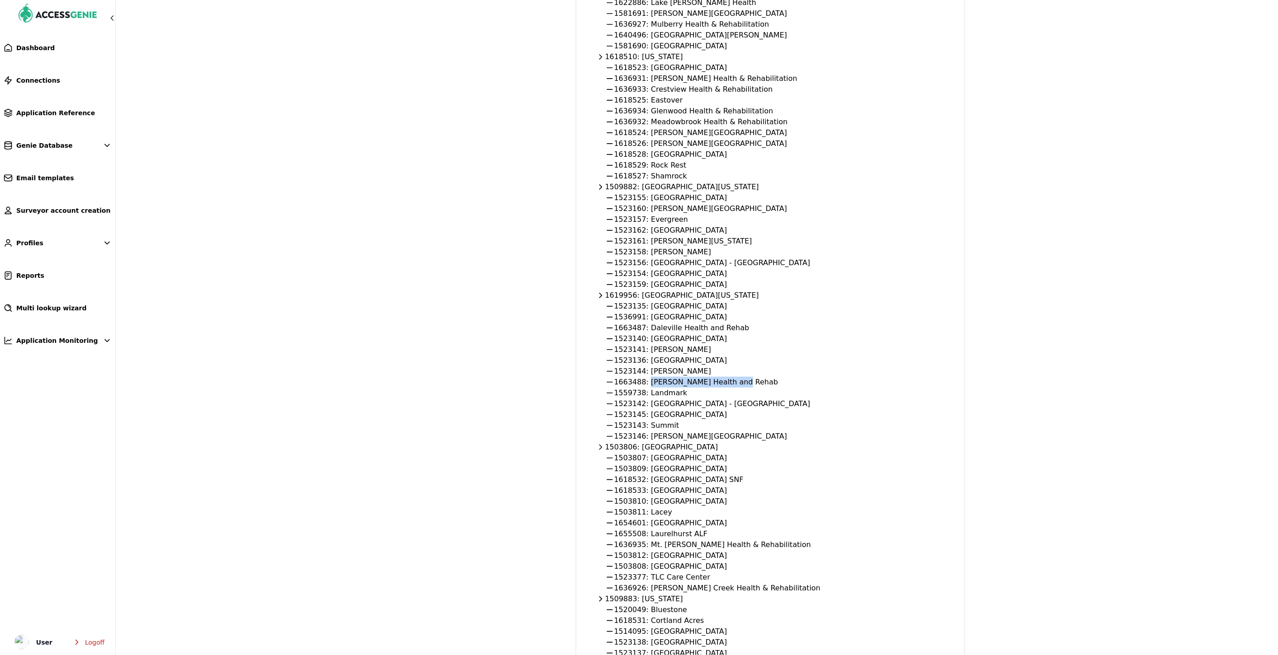
copy div "Holston Health and Rehab"
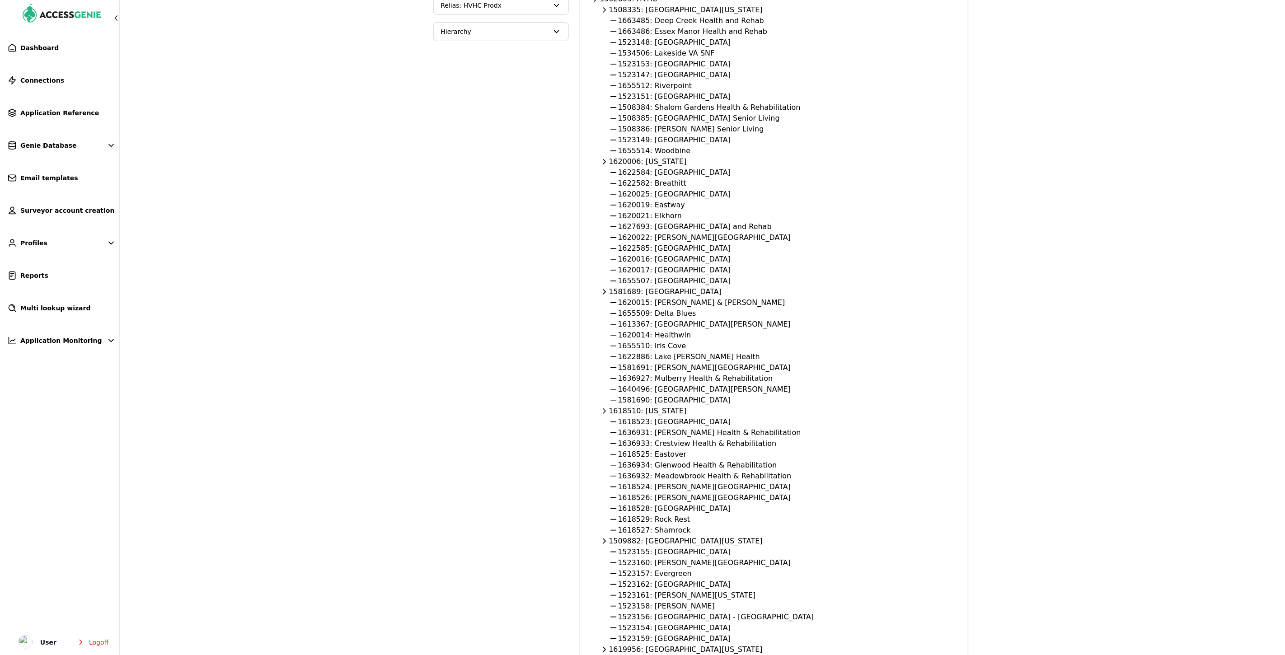
scroll to position [0, 0]
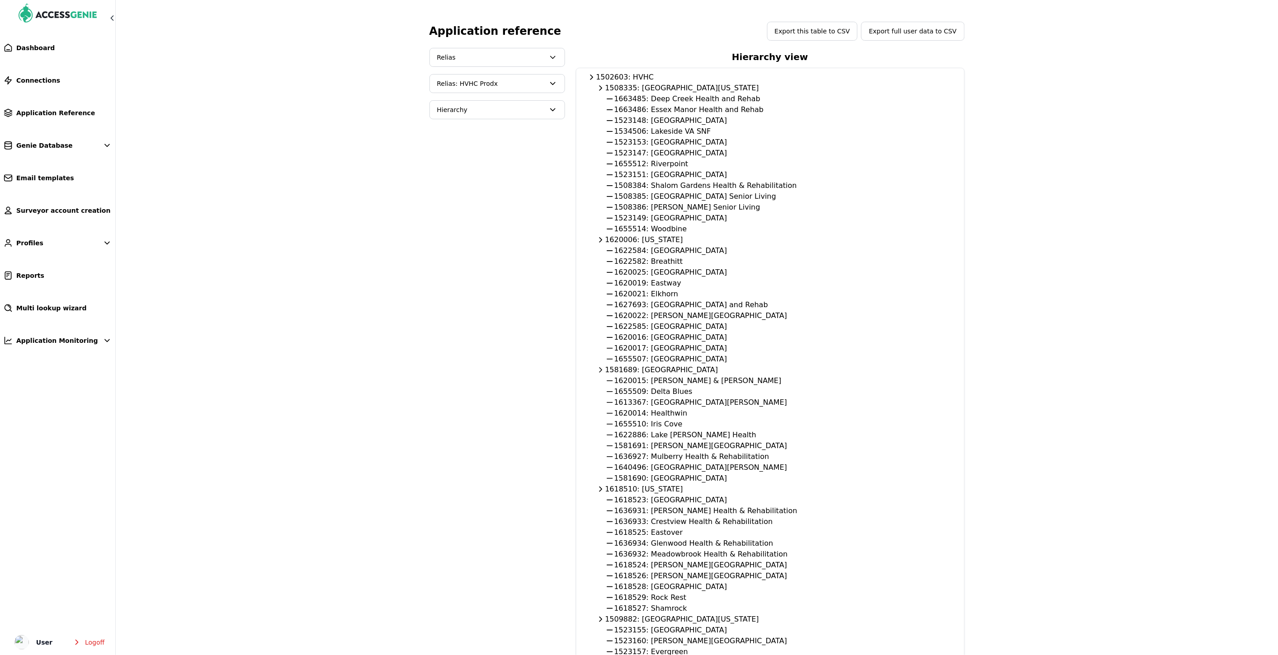
click at [462, 56] on span "Relias" at bounding box center [491, 57] width 108 height 9
click at [455, 95] on button "PCC" at bounding box center [497, 97] width 134 height 16
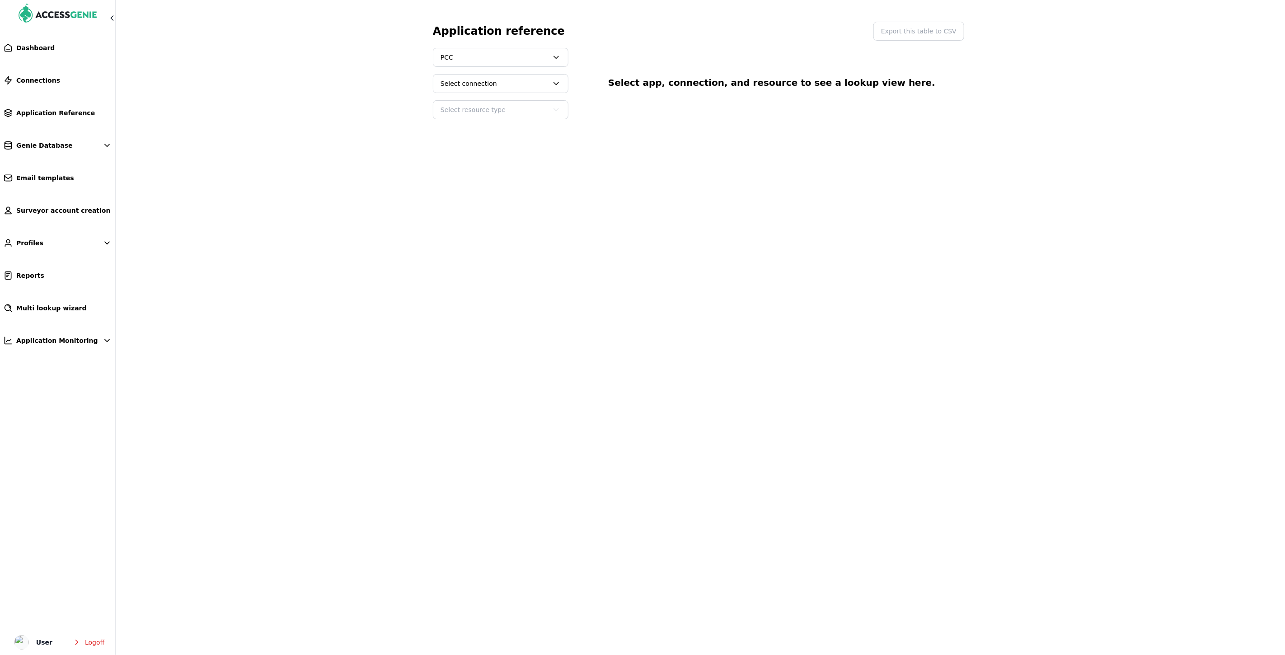
click at [475, 83] on span "Select connection" at bounding box center [495, 83] width 108 height 9
click at [479, 106] on button "PCC: HVHC (PROD)" at bounding box center [501, 107] width 134 height 16
click at [479, 111] on span "Select resource type" at bounding box center [495, 109] width 108 height 9
click at [474, 132] on button "Facilities" at bounding box center [501, 134] width 134 height 16
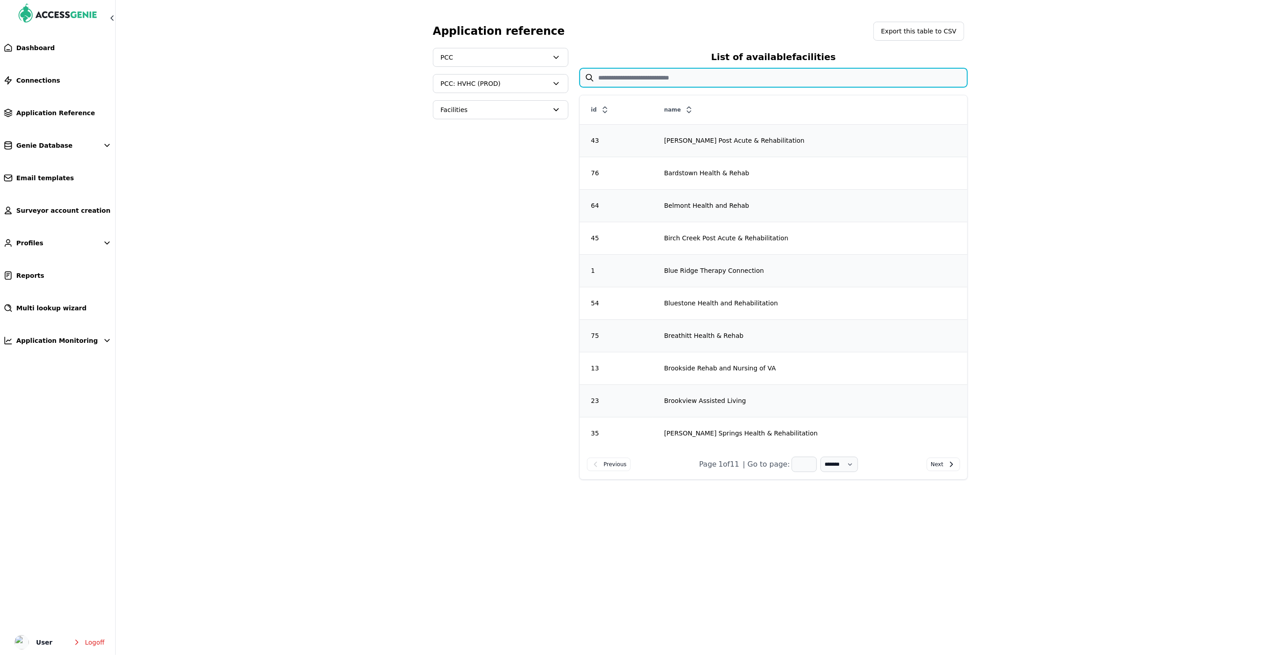
click at [712, 82] on input "text" at bounding box center [774, 77] width 388 height 19
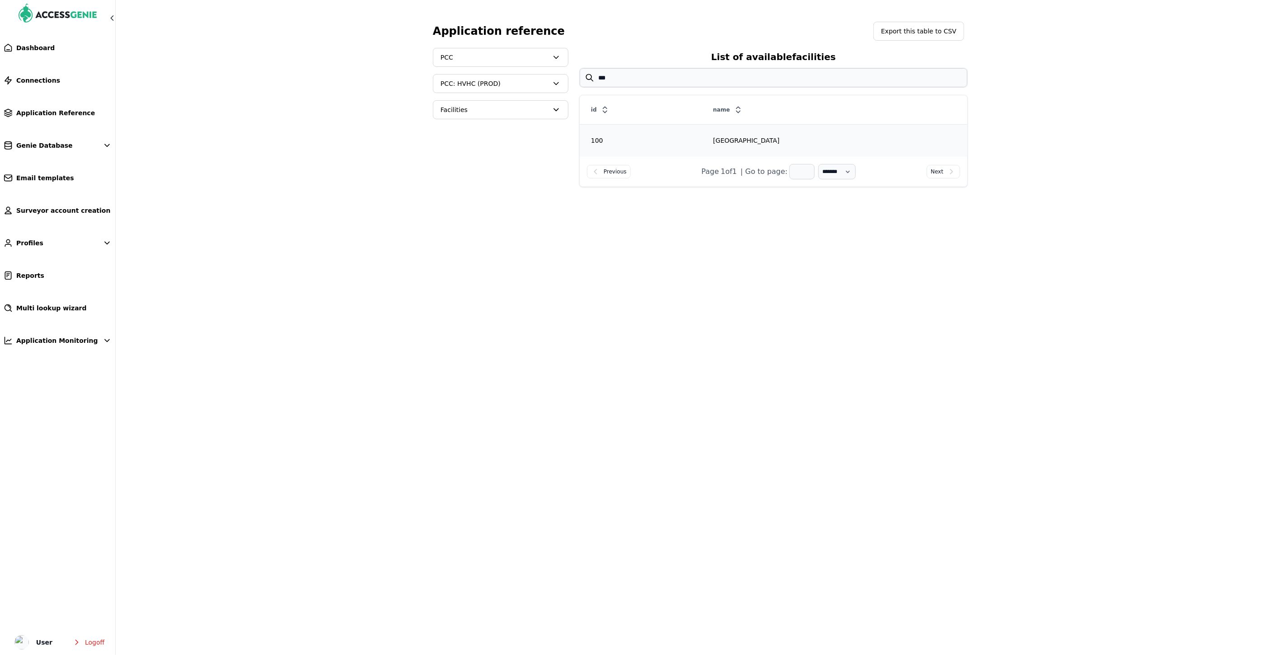
drag, startPoint x: 688, startPoint y: 139, endPoint x: 787, endPoint y: 139, distance: 99.4
click at [787, 139] on div "Greenbrier Regional Medical Center" at bounding box center [834, 140] width 265 height 9
copy div "Greenbrier Regional Medical Center"
click at [620, 79] on input "***" at bounding box center [774, 77] width 388 height 19
drag, startPoint x: 785, startPoint y: 140, endPoint x: 691, endPoint y: 143, distance: 94.5
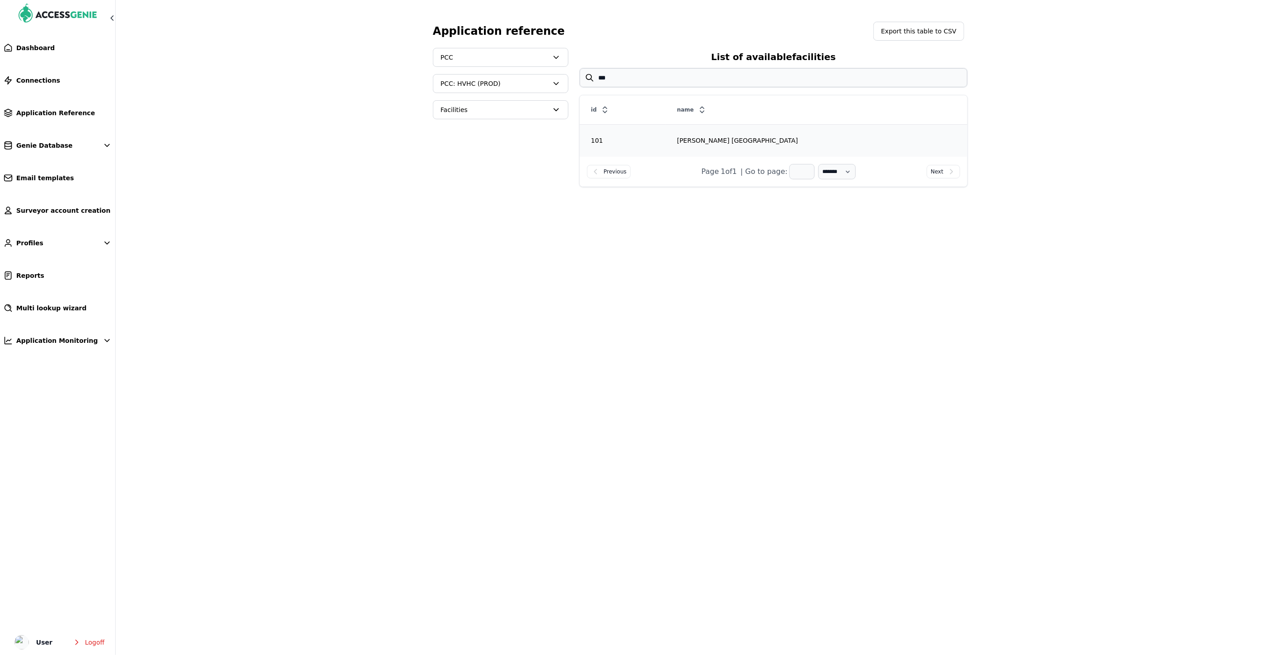
click at [691, 143] on div "Carrington Place of Tappahannock" at bounding box center [816, 140] width 301 height 9
copy div "Carrington Place of Tappahannock"
click at [625, 79] on input "***" at bounding box center [774, 77] width 388 height 19
drag, startPoint x: 681, startPoint y: 141, endPoint x: 792, endPoint y: 141, distance: 111.2
click at [792, 141] on div "Carrington Place of Botetourt Commons" at bounding box center [818, 140] width 300 height 9
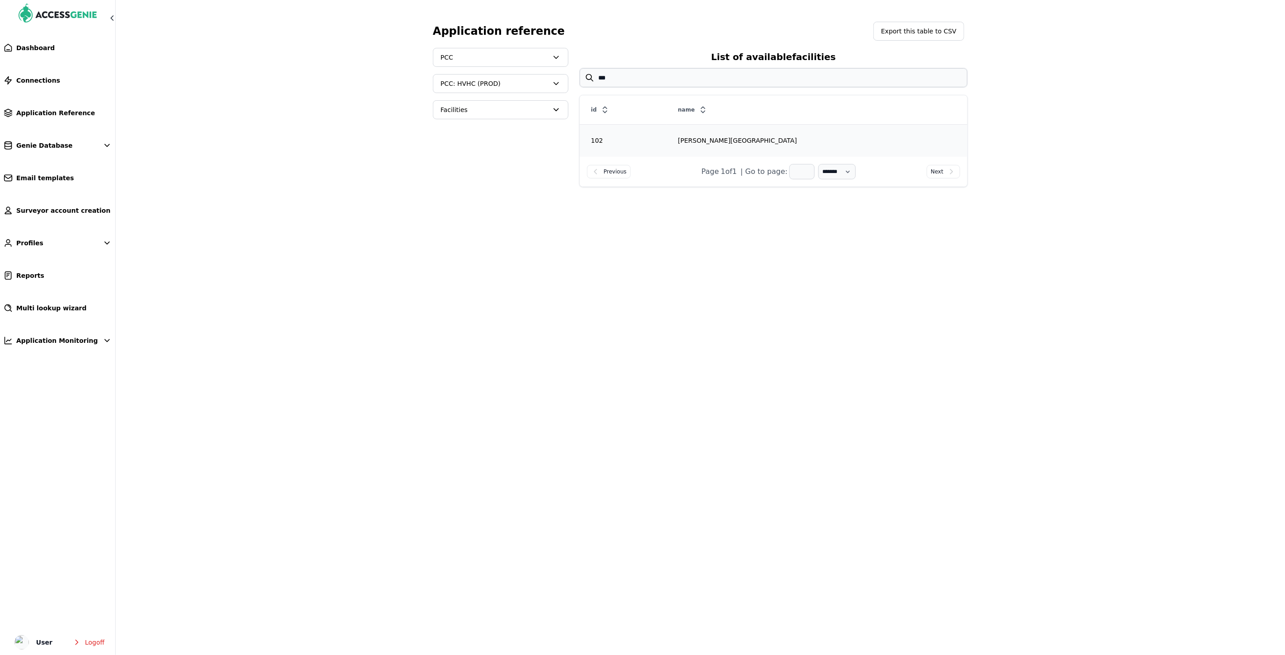
copy div "Carrington Place of Botetourt Commons"
click at [611, 81] on input "***" at bounding box center [774, 77] width 388 height 19
drag, startPoint x: 698, startPoint y: 142, endPoint x: 783, endPoint y: 146, distance: 85.1
click at [783, 146] on td "[PERSON_NAME][GEOGRAPHIC_DATA] at [GEOGRAPHIC_DATA]" at bounding box center [804, 140] width 327 height 33
copy div "[PERSON_NAME][GEOGRAPHIC_DATA] at [GEOGRAPHIC_DATA]"
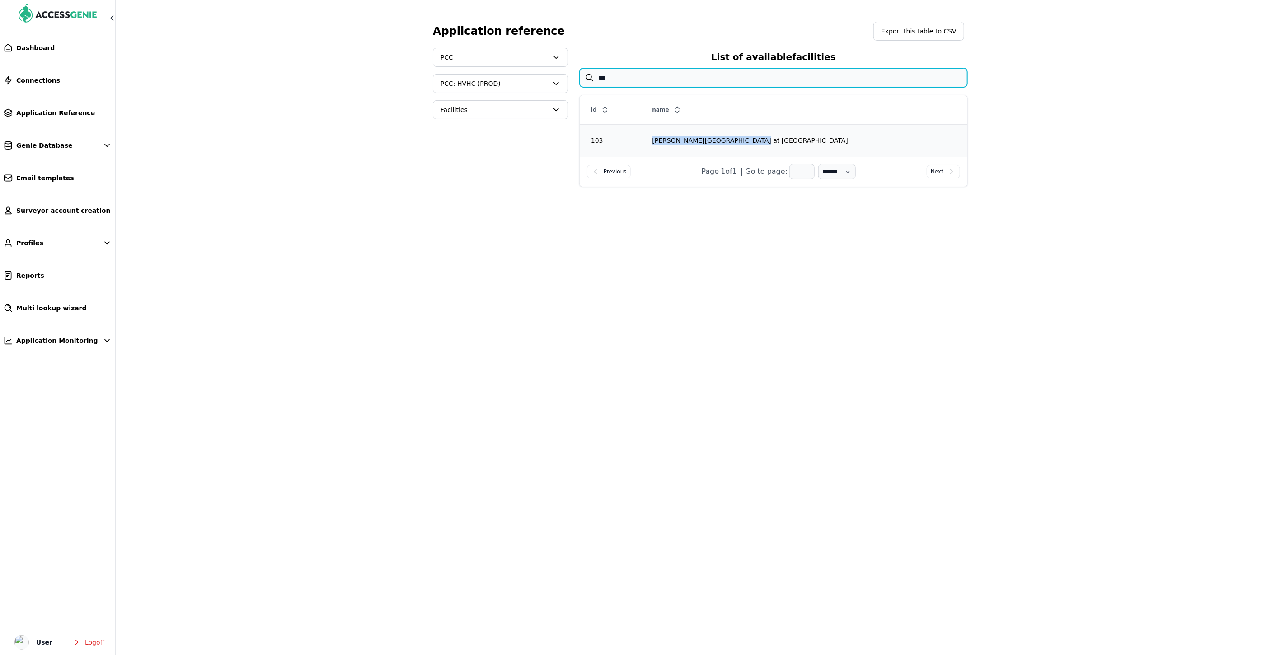
click at [651, 77] on input "***" at bounding box center [774, 77] width 388 height 19
type input "***"
drag, startPoint x: 691, startPoint y: 140, endPoint x: 799, endPoint y: 140, distance: 108.0
click at [799, 140] on div "[PERSON_NAME][GEOGRAPHIC_DATA] at [GEOGRAPHIC_DATA] ALF" at bounding box center [803, 140] width 329 height 9
copy div "[PERSON_NAME][GEOGRAPHIC_DATA] at [GEOGRAPHIC_DATA] ALF"
